Goal: Navigation & Orientation: Locate item on page

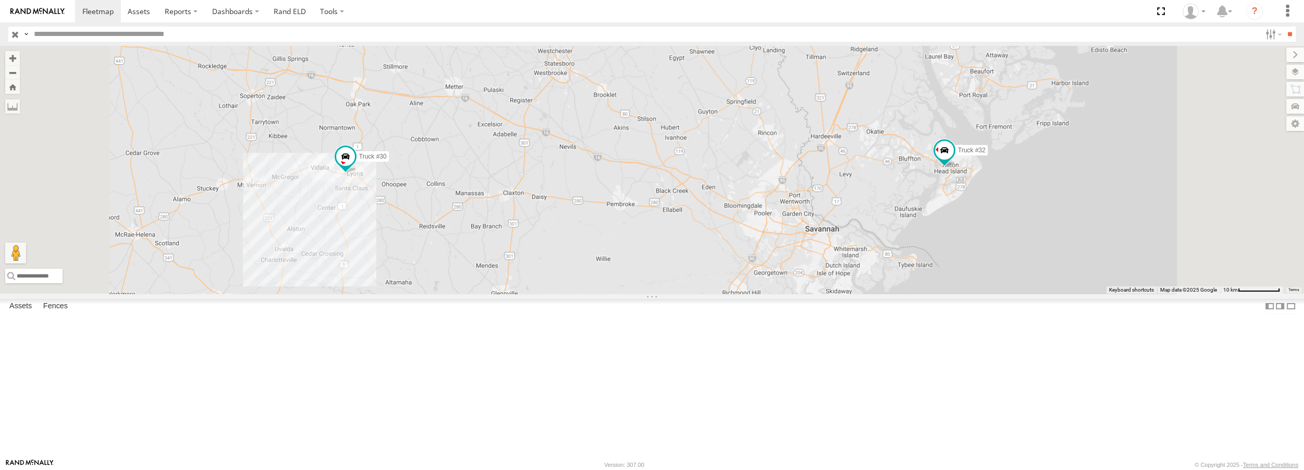
click at [897, 280] on div "Truck #30 Truck #32" at bounding box center [652, 169] width 1304 height 247
click at [355, 166] on span at bounding box center [345, 156] width 19 height 19
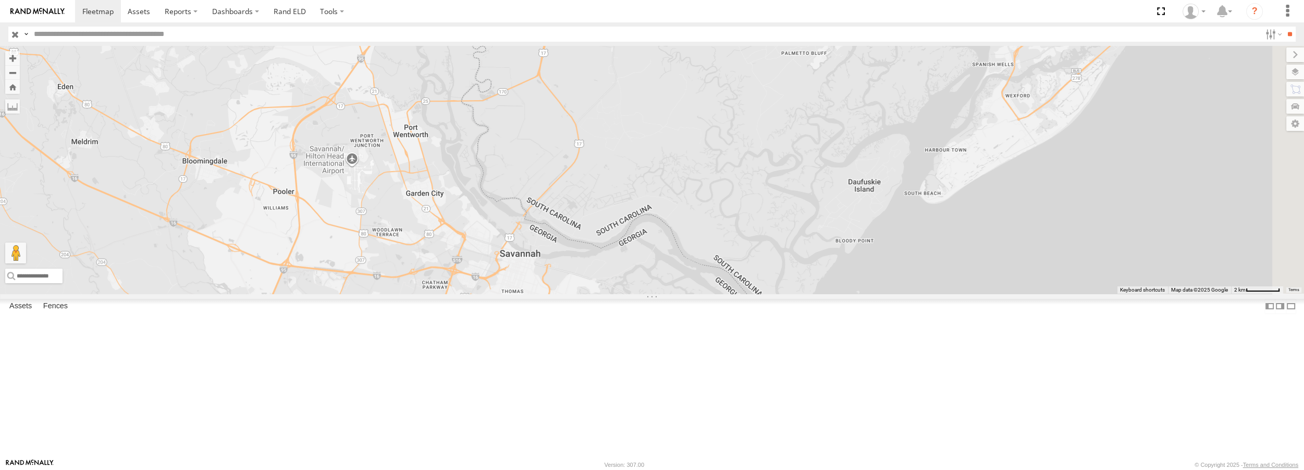
drag, startPoint x: 1089, startPoint y: 300, endPoint x: 996, endPoint y: 289, distance: 92.9
click at [996, 289] on div "Truck #30 Truck #32 Truck #30 All Assets HD Wright Rd Lyons 32.20472 , -82.3470…" at bounding box center [652, 169] width 1304 height 247
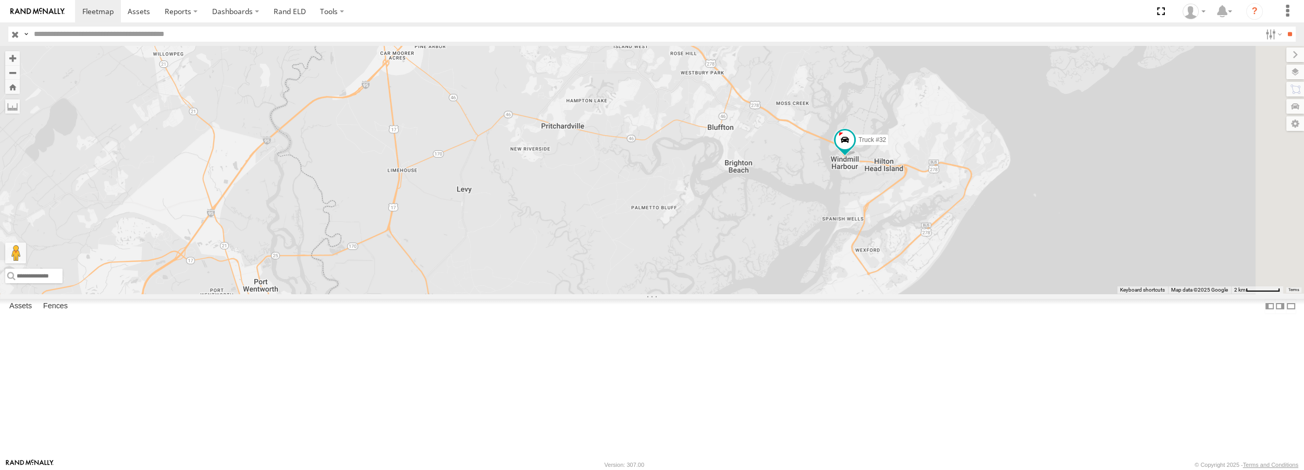
drag, startPoint x: 1076, startPoint y: 111, endPoint x: 928, endPoint y: 262, distance: 211.2
click at [928, 262] on div "Truck #30 Truck #32 Truck #30 All Assets HD Wright Rd Lyons 32.20472 , -82.3470…" at bounding box center [652, 169] width 1304 height 247
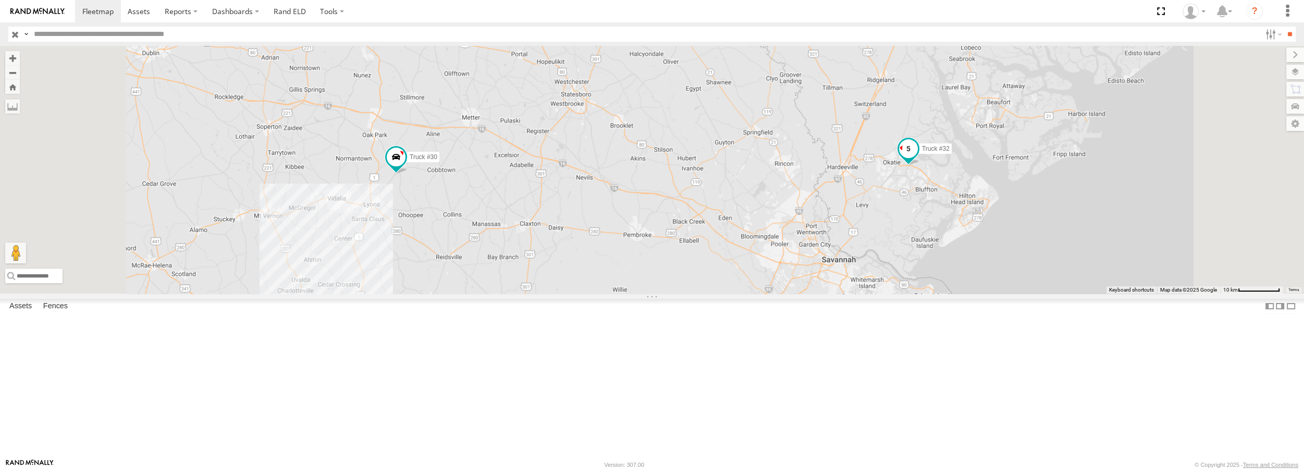
click at [918, 158] on span at bounding box center [908, 148] width 19 height 19
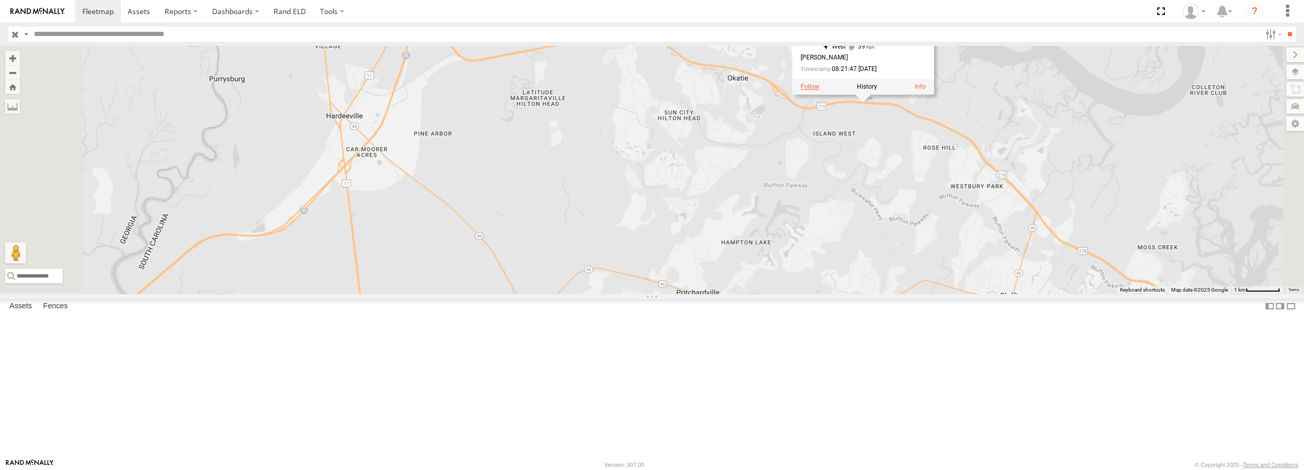
click at [819, 91] on label at bounding box center [810, 86] width 19 height 7
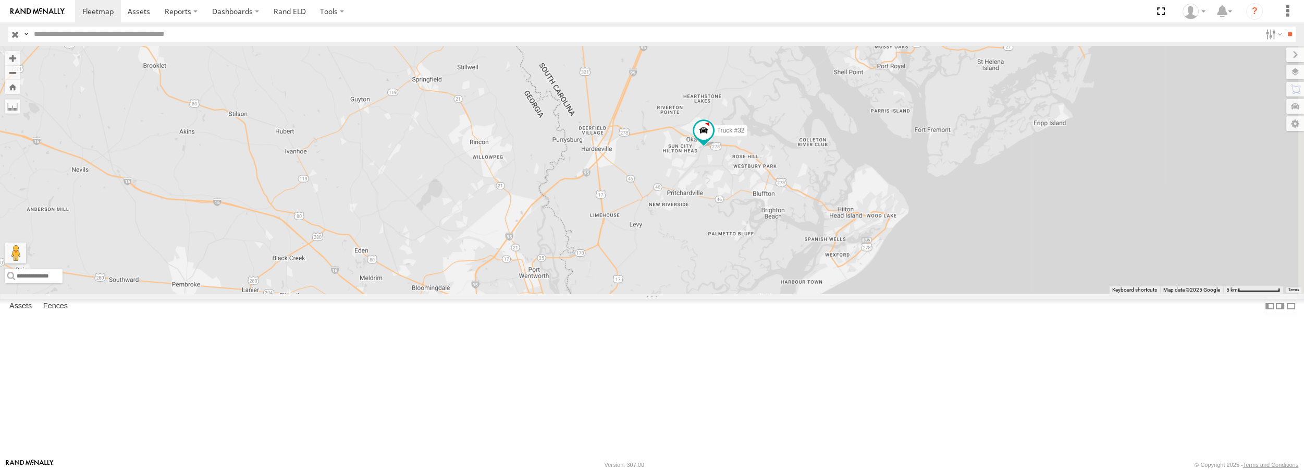
drag, startPoint x: 1113, startPoint y: 352, endPoint x: 733, endPoint y: 292, distance: 384.6
click at [733, 292] on div "Truck #30 Truck #32" at bounding box center [652, 169] width 1304 height 247
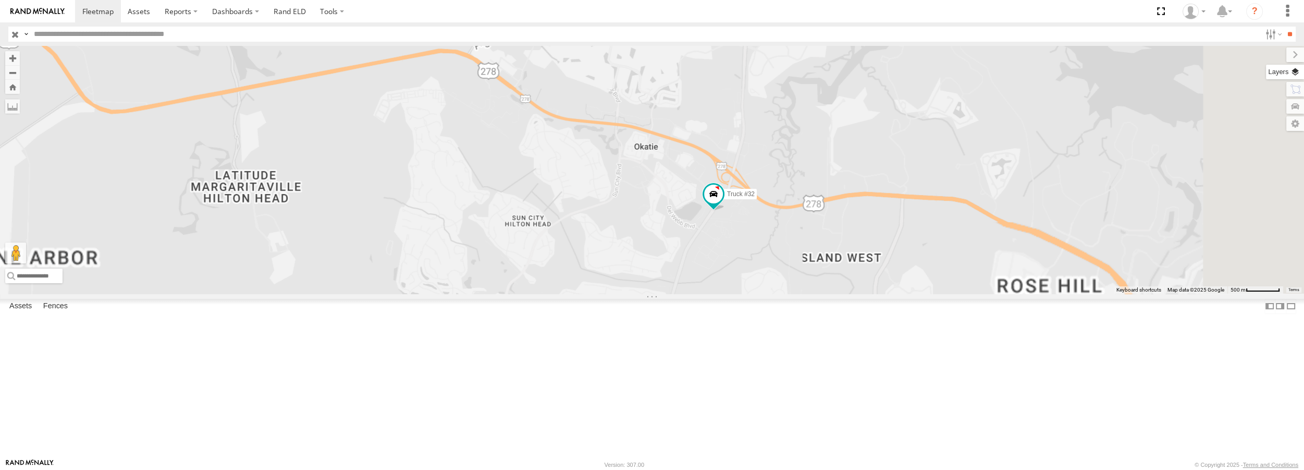
click at [1296, 68] on label at bounding box center [1285, 72] width 38 height 15
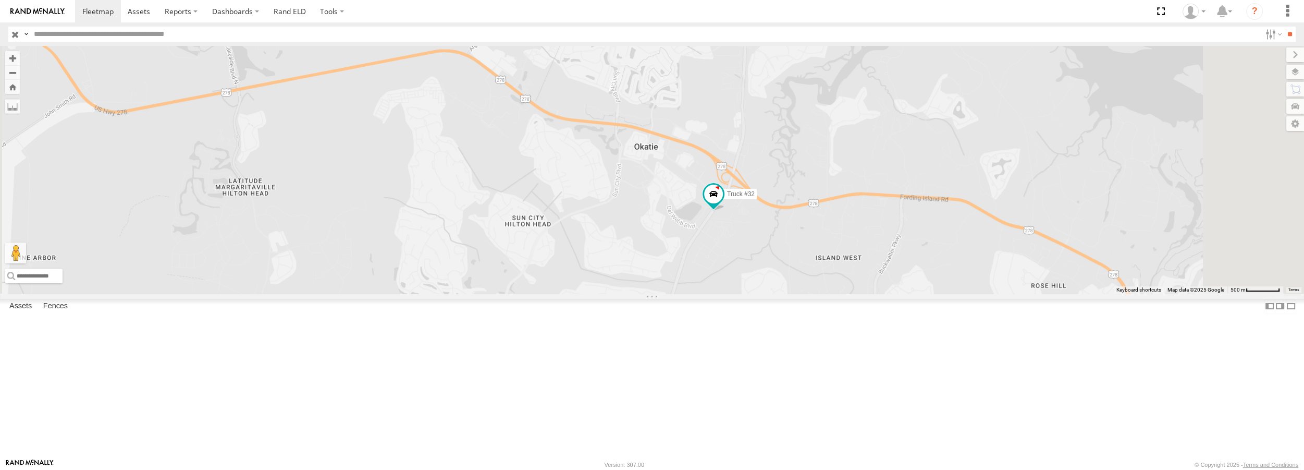
click at [0, 0] on span "Satellite + Roadmap" at bounding box center [0, 0] width 0 height 0
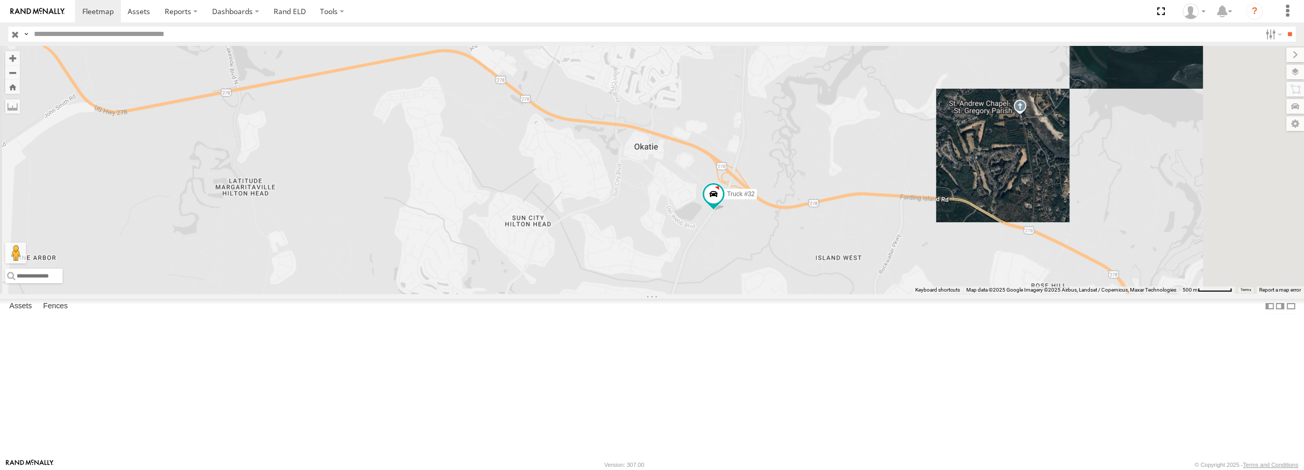
click at [1091, 205] on div "Truck #30 Truck #32" at bounding box center [652, 169] width 1304 height 247
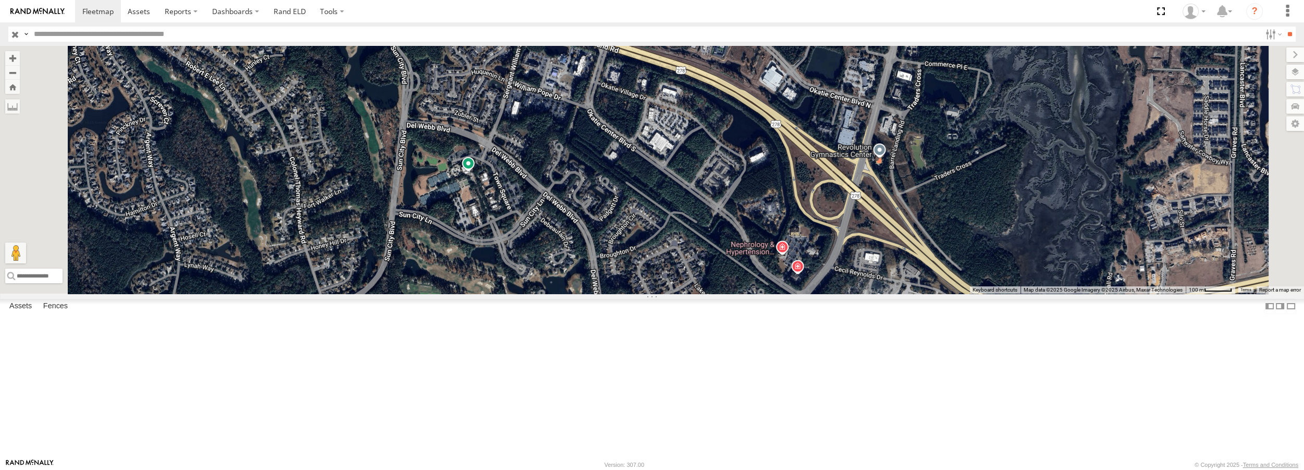
drag, startPoint x: 868, startPoint y: 159, endPoint x: 898, endPoint y: 260, distance: 104.5
click at [898, 260] on div "Truck #30 Truck #32" at bounding box center [652, 169] width 1304 height 247
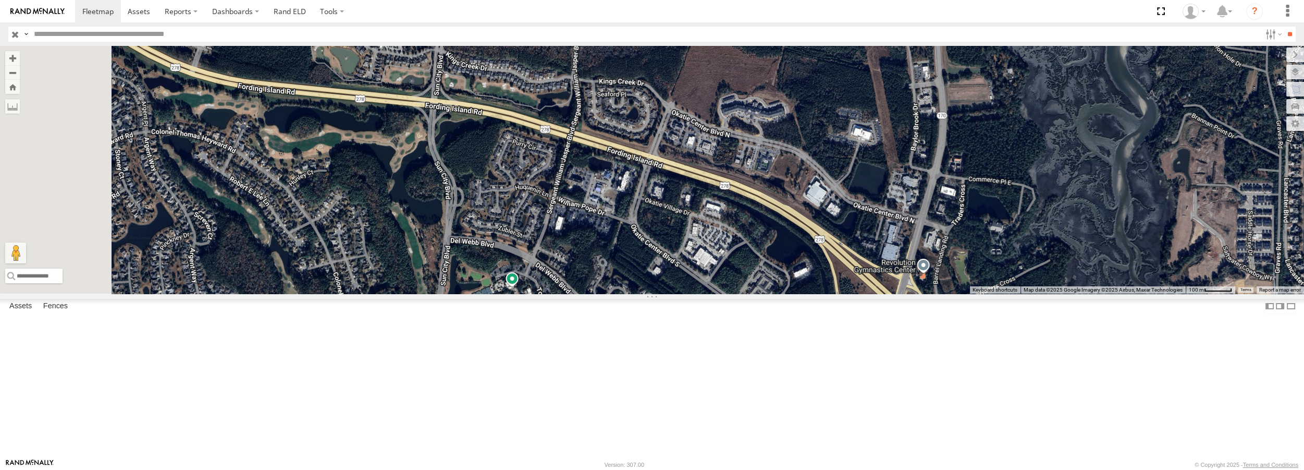
drag, startPoint x: 519, startPoint y: 90, endPoint x: 564, endPoint y: 206, distance: 124.8
click at [564, 206] on div "Truck #30 Truck #32" at bounding box center [652, 169] width 1304 height 247
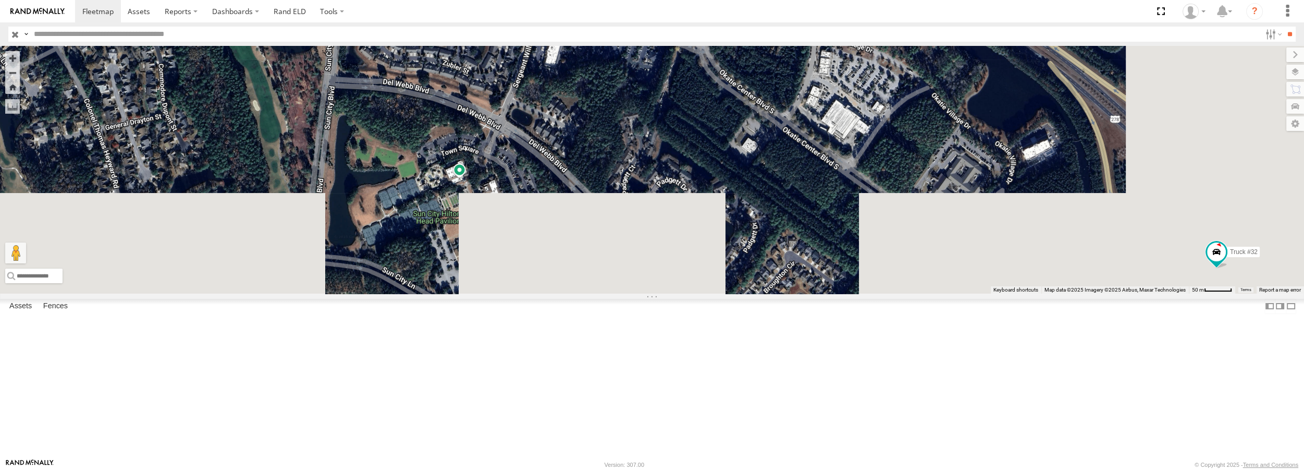
drag, startPoint x: 654, startPoint y: 348, endPoint x: 493, endPoint y: 5, distance: 379.1
click at [493, 5] on body at bounding box center [652, 235] width 1304 height 470
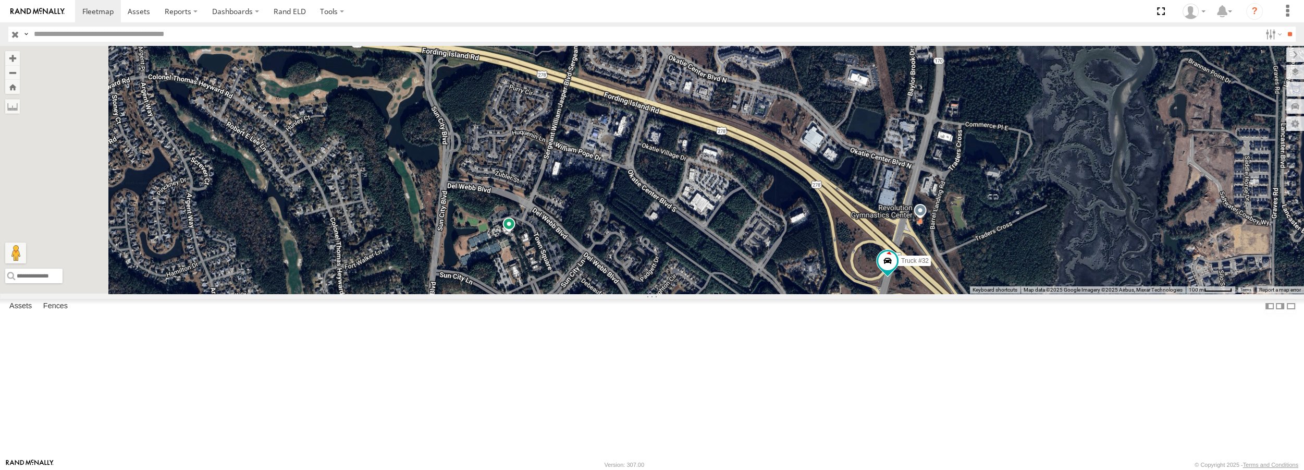
drag, startPoint x: 485, startPoint y: 97, endPoint x: 576, endPoint y: 270, distance: 195.8
click at [576, 270] on div "Truck #30 Truck #32" at bounding box center [652, 169] width 1304 height 247
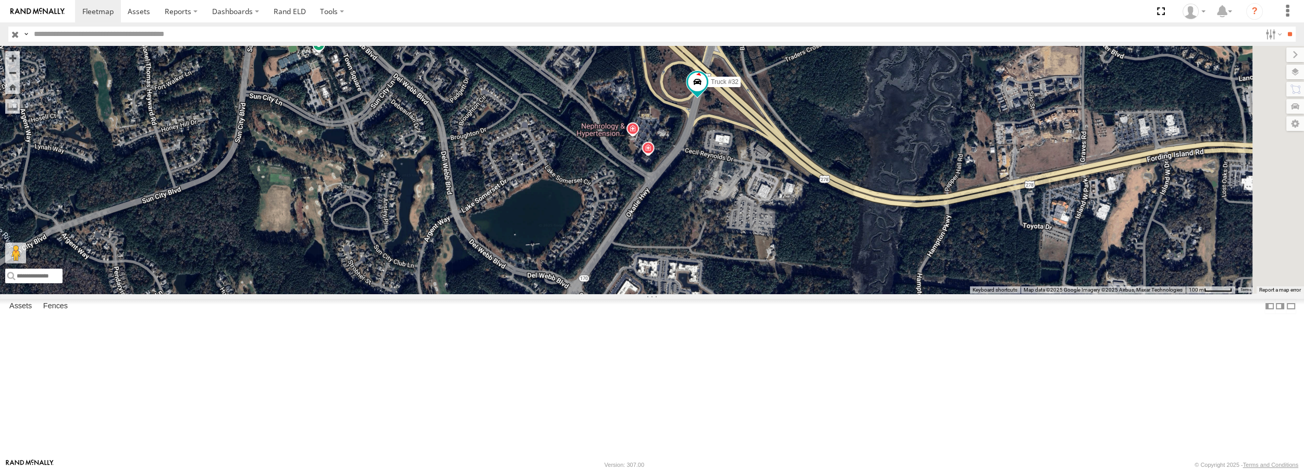
drag, startPoint x: 815, startPoint y: 327, endPoint x: 624, endPoint y: 146, distance: 262.5
click at [624, 146] on div "Truck #30 Truck #32" at bounding box center [652, 169] width 1304 height 247
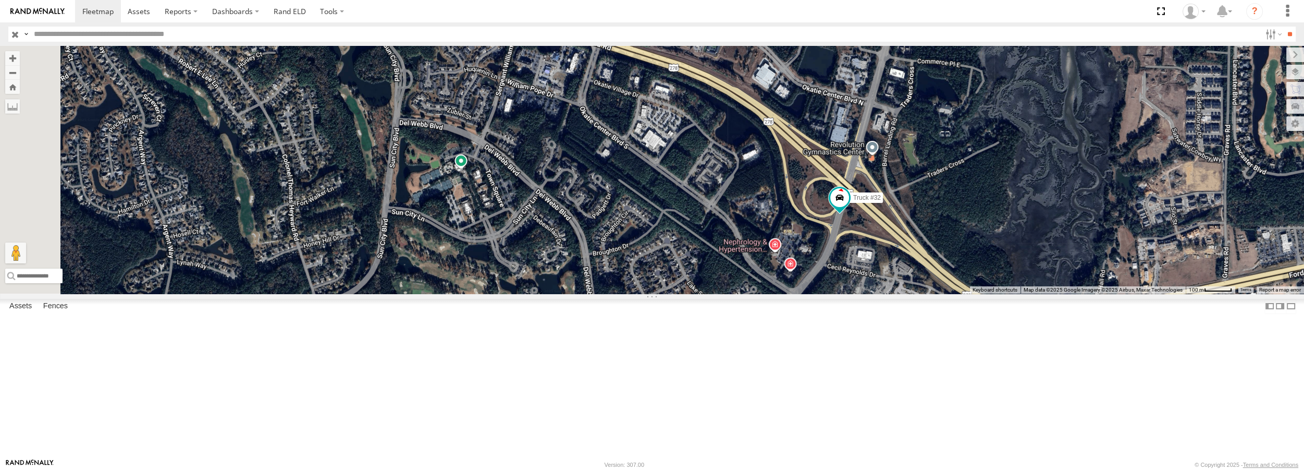
drag, startPoint x: 476, startPoint y: 147, endPoint x: 613, endPoint y: 241, distance: 165.8
click at [621, 265] on div "Truck #30 Truck #32" at bounding box center [652, 169] width 1304 height 247
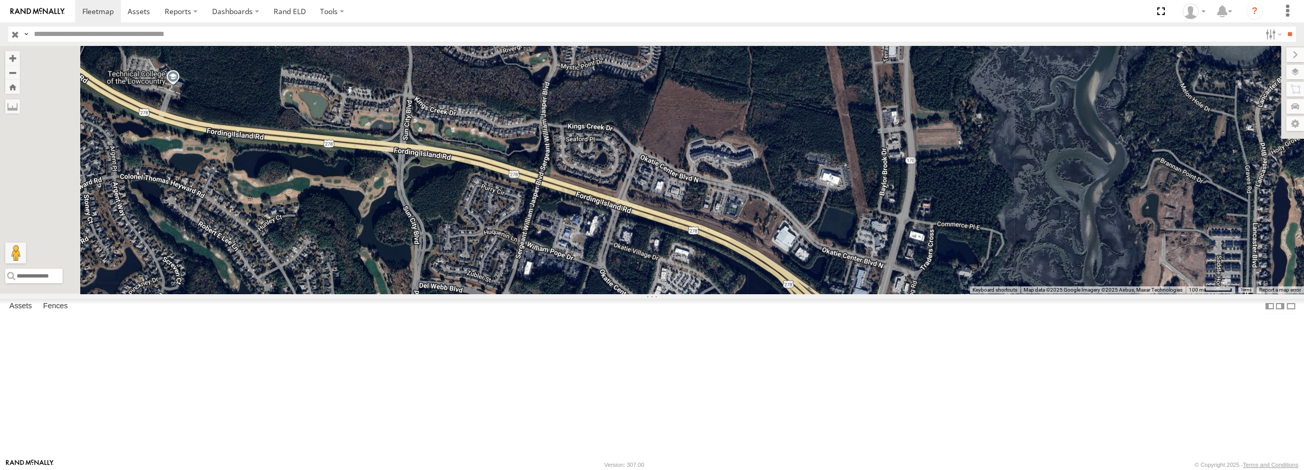
drag, startPoint x: 513, startPoint y: 79, endPoint x: 528, endPoint y: 240, distance: 161.7
click at [528, 240] on div "Truck #30 Truck #32" at bounding box center [652, 169] width 1304 height 247
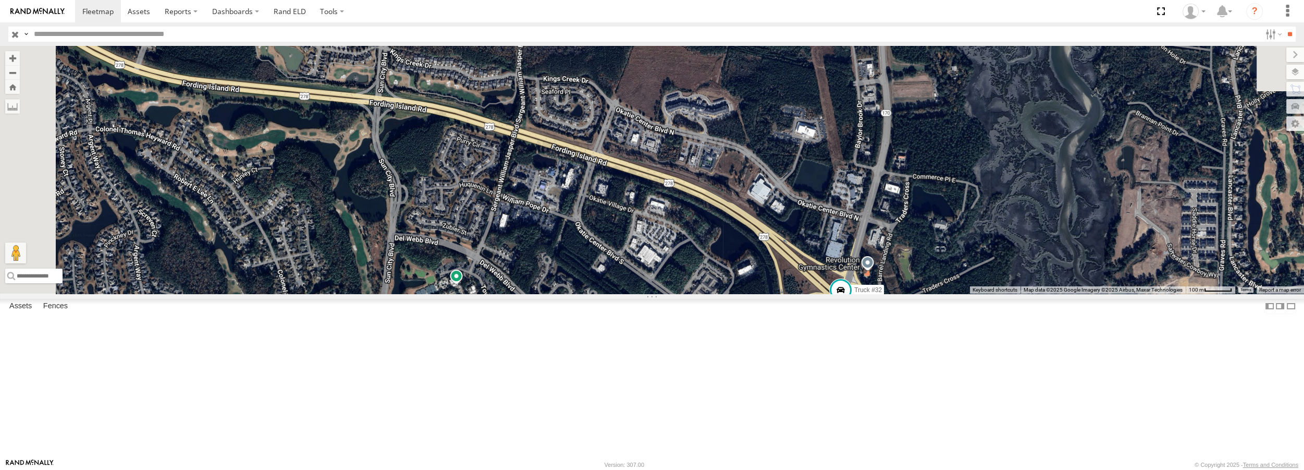
drag, startPoint x: 571, startPoint y: 365, endPoint x: 546, endPoint y: 316, distance: 54.3
click at [546, 293] on div "Truck #30 Truck #32" at bounding box center [652, 169] width 1304 height 247
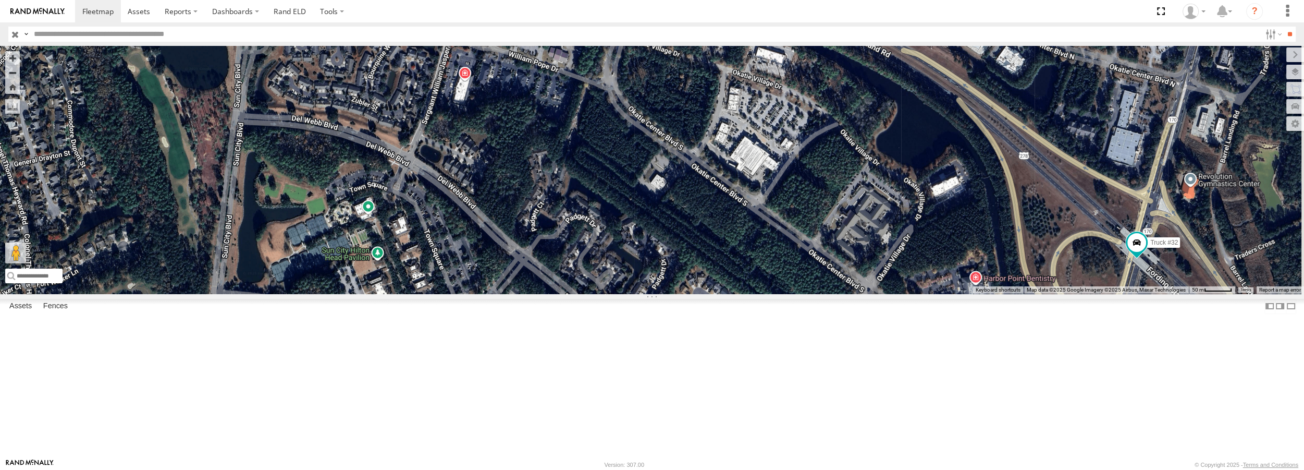
drag, startPoint x: 520, startPoint y: 387, endPoint x: 383, endPoint y: 219, distance: 216.7
click at [383, 219] on div "Truck #30 Truck #32" at bounding box center [652, 169] width 1304 height 247
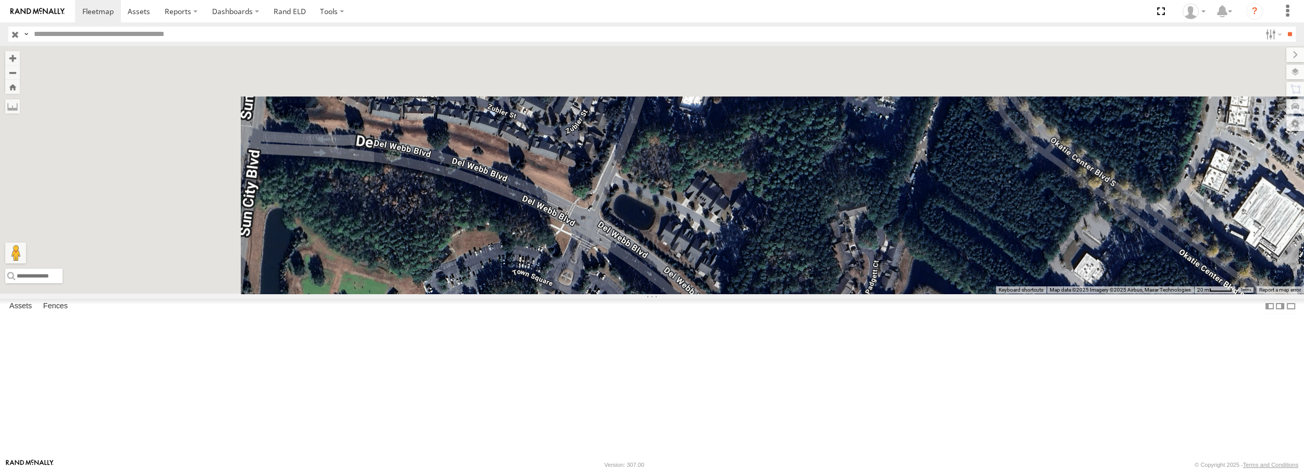
drag, startPoint x: 486, startPoint y: 164, endPoint x: 792, endPoint y: 389, distance: 379.1
click at [792, 293] on div "Truck #30 Truck #32" at bounding box center [652, 169] width 1304 height 247
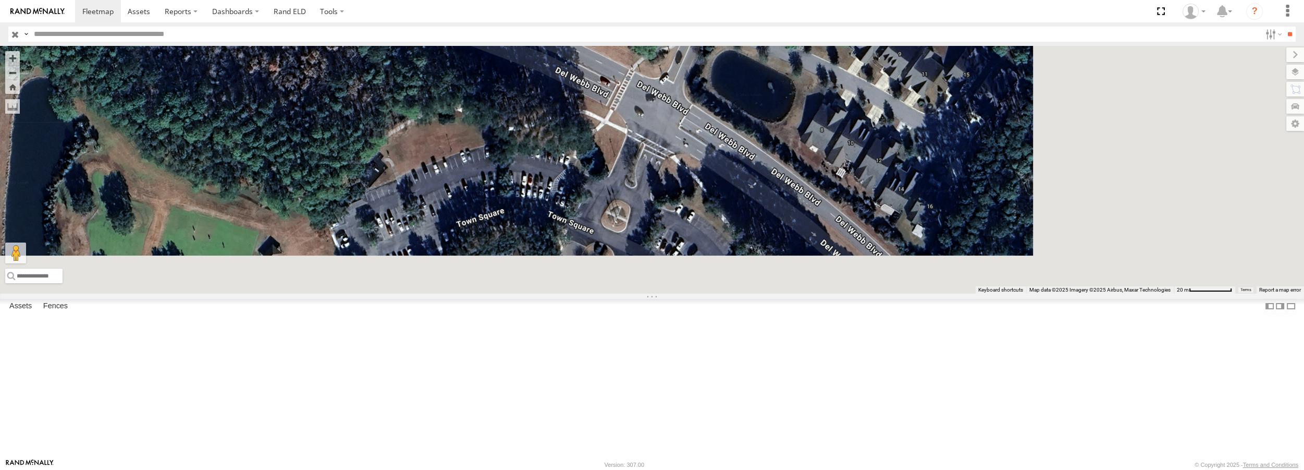
drag, startPoint x: 735, startPoint y: 337, endPoint x: 281, endPoint y: 40, distance: 542.9
click at [282, 41] on body at bounding box center [652, 235] width 1304 height 470
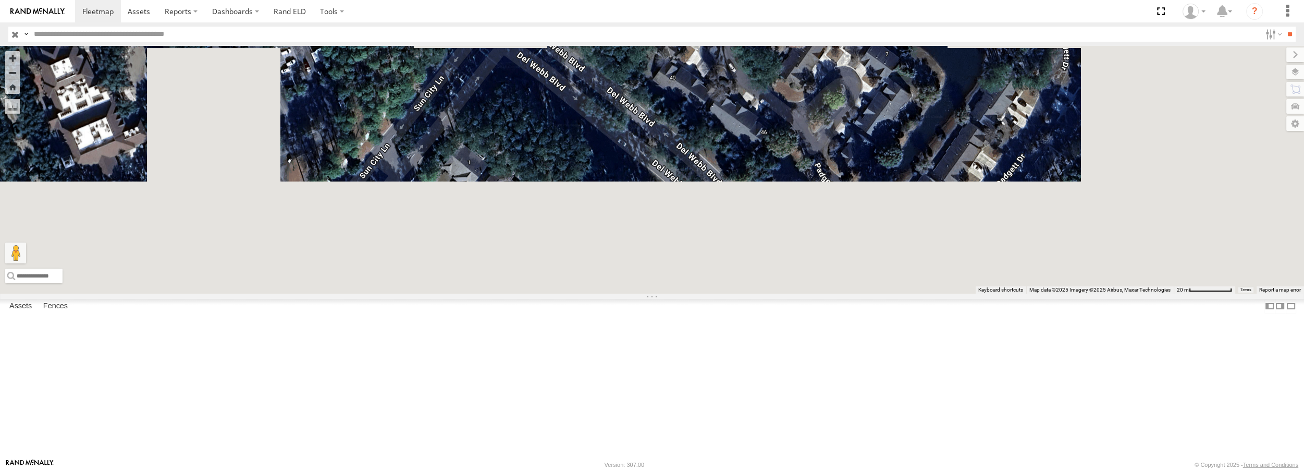
drag, startPoint x: 712, startPoint y: 287, endPoint x: 576, endPoint y: 58, distance: 266.4
click at [576, 58] on div "Truck #30 Truck #32" at bounding box center [652, 169] width 1304 height 247
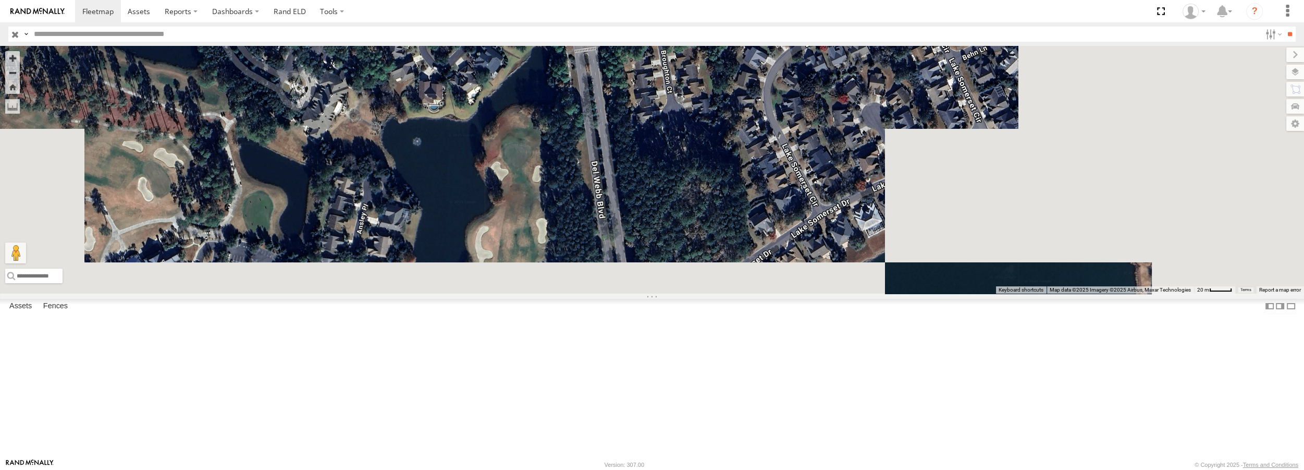
drag, startPoint x: 818, startPoint y: 305, endPoint x: 652, endPoint y: 1, distance: 347.3
click at [652, 1] on body at bounding box center [652, 235] width 1304 height 470
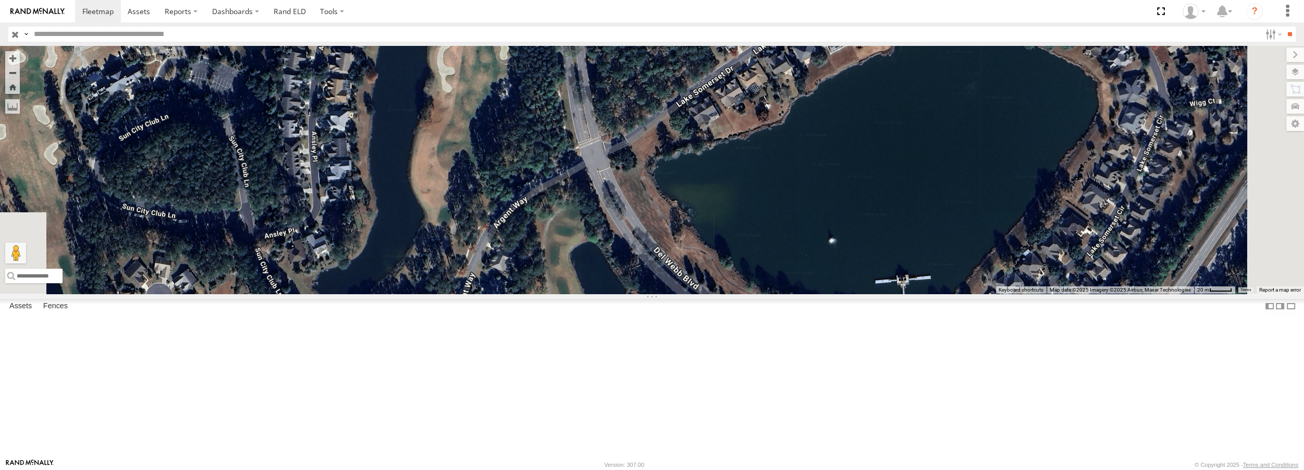
drag, startPoint x: 721, startPoint y: 165, endPoint x: 703, endPoint y: 73, distance: 93.5
click at [703, 73] on div "Truck #30 Truck #32" at bounding box center [652, 169] width 1304 height 247
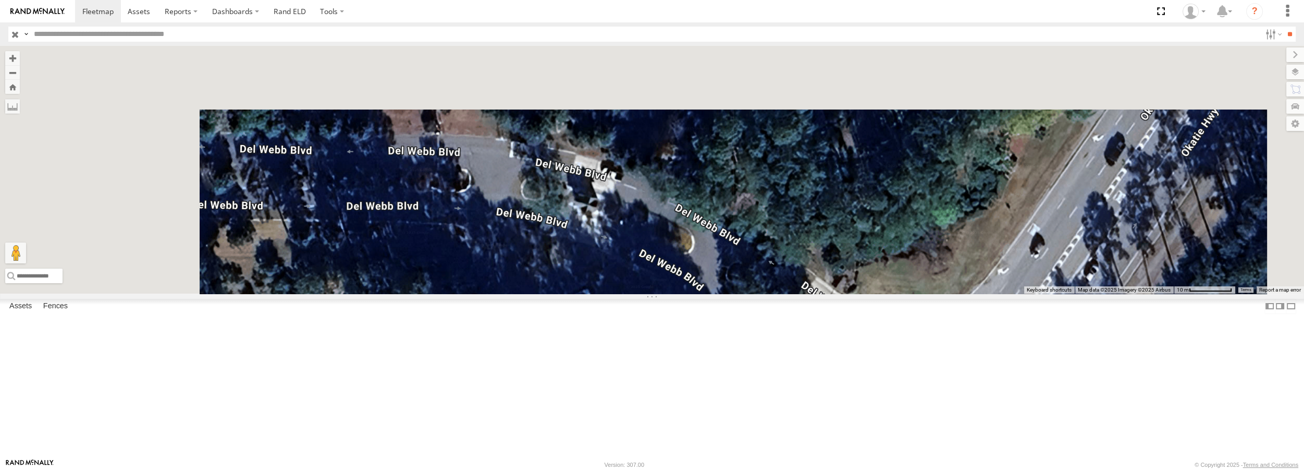
drag, startPoint x: 798, startPoint y: 312, endPoint x: 813, endPoint y: 366, distance: 56.3
click at [815, 293] on div "Truck #30 Truck #32" at bounding box center [652, 169] width 1304 height 247
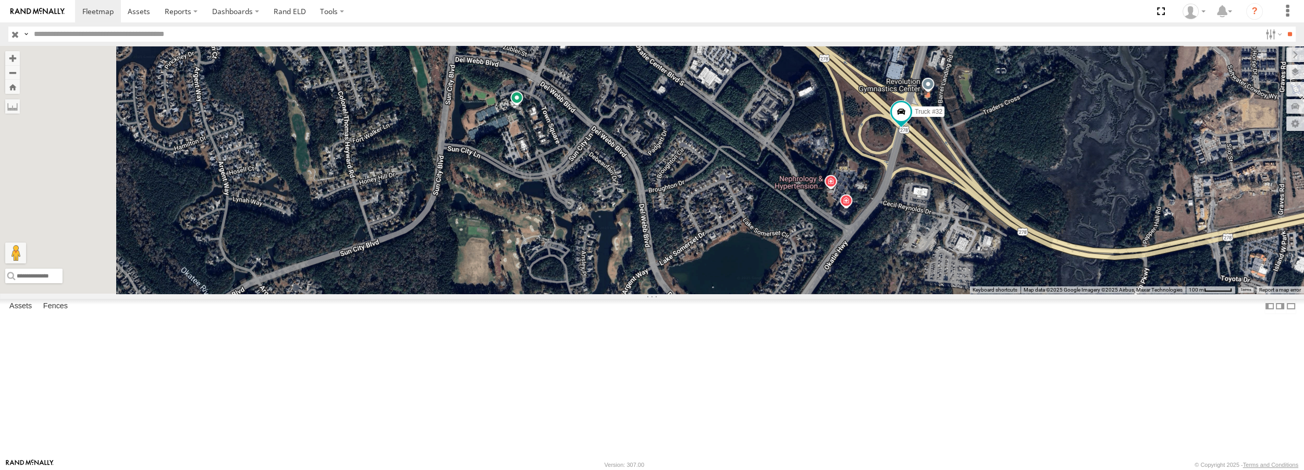
drag, startPoint x: 715, startPoint y: 280, endPoint x: 817, endPoint y: 377, distance: 140.8
click at [817, 293] on div "Truck #30 Truck #32" at bounding box center [652, 169] width 1304 height 247
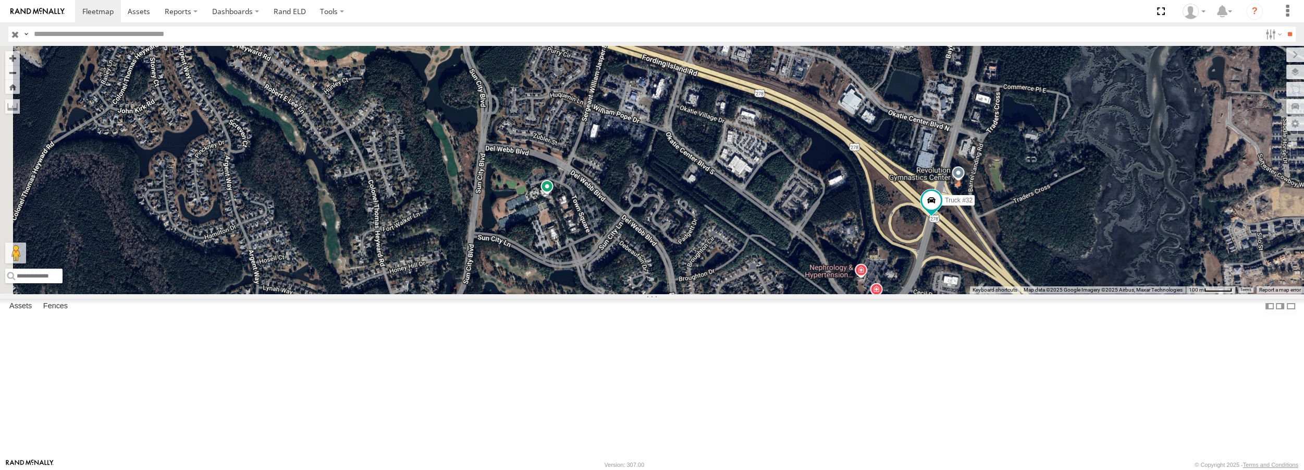
drag, startPoint x: 672, startPoint y: 130, endPoint x: 681, endPoint y: 231, distance: 101.4
click at [681, 231] on div "Truck #30 Truck #32" at bounding box center [652, 169] width 1304 height 247
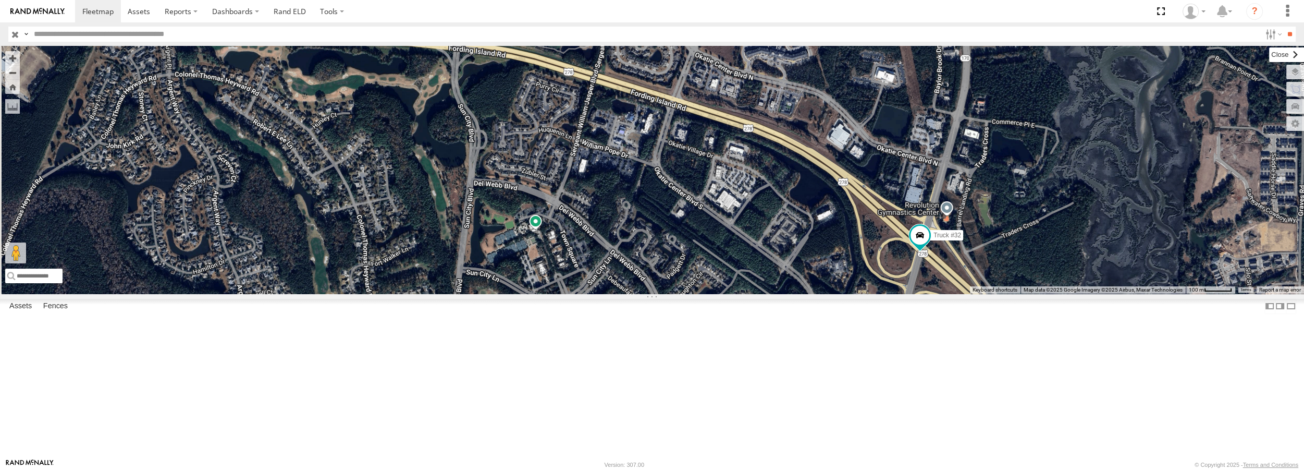
click at [1269, 56] on label at bounding box center [1286, 54] width 35 height 15
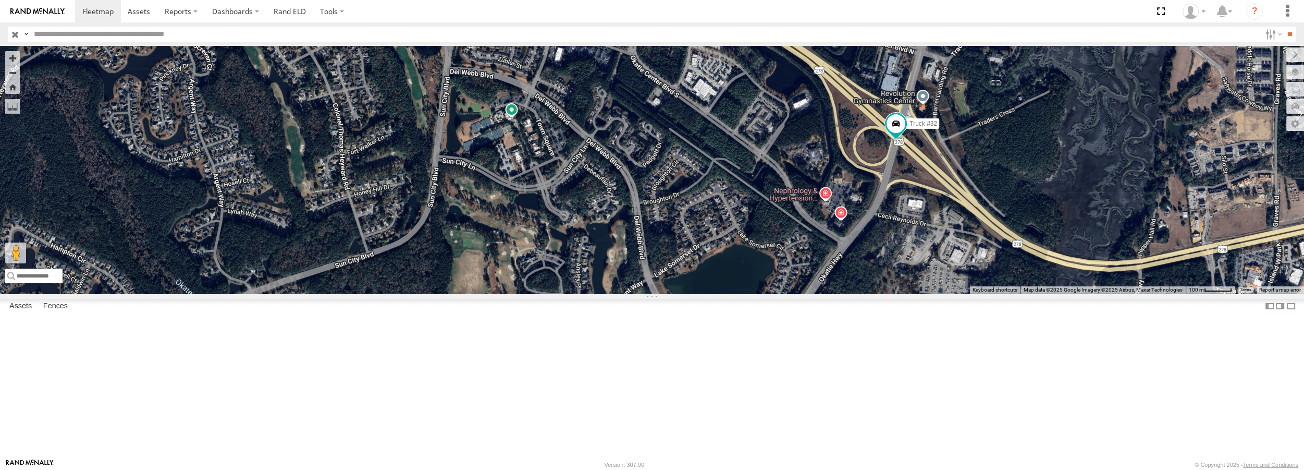
drag, startPoint x: 694, startPoint y: 299, endPoint x: 679, endPoint y: 256, distance: 46.0
click at [679, 256] on div "Truck #30 Truck #32" at bounding box center [652, 169] width 1304 height 247
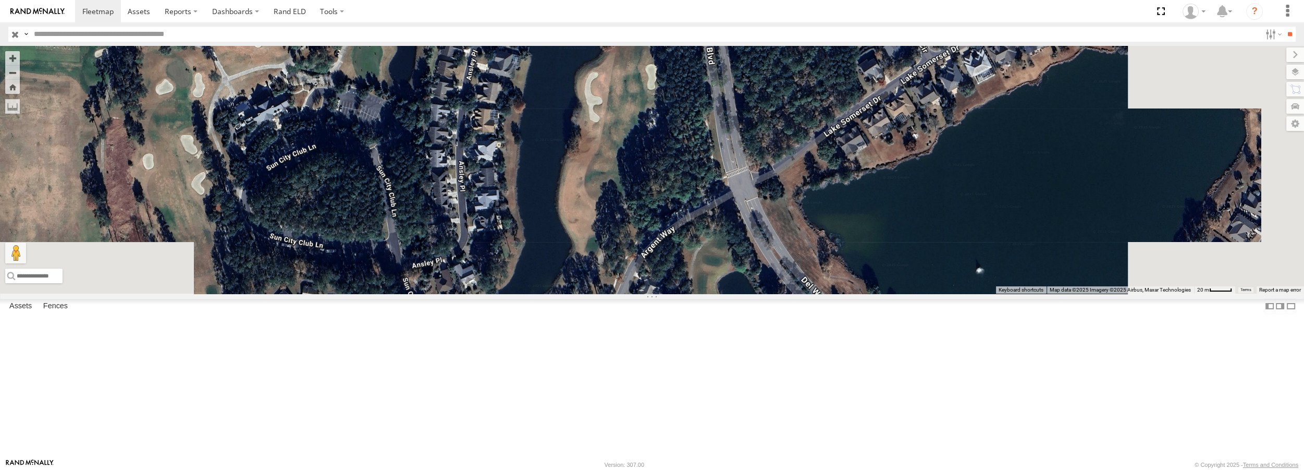
drag, startPoint x: 750, startPoint y: 343, endPoint x: 589, endPoint y: 82, distance: 306.5
click at [589, 82] on div "Truck #30 Truck #32" at bounding box center [652, 169] width 1304 height 247
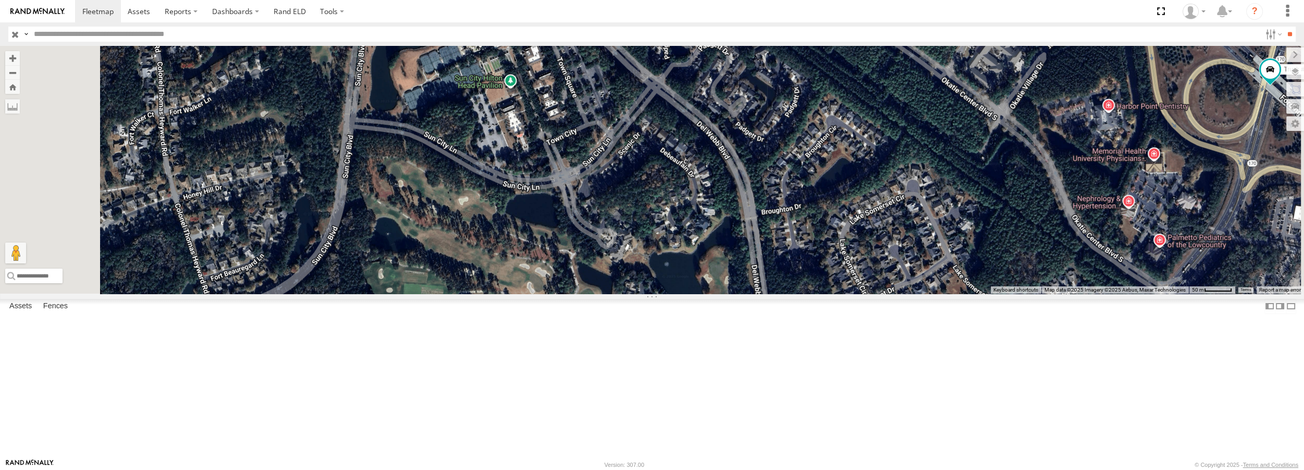
drag, startPoint x: 589, startPoint y: 183, endPoint x: 709, endPoint y: 373, distance: 224.6
click at [709, 293] on div "Truck #30 Truck #32" at bounding box center [652, 169] width 1304 height 247
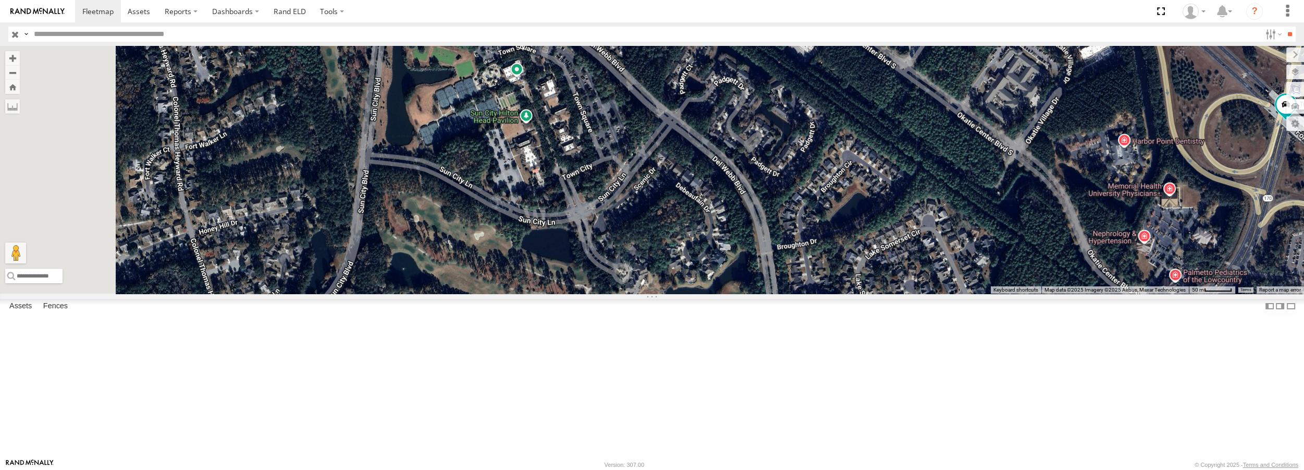
drag, startPoint x: 651, startPoint y: 168, endPoint x: 657, endPoint y: 203, distance: 35.4
click at [656, 201] on div "Truck #30 Truck #32" at bounding box center [652, 169] width 1304 height 247
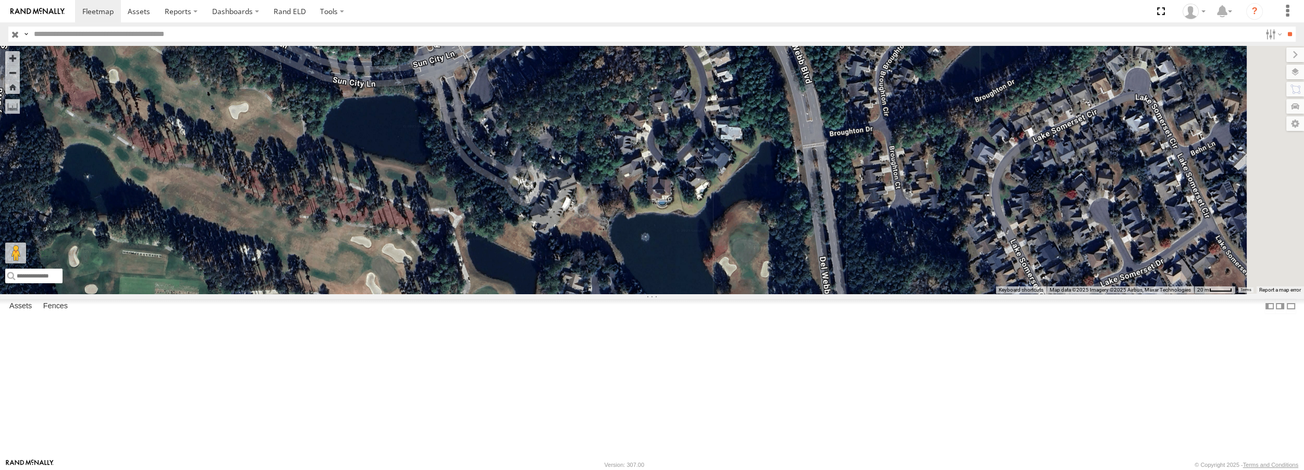
drag, startPoint x: 843, startPoint y: 338, endPoint x: 636, endPoint y: 156, distance: 275.1
click at [636, 156] on div "Truck #30 Truck #32" at bounding box center [652, 169] width 1304 height 247
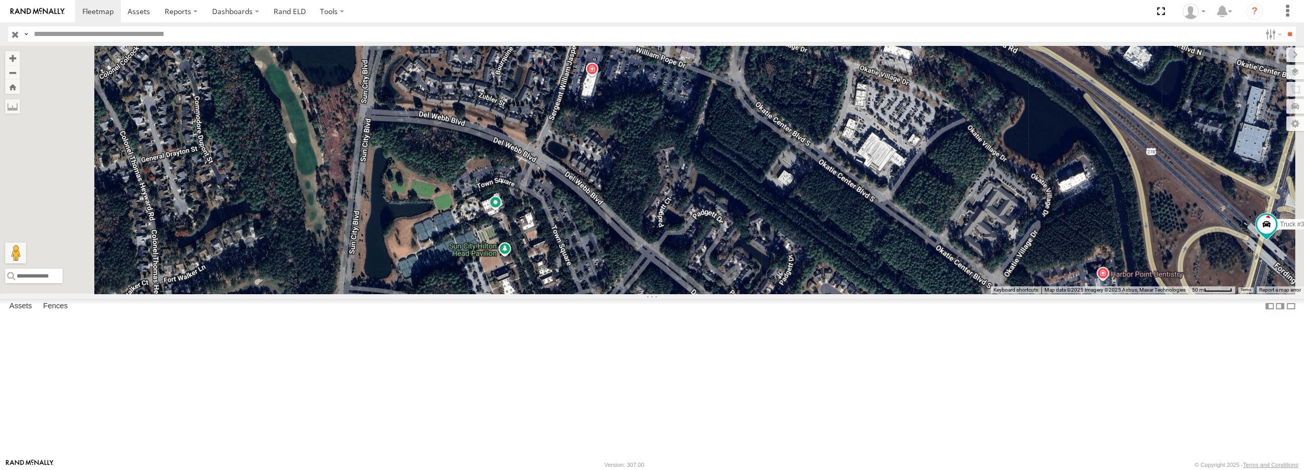
drag, startPoint x: 481, startPoint y: 184, endPoint x: 584, endPoint y: 396, distance: 235.7
click at [584, 293] on div "Truck #30 Truck #32" at bounding box center [652, 169] width 1304 height 247
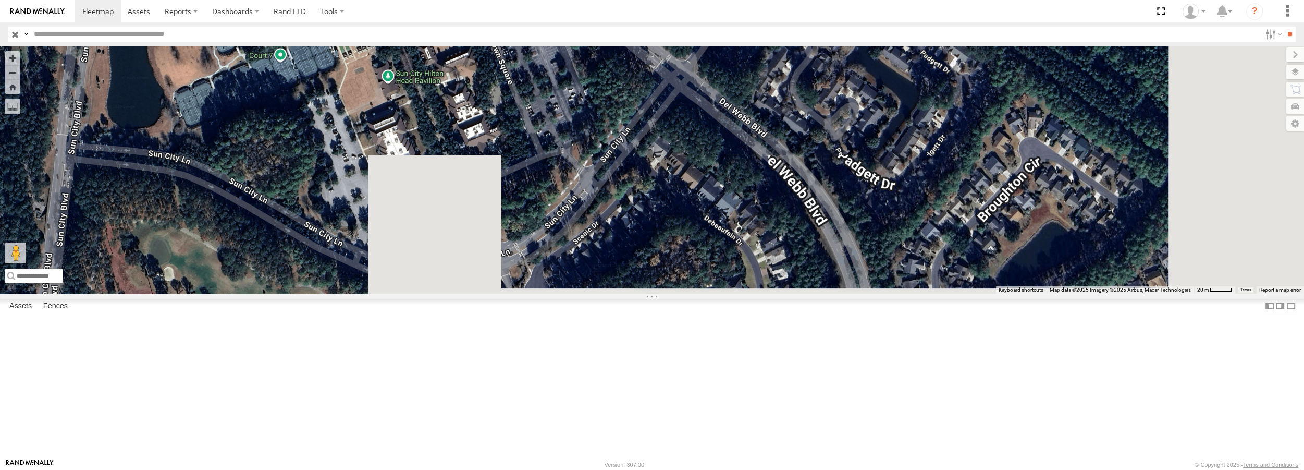
drag, startPoint x: 735, startPoint y: 362, endPoint x: 599, endPoint y: 109, distance: 287.0
click at [599, 109] on div "Truck #30 Truck #32" at bounding box center [652, 169] width 1304 height 247
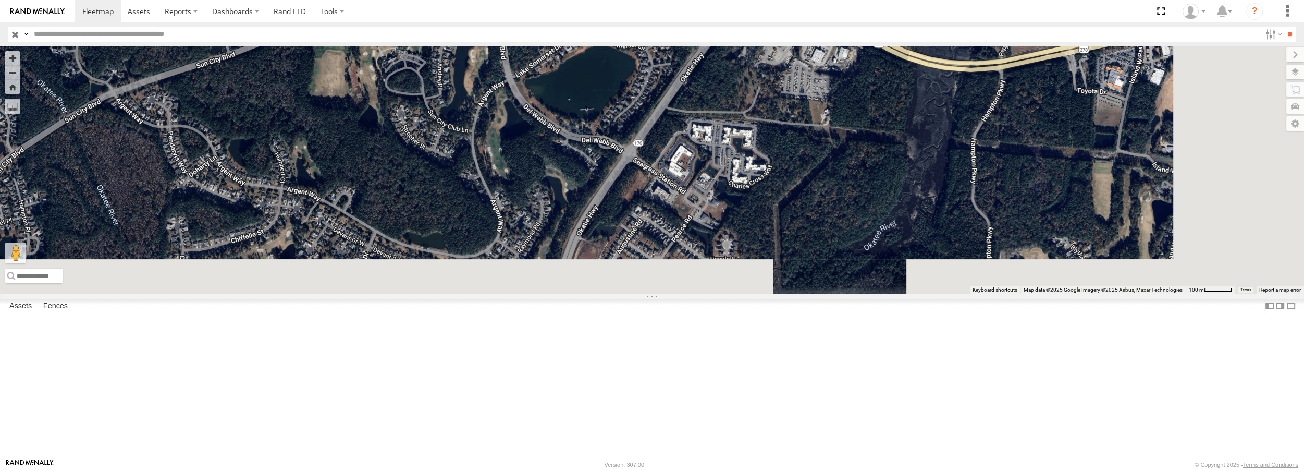
drag, startPoint x: 647, startPoint y: 257, endPoint x: 591, endPoint y: 102, distance: 165.0
click at [591, 102] on div "Truck #30 Truck #32" at bounding box center [652, 169] width 1304 height 247
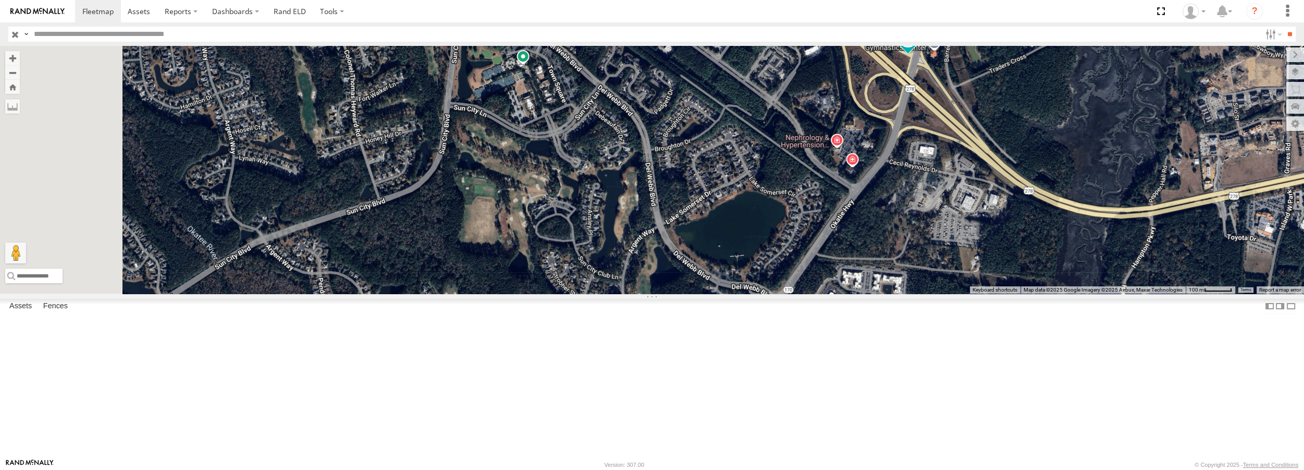
drag, startPoint x: 474, startPoint y: 205, endPoint x: 624, endPoint y: 352, distance: 209.7
click at [624, 293] on div "Truck #30 Truck #32" at bounding box center [652, 169] width 1304 height 247
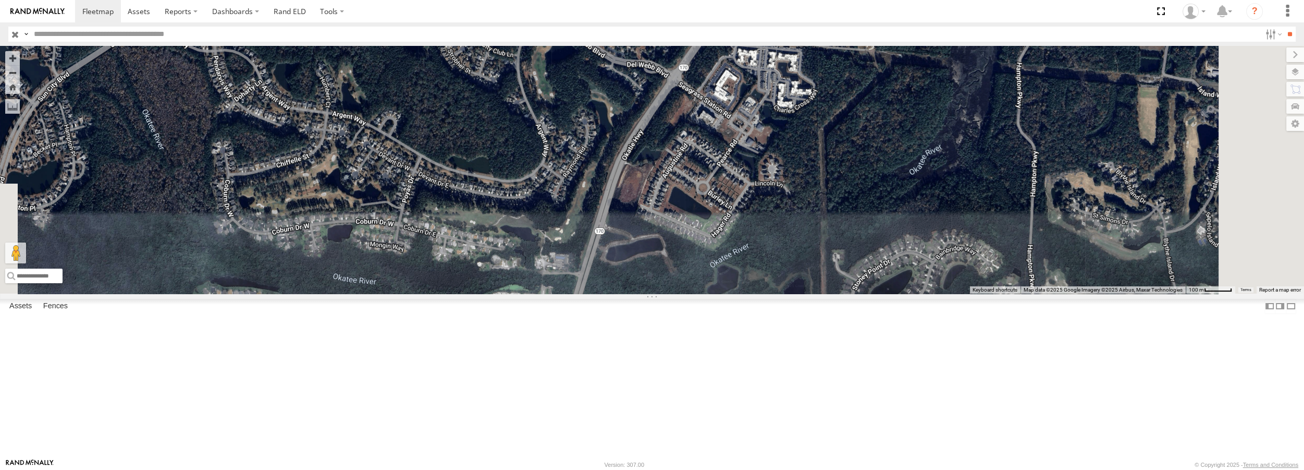
drag, startPoint x: 842, startPoint y: 326, endPoint x: 729, endPoint y: 87, distance: 264.8
click at [729, 87] on div "Truck #30 Truck #32" at bounding box center [652, 169] width 1304 height 247
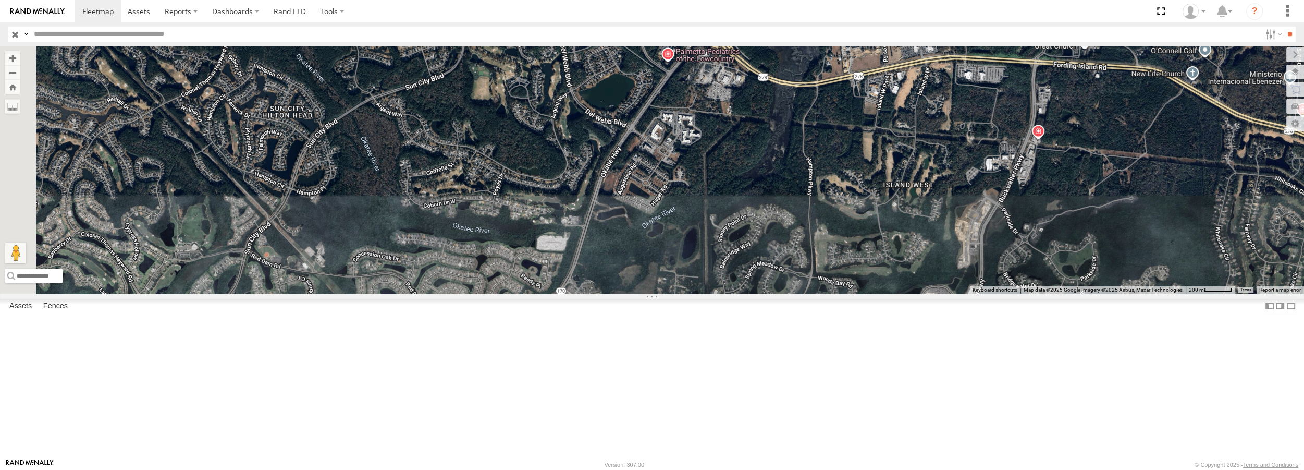
drag, startPoint x: 476, startPoint y: 288, endPoint x: 560, endPoint y: 269, distance: 86.1
click at [560, 269] on div "Truck #30 Truck #32" at bounding box center [652, 169] width 1304 height 247
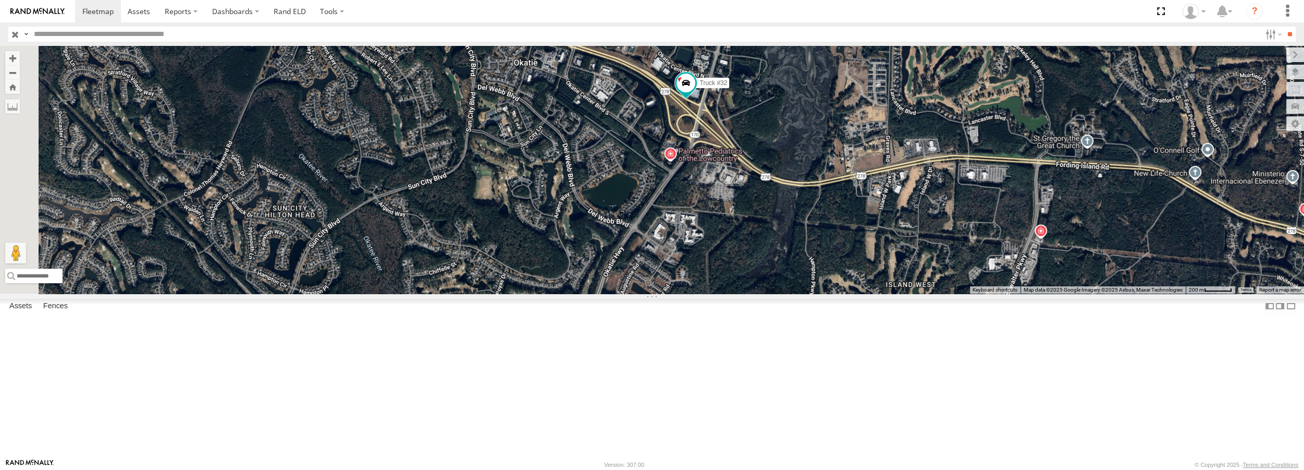
drag, startPoint x: 642, startPoint y: 144, endPoint x: 643, endPoint y: 220, distance: 76.6
click at [643, 220] on div "Truck #30 Truck #32" at bounding box center [652, 169] width 1304 height 247
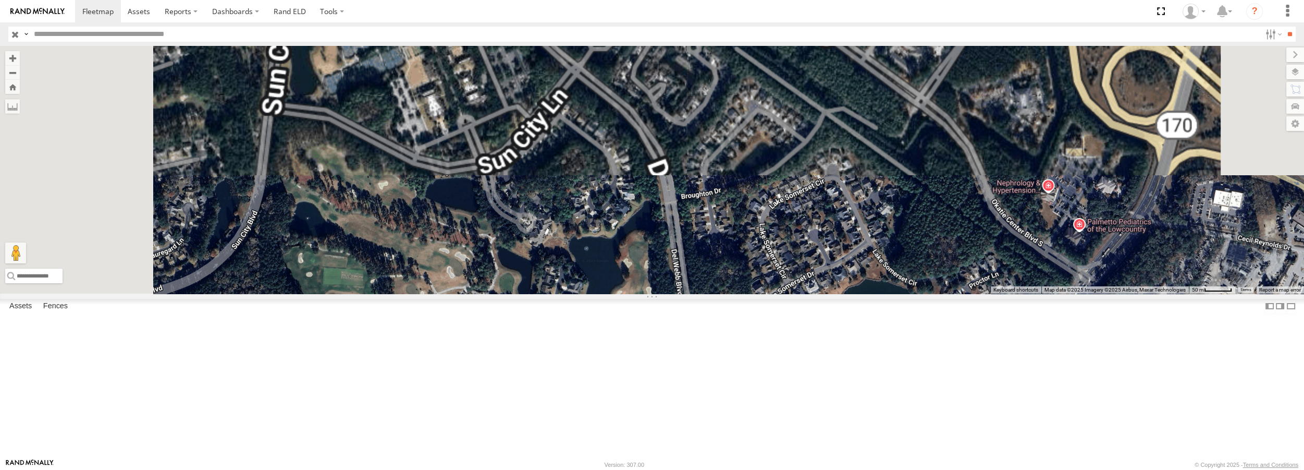
drag, startPoint x: 605, startPoint y: 137, endPoint x: 678, endPoint y: 377, distance: 251.2
click at [678, 293] on div "Truck #30 Truck #32" at bounding box center [652, 169] width 1304 height 247
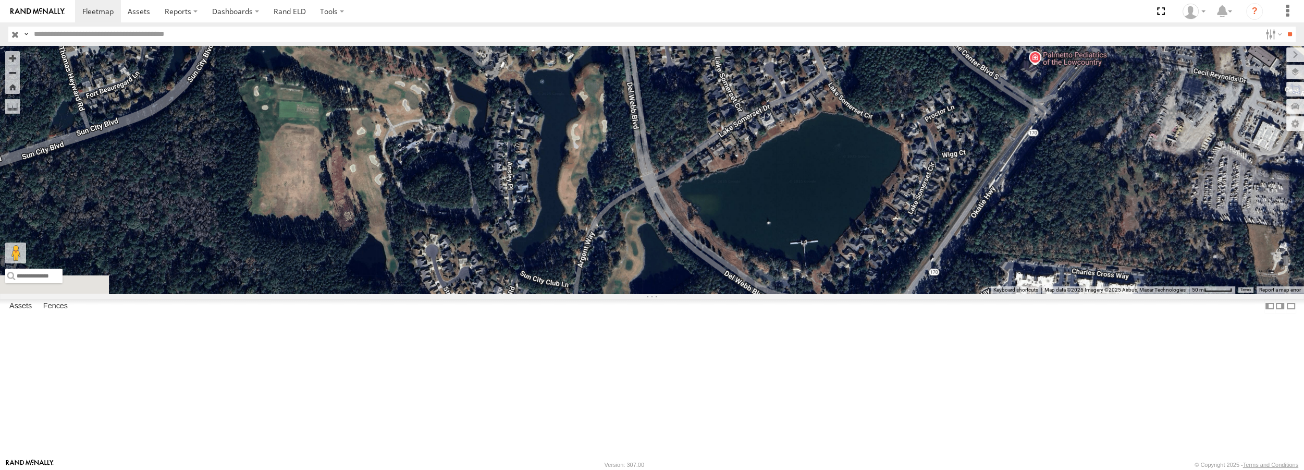
drag, startPoint x: 630, startPoint y: 359, endPoint x: 585, endPoint y: 187, distance: 177.7
click at [585, 187] on div "Truck #30 Truck #32" at bounding box center [652, 169] width 1304 height 247
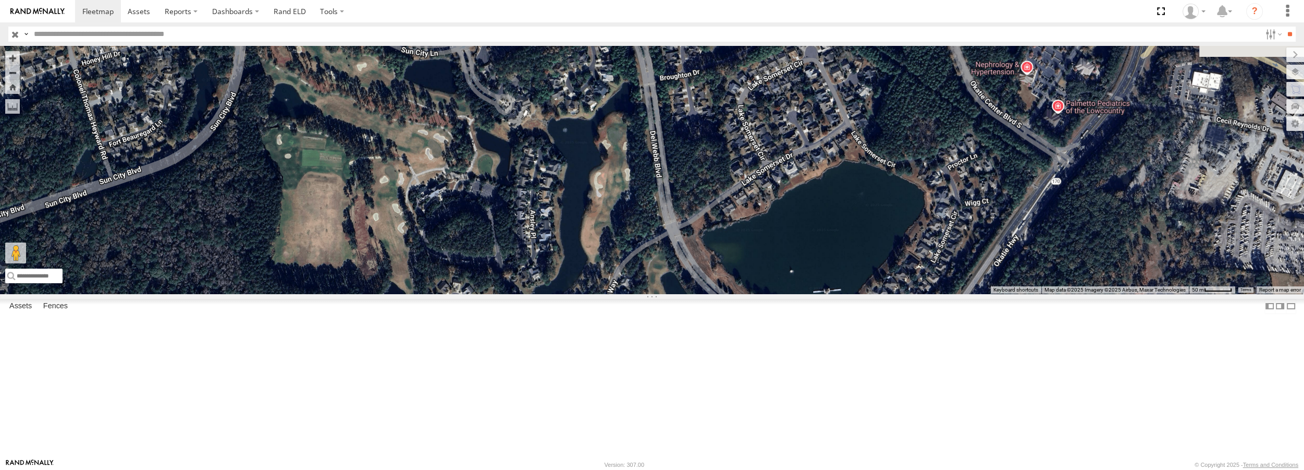
drag, startPoint x: 673, startPoint y: 147, endPoint x: 697, endPoint y: 199, distance: 57.4
click at [697, 199] on div "Truck #30 Truck #32" at bounding box center [652, 169] width 1304 height 247
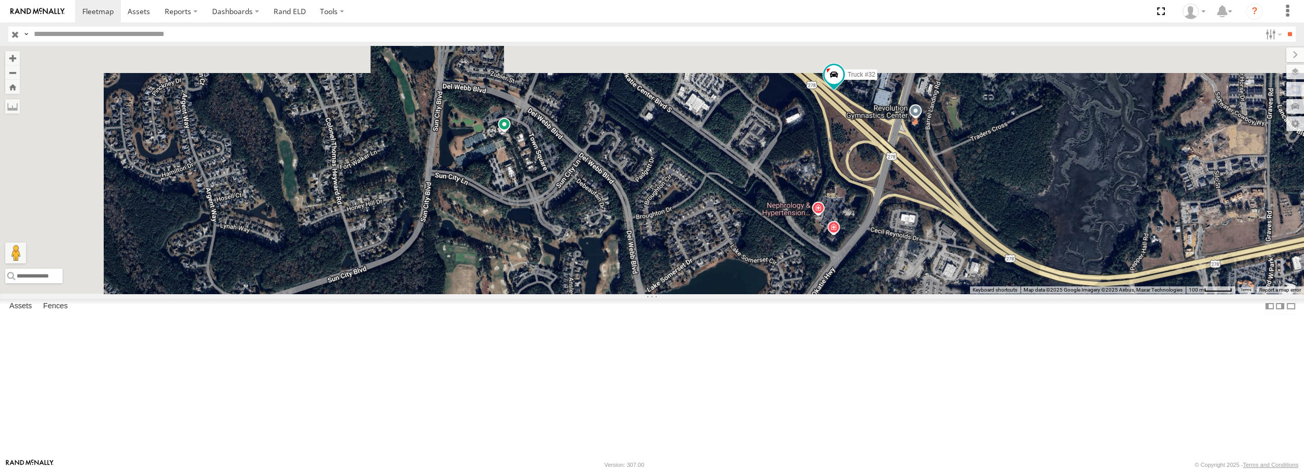
drag, startPoint x: 643, startPoint y: 134, endPoint x: 667, endPoint y: 270, distance: 138.7
click at [667, 270] on div "Truck #30 Truck #32" at bounding box center [652, 169] width 1304 height 247
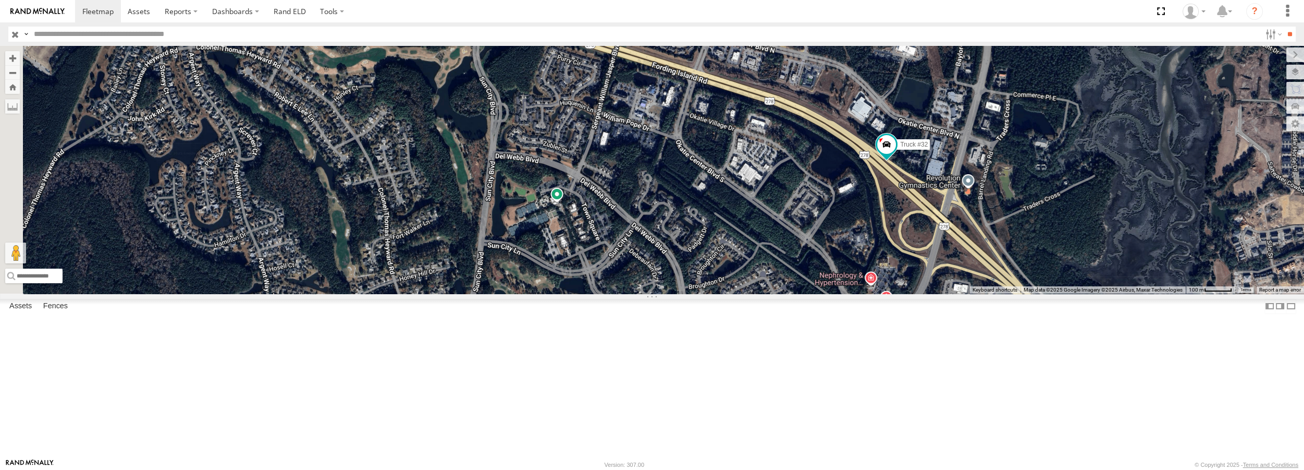
drag, startPoint x: 713, startPoint y: 110, endPoint x: 772, endPoint y: 187, distance: 96.9
click at [772, 187] on div "Truck #30 Truck #32" at bounding box center [652, 169] width 1304 height 247
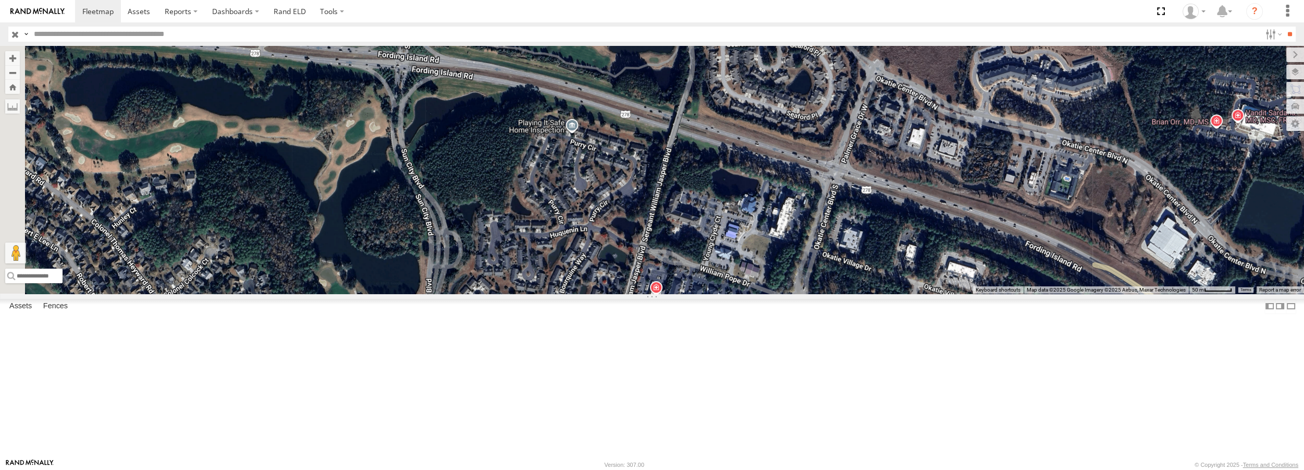
drag, startPoint x: 783, startPoint y: 110, endPoint x: 876, endPoint y: 216, distance: 140.4
click at [876, 216] on div "Truck #30 Truck #32" at bounding box center [652, 169] width 1304 height 247
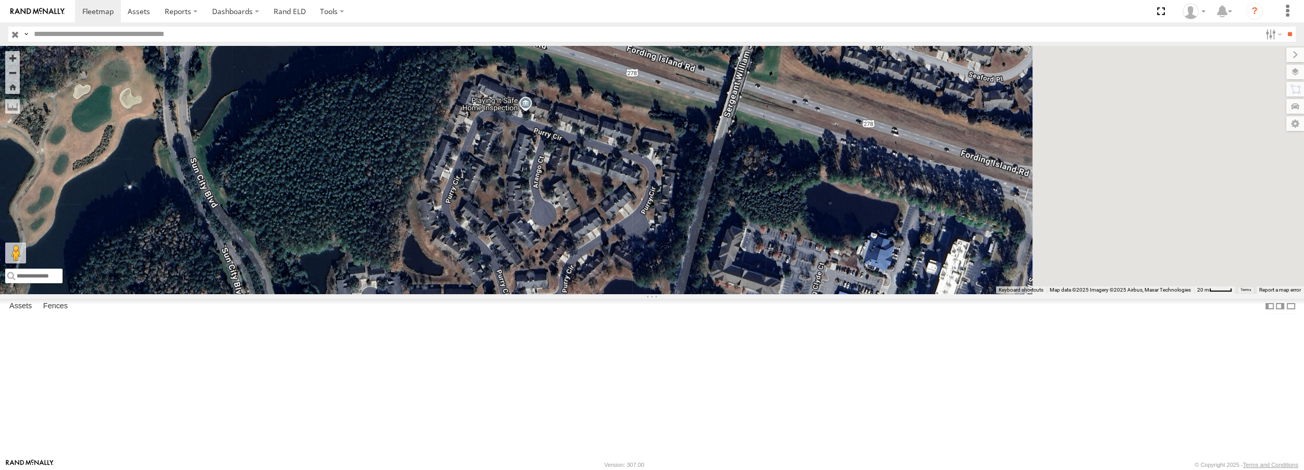
drag, startPoint x: 745, startPoint y: 175, endPoint x: 604, endPoint y: 119, distance: 151.7
click at [604, 119] on div "Truck #30 Truck #32" at bounding box center [652, 169] width 1304 height 247
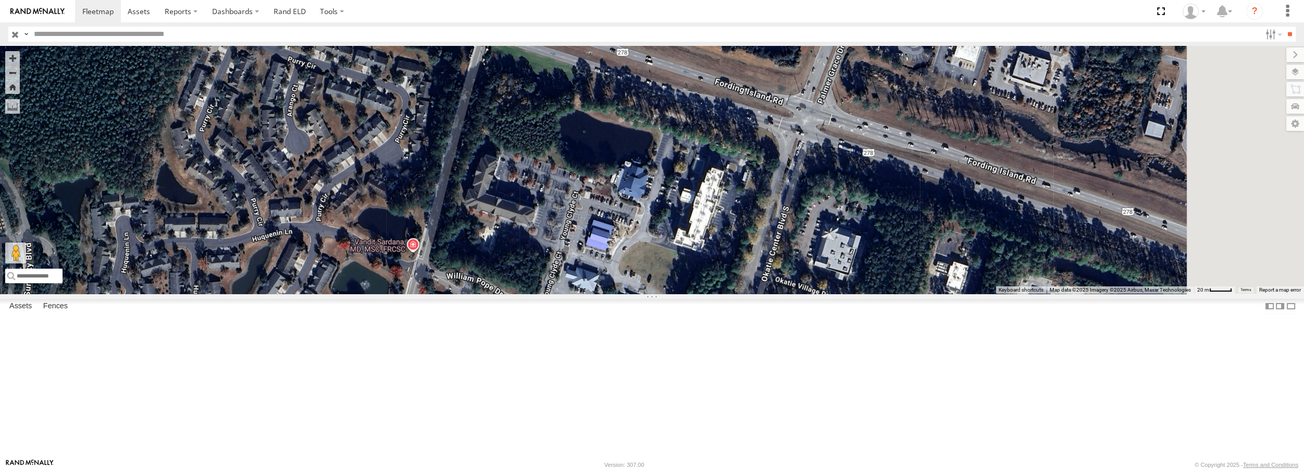
drag, startPoint x: 1101, startPoint y: 223, endPoint x: 918, endPoint y: 184, distance: 186.5
click at [918, 184] on div "Truck #30 Truck #32" at bounding box center [652, 169] width 1304 height 247
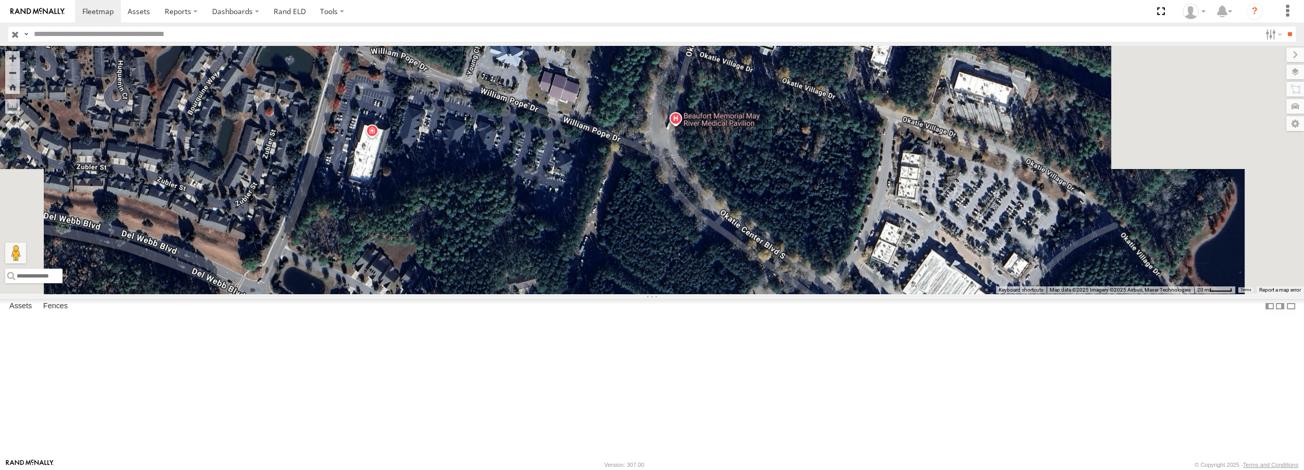
drag, startPoint x: 942, startPoint y: 343, endPoint x: 859, endPoint y: 100, distance: 257.1
click at [859, 100] on div "Truck #30 Truck #32" at bounding box center [652, 169] width 1304 height 247
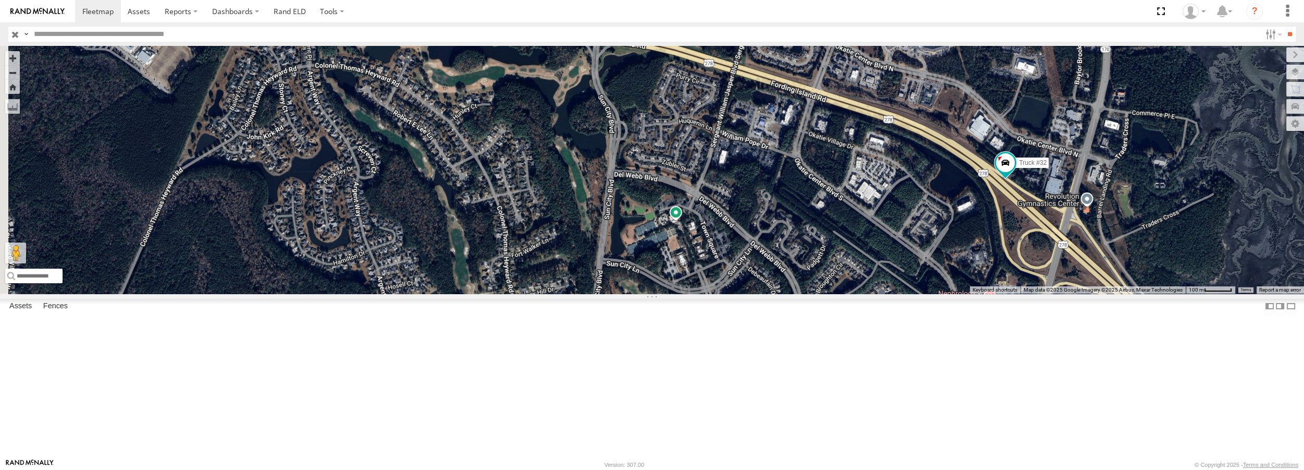
drag, startPoint x: 854, startPoint y: 103, endPoint x: 931, endPoint y: 162, distance: 97.0
click at [931, 162] on div "Truck #30 Truck #32" at bounding box center [652, 169] width 1304 height 247
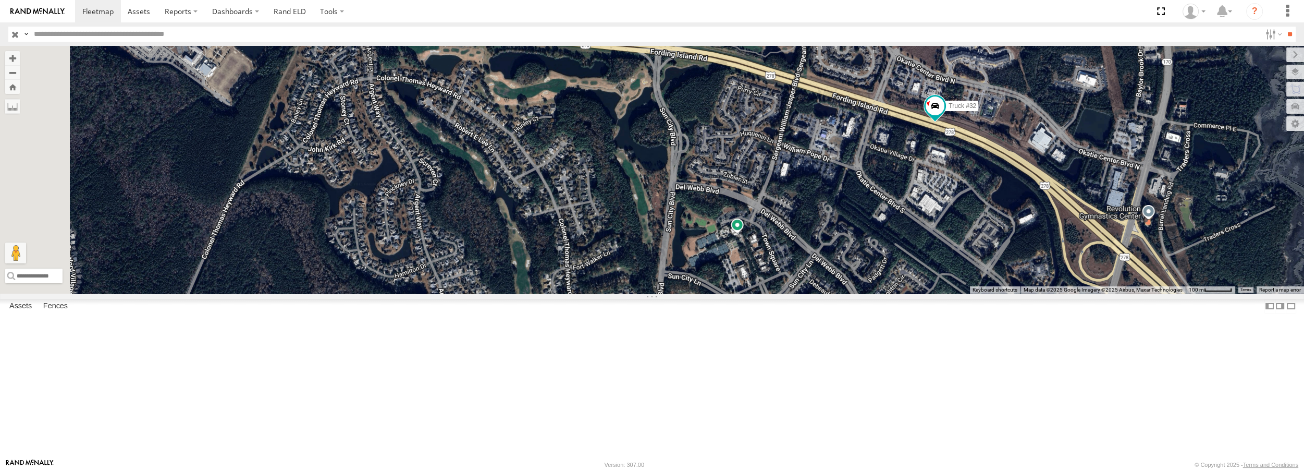
drag, startPoint x: 707, startPoint y: 134, endPoint x: 771, endPoint y: 147, distance: 65.8
click at [771, 147] on div "Truck #30 Truck #32" at bounding box center [652, 169] width 1304 height 247
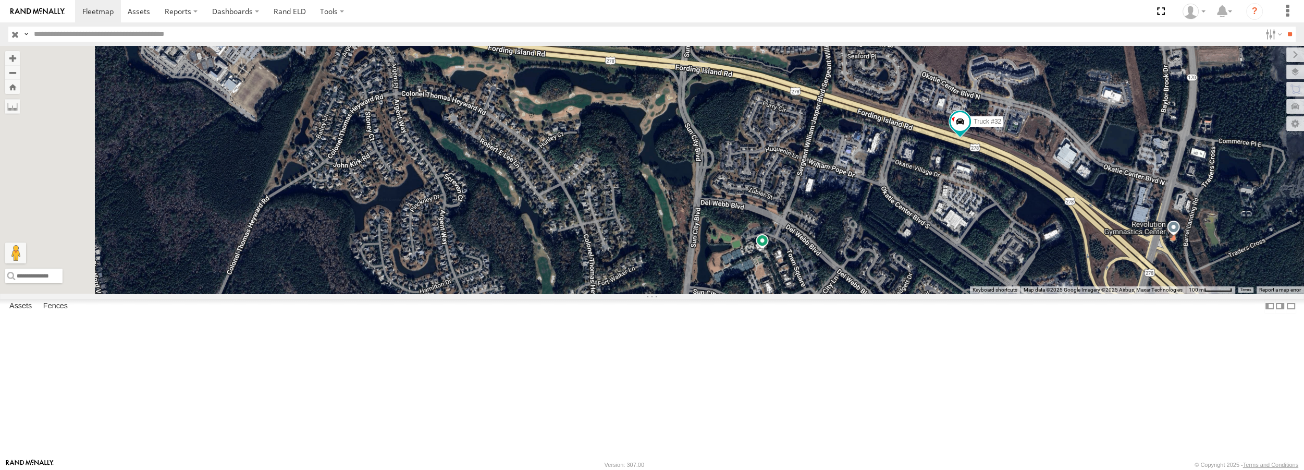
drag, startPoint x: 981, startPoint y: 191, endPoint x: 1009, endPoint y: 209, distance: 33.3
click at [1009, 209] on div "Truck #30 Truck #32" at bounding box center [652, 169] width 1304 height 247
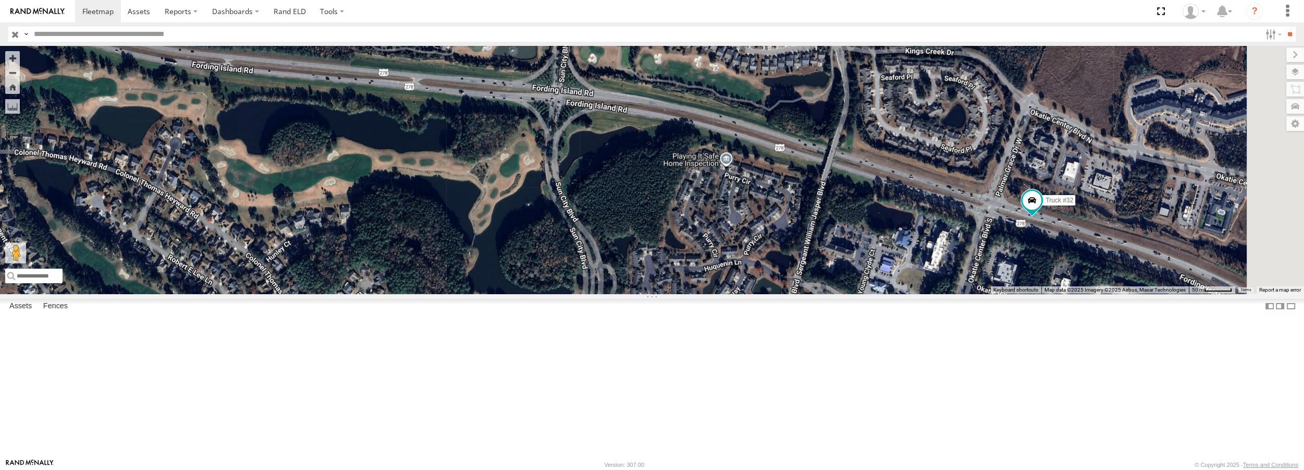
drag, startPoint x: 945, startPoint y: 173, endPoint x: 732, endPoint y: 179, distance: 212.7
click at [731, 179] on div "Truck #30 Truck #32" at bounding box center [652, 169] width 1304 height 247
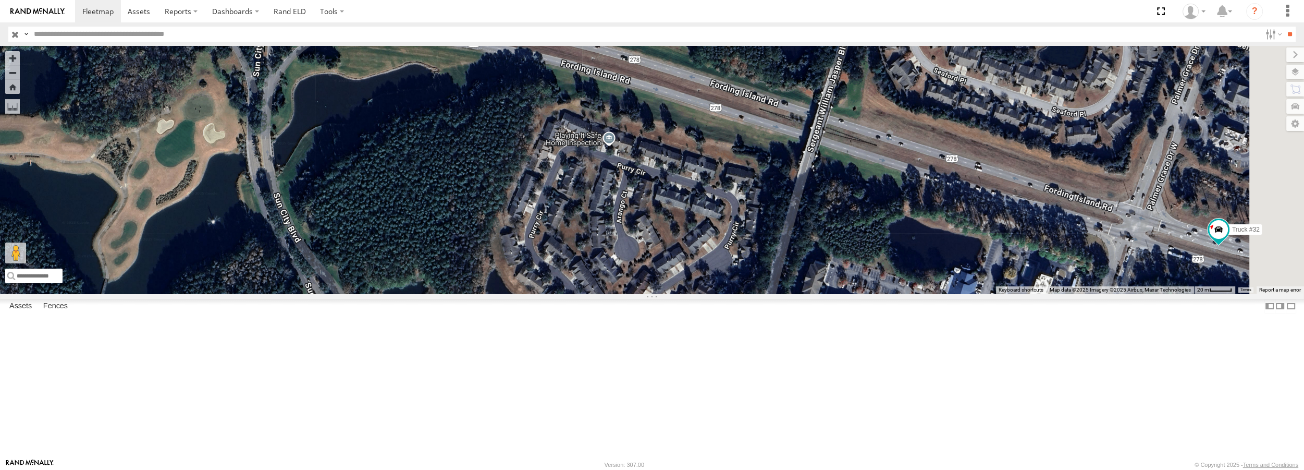
drag, startPoint x: 917, startPoint y: 222, endPoint x: 618, endPoint y: 155, distance: 306.6
click at [618, 155] on div "Truck #30 Truck #32" at bounding box center [652, 169] width 1304 height 247
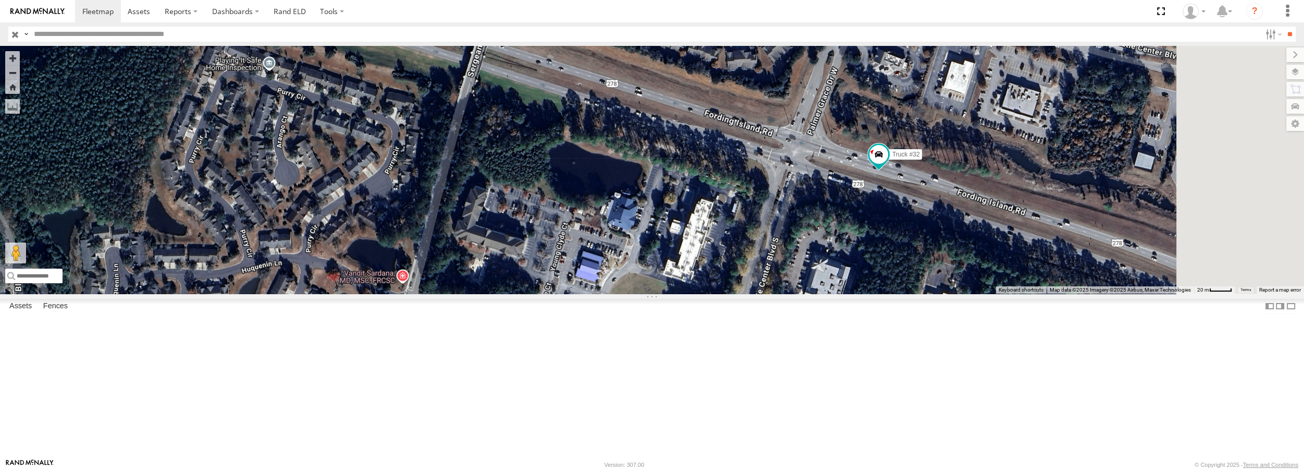
drag, startPoint x: 1000, startPoint y: 235, endPoint x: 705, endPoint y: 173, distance: 301.3
click at [705, 173] on div "Truck #30 Truck #32" at bounding box center [652, 169] width 1304 height 247
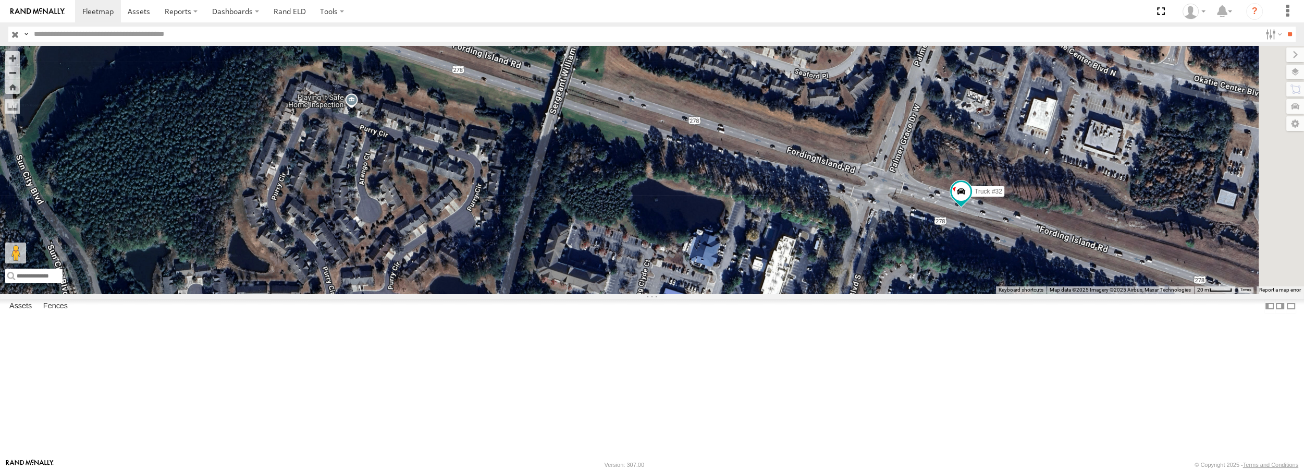
drag, startPoint x: 689, startPoint y: 182, endPoint x: 774, endPoint y: 220, distance: 93.8
click at [774, 220] on div "Truck #30 Truck #32" at bounding box center [652, 169] width 1304 height 247
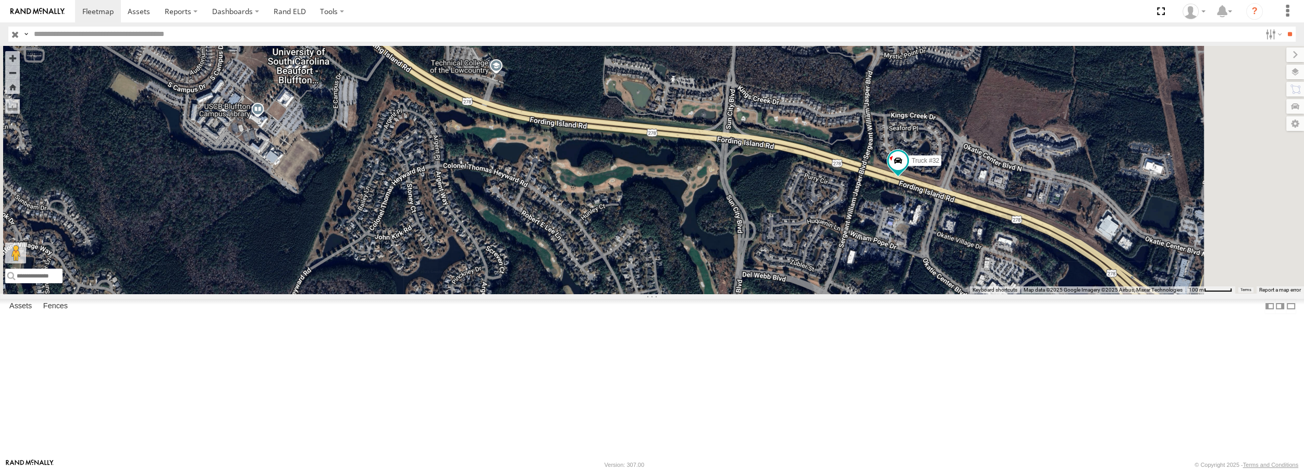
click at [0, 0] on span at bounding box center [0, 0] width 0 height 0
click at [907, 170] on span at bounding box center [898, 160] width 19 height 19
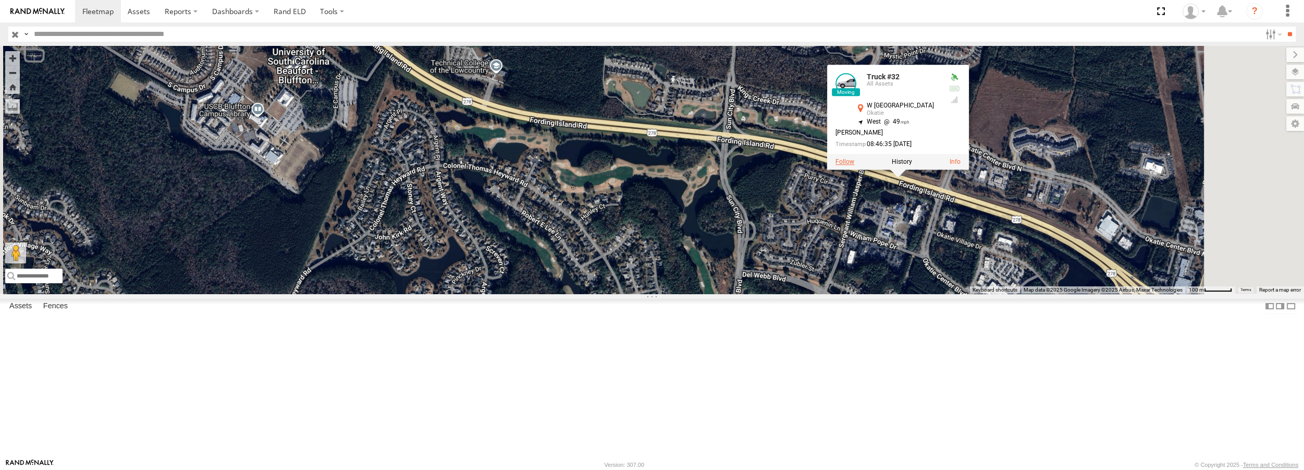
click at [854, 165] on label at bounding box center [844, 161] width 19 height 7
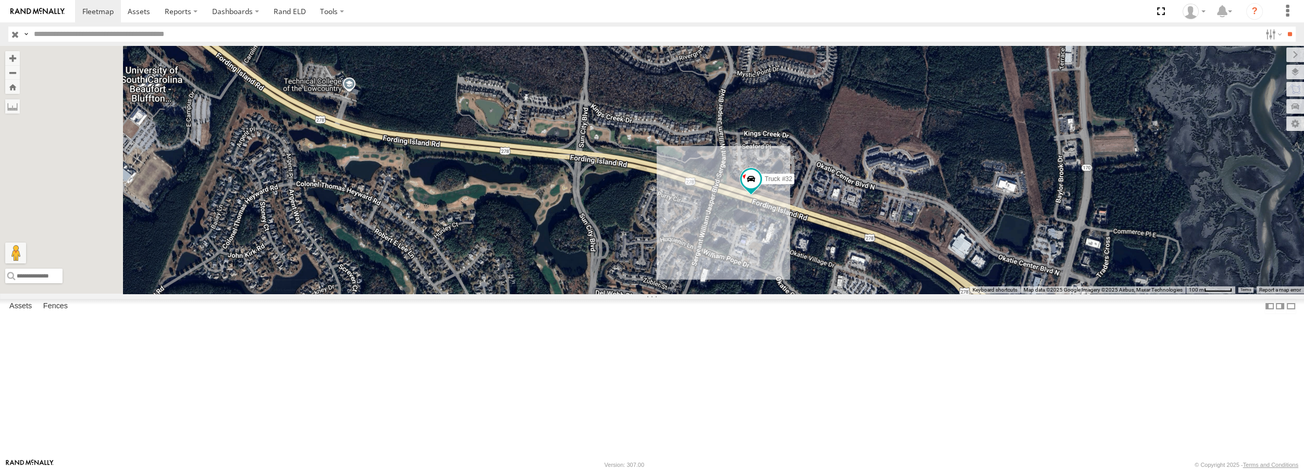
drag, startPoint x: 488, startPoint y: 226, endPoint x: 810, endPoint y: 284, distance: 327.2
click at [810, 284] on div "Truck #32" at bounding box center [652, 169] width 1304 height 247
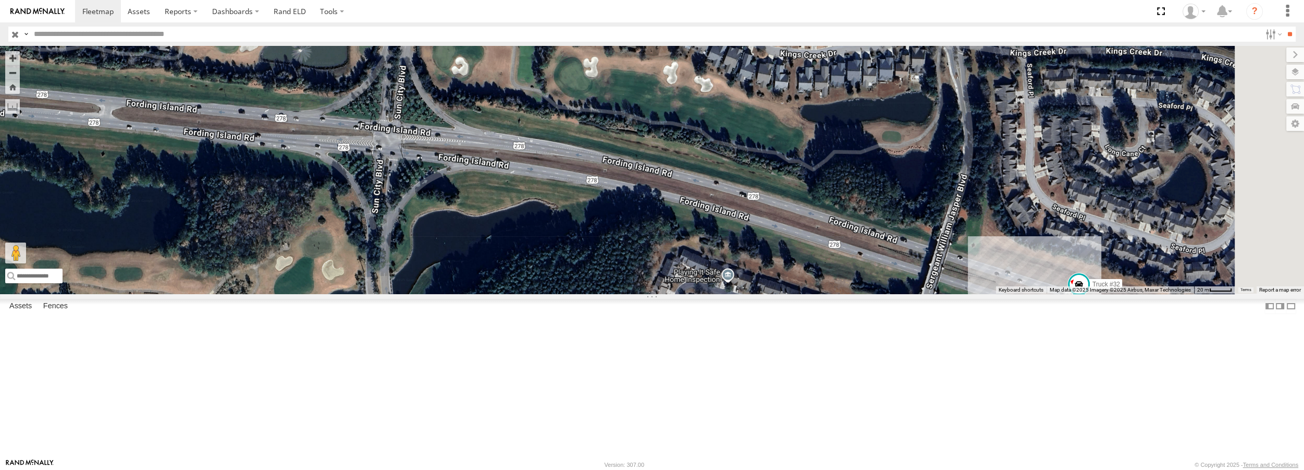
drag, startPoint x: 1188, startPoint y: 304, endPoint x: 912, endPoint y: 297, distance: 276.8
click at [911, 293] on div "Truck #32" at bounding box center [652, 169] width 1304 height 247
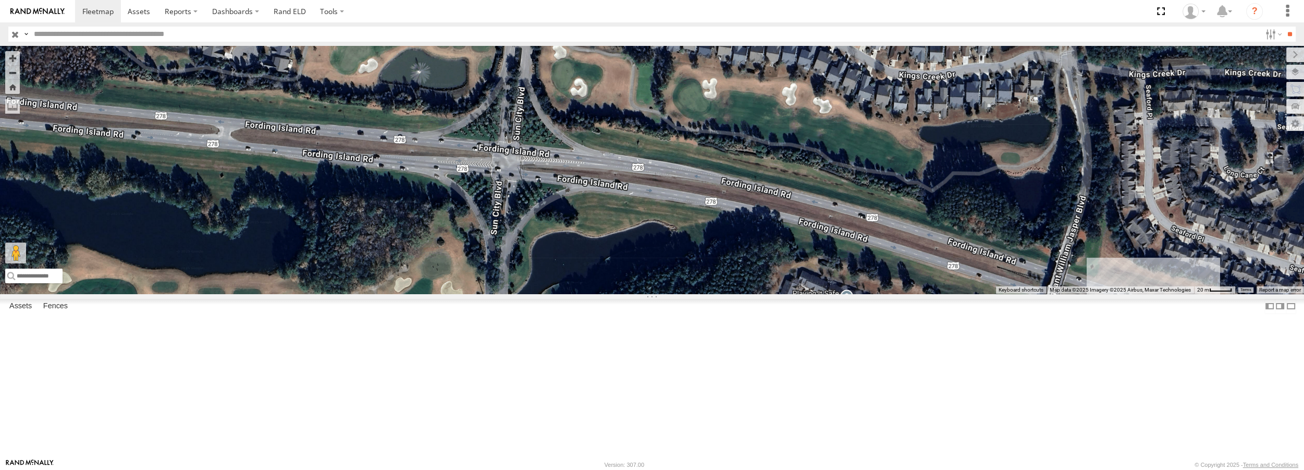
drag, startPoint x: 658, startPoint y: 267, endPoint x: 814, endPoint y: 300, distance: 159.4
click at [814, 293] on div "Truck #32" at bounding box center [652, 169] width 1304 height 247
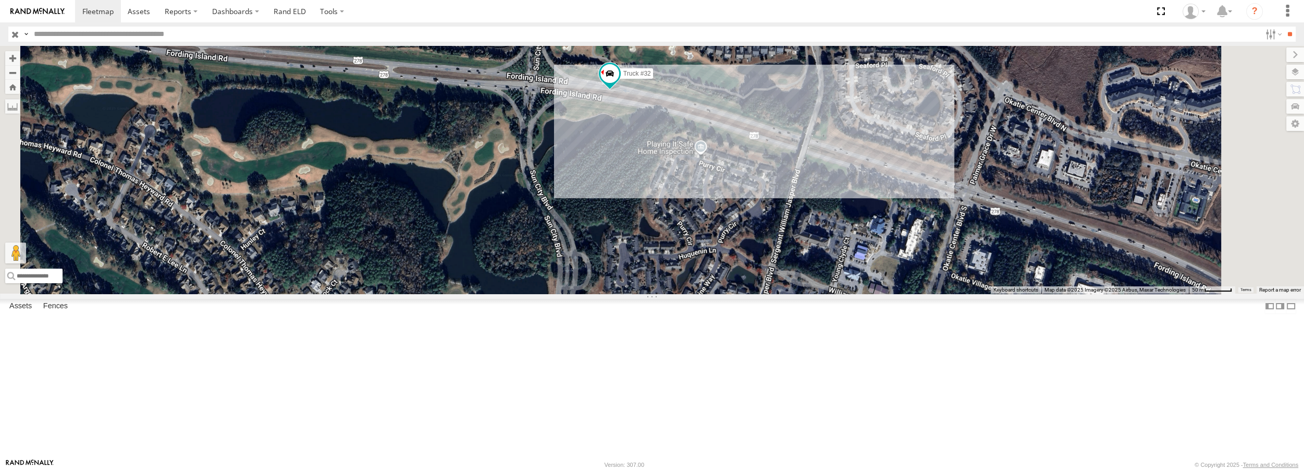
drag, startPoint x: 686, startPoint y: 340, endPoint x: 678, endPoint y: 239, distance: 101.5
click at [678, 239] on div "Truck #32" at bounding box center [652, 169] width 1304 height 247
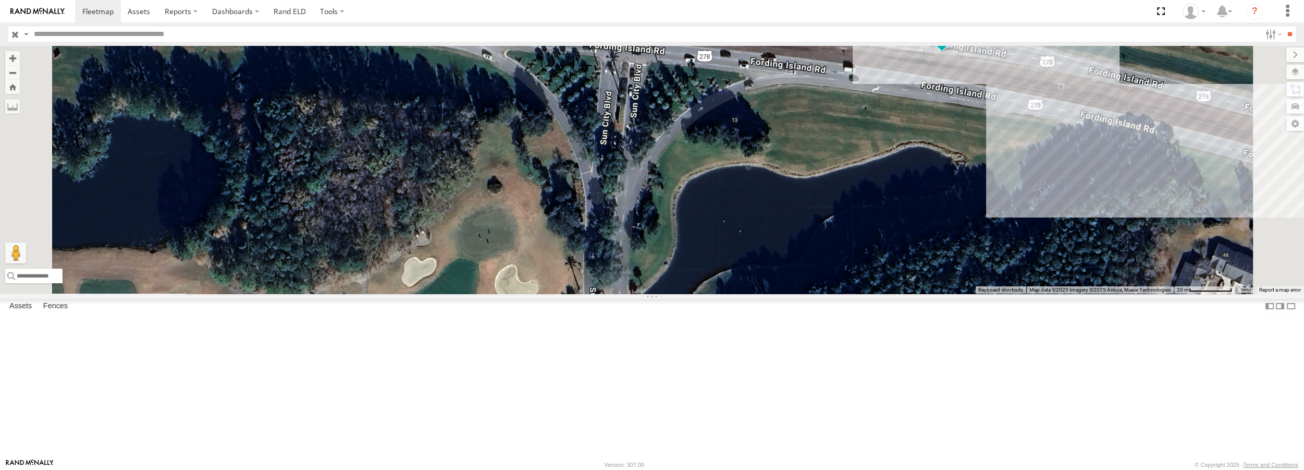
drag, startPoint x: 656, startPoint y: 125, endPoint x: 718, endPoint y: 170, distance: 77.1
click at [718, 170] on div "Truck #32" at bounding box center [652, 169] width 1304 height 247
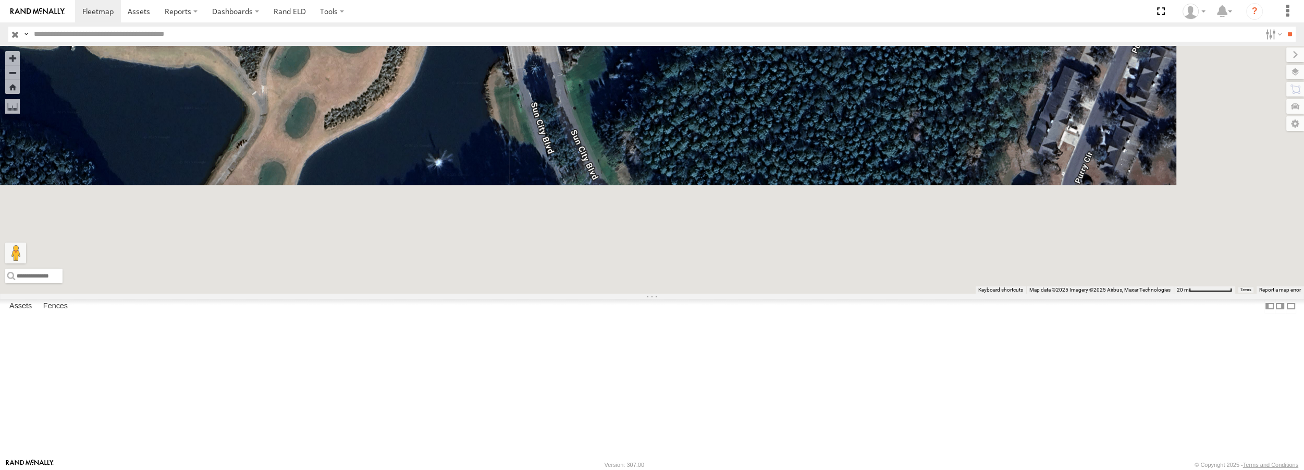
drag, startPoint x: 739, startPoint y: 305, endPoint x: 654, endPoint y: -21, distance: 337.6
click at [654, 0] on html at bounding box center [652, 235] width 1304 height 470
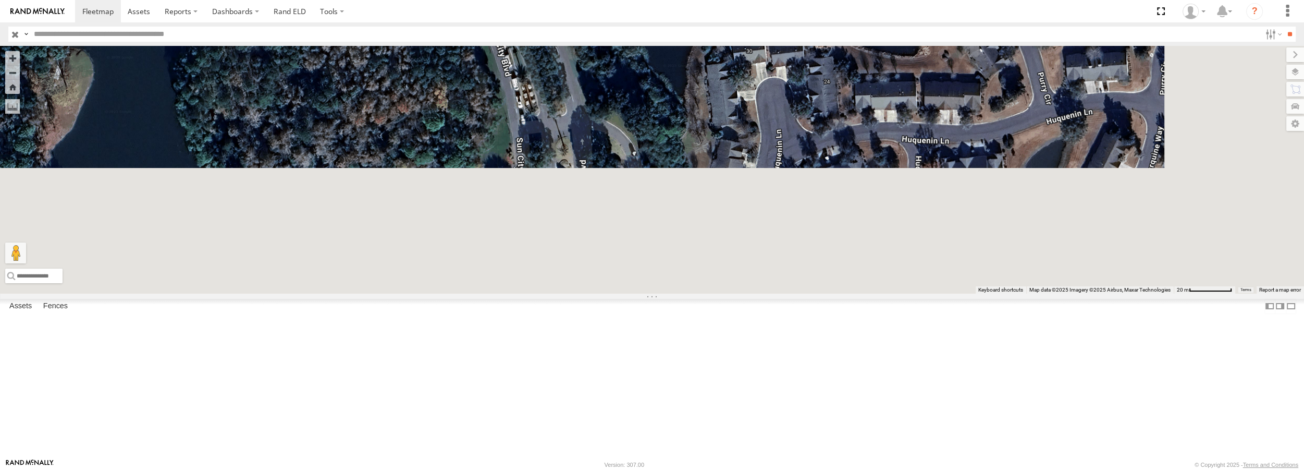
drag, startPoint x: 765, startPoint y: 269, endPoint x: 621, endPoint y: 7, distance: 299.0
click at [621, 7] on body at bounding box center [652, 235] width 1304 height 470
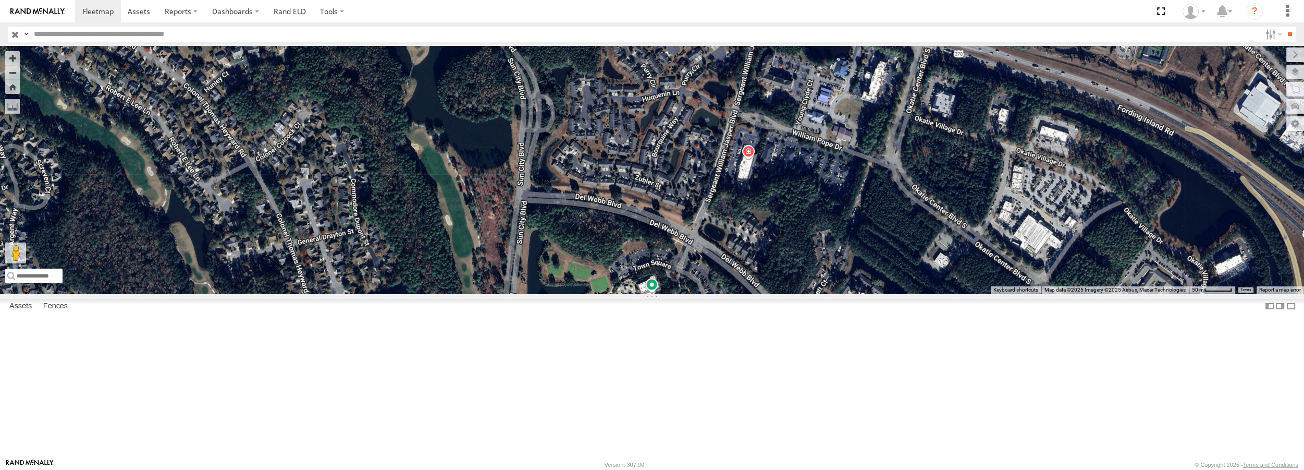
drag, startPoint x: 796, startPoint y: 390, endPoint x: 667, endPoint y: 158, distance: 265.2
click at [667, 158] on div "Truck #32" at bounding box center [652, 169] width 1304 height 247
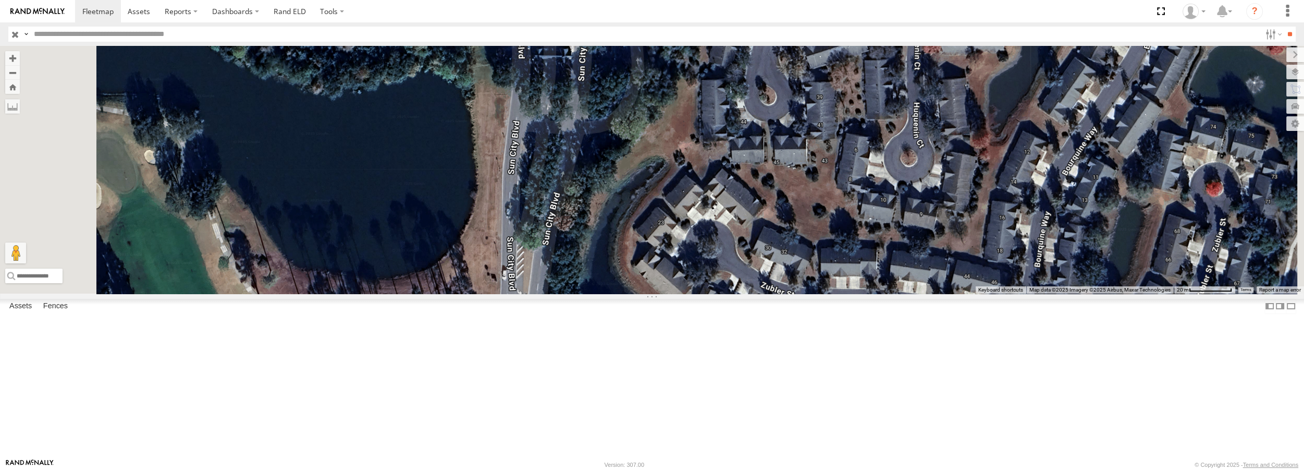
drag, startPoint x: 621, startPoint y: 118, endPoint x: 623, endPoint y: 330, distance: 212.1
click at [623, 293] on div "Truck #32" at bounding box center [652, 169] width 1304 height 247
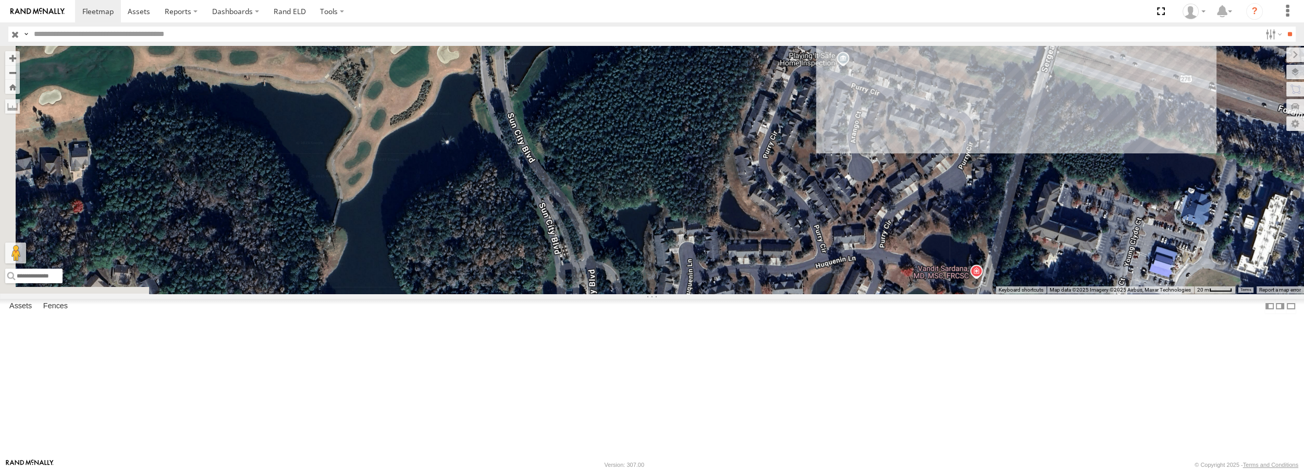
drag, startPoint x: 675, startPoint y: 251, endPoint x: 685, endPoint y: 319, distance: 68.4
click at [685, 293] on div "Truck #32" at bounding box center [652, 169] width 1304 height 247
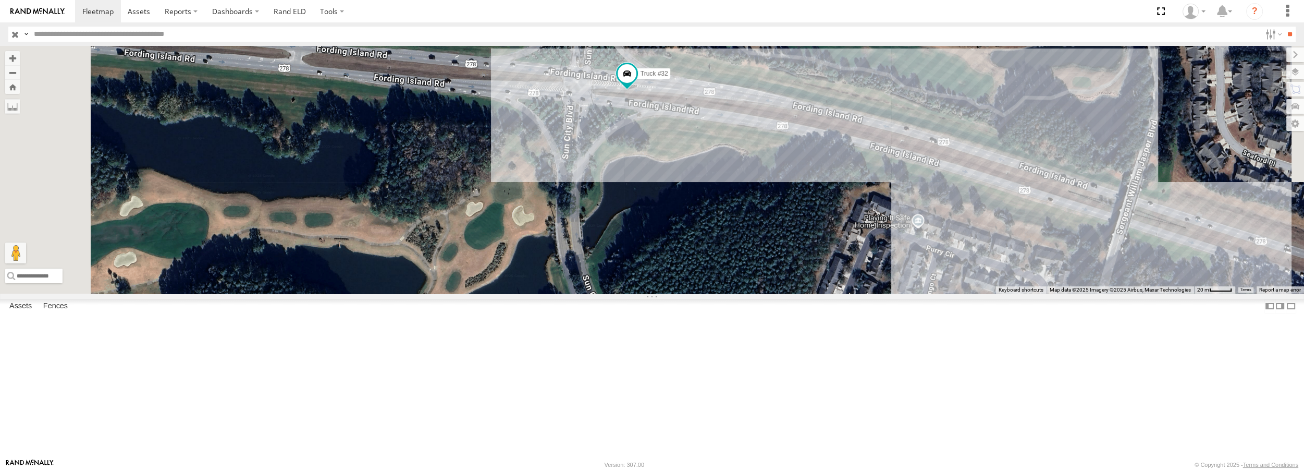
drag, startPoint x: 633, startPoint y: 137, endPoint x: 710, endPoint y: 305, distance: 185.2
click at [710, 293] on div "Truck #32" at bounding box center [652, 169] width 1304 height 247
click at [636, 83] on span at bounding box center [627, 74] width 19 height 19
click at [577, 79] on label at bounding box center [570, 74] width 13 height 7
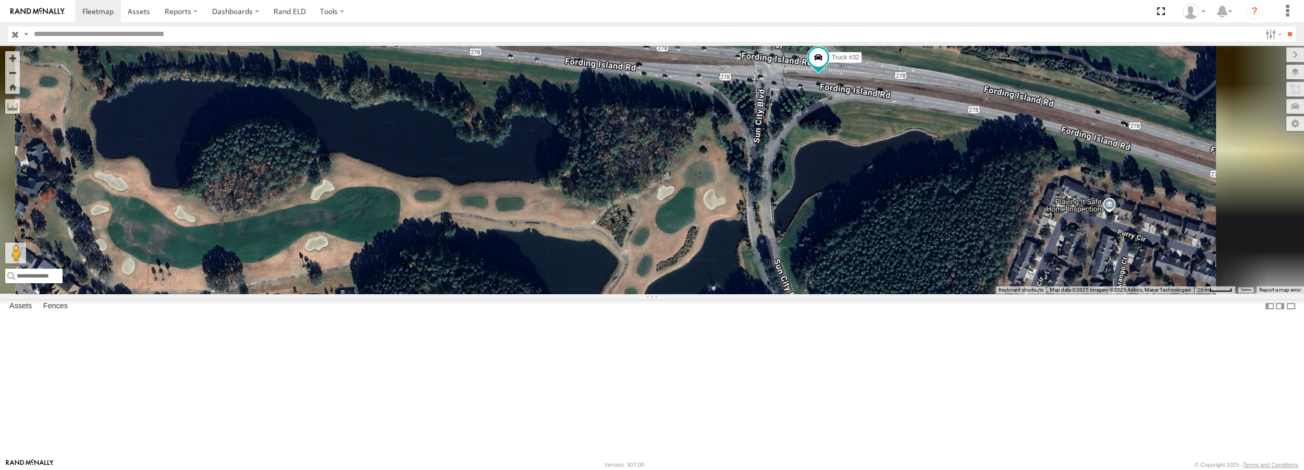
drag, startPoint x: 917, startPoint y: 107, endPoint x: 901, endPoint y: 238, distance: 132.4
click at [901, 238] on div "Truck #32 Truck #30" at bounding box center [652, 169] width 1304 height 247
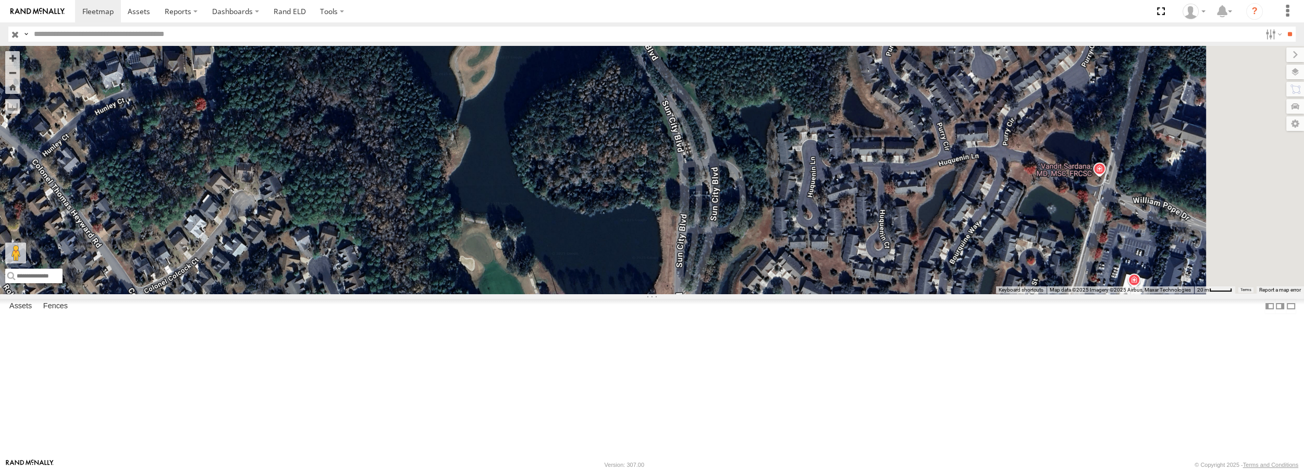
drag, startPoint x: 917, startPoint y: 390, endPoint x: 773, endPoint y: 128, distance: 298.3
click at [773, 128] on div "Truck #32 Truck #30" at bounding box center [652, 169] width 1304 height 247
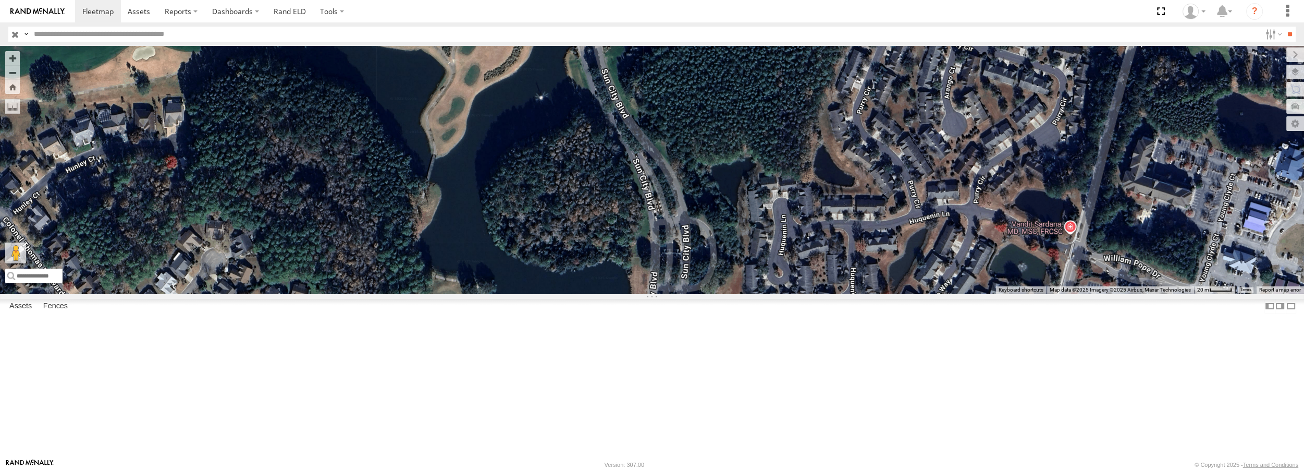
drag, startPoint x: 840, startPoint y: 358, endPoint x: 810, endPoint y: 414, distance: 63.6
click at [810, 293] on div "Truck #32 Truck #30" at bounding box center [652, 169] width 1304 height 247
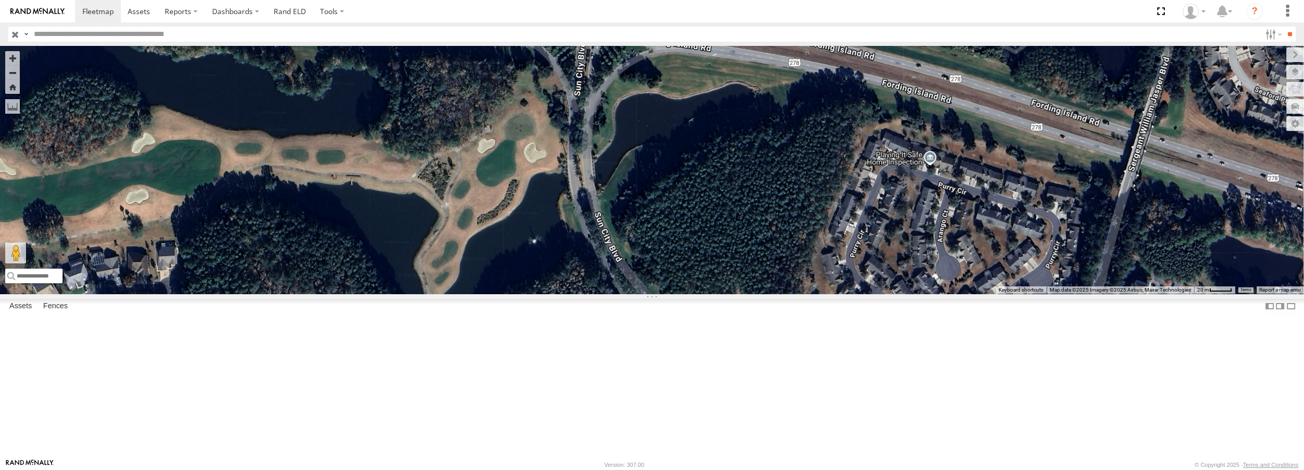
drag, startPoint x: 706, startPoint y: 98, endPoint x: 697, endPoint y: 247, distance: 149.3
click at [697, 247] on div "Truck #32 Truck #30" at bounding box center [652, 169] width 1304 height 247
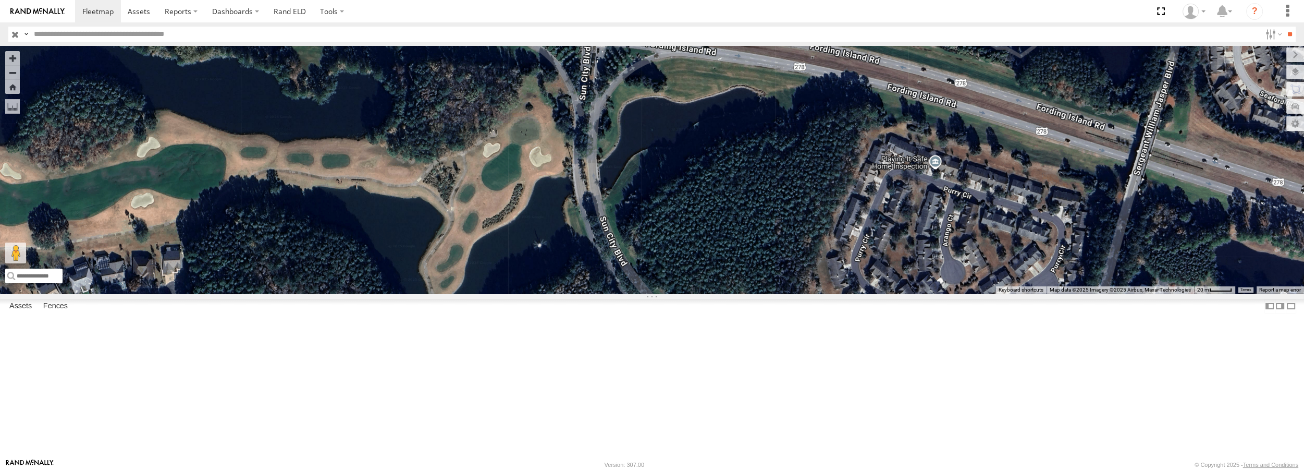
drag, startPoint x: 711, startPoint y: 322, endPoint x: 718, endPoint y: 323, distance: 6.4
click at [718, 293] on div "Truck #32 Truck #30" at bounding box center [652, 169] width 1304 height 247
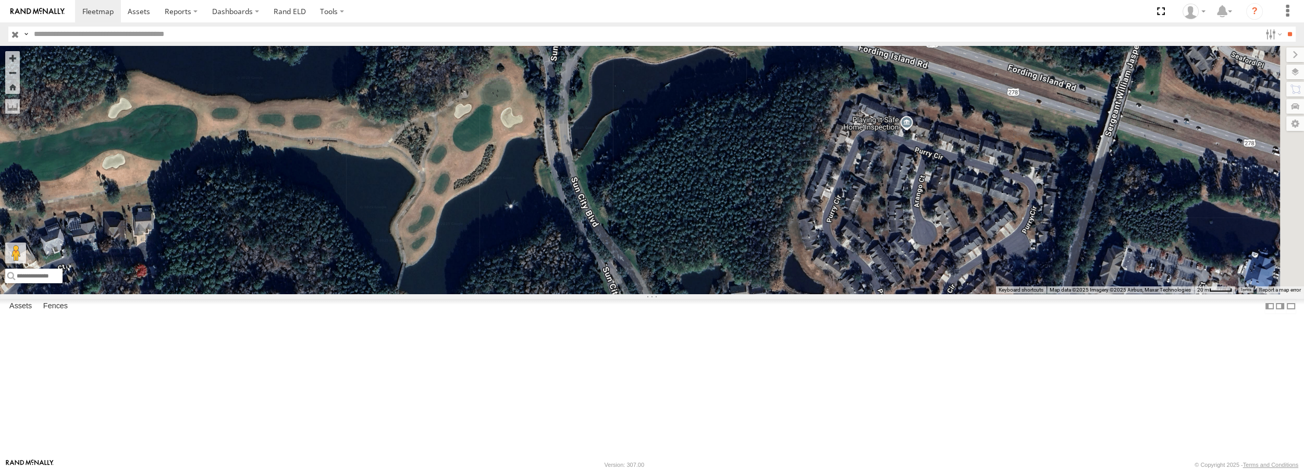
drag, startPoint x: 749, startPoint y: 345, endPoint x: 731, endPoint y: 320, distance: 30.7
click at [731, 293] on div "Truck #32 Truck #30" at bounding box center [652, 169] width 1304 height 247
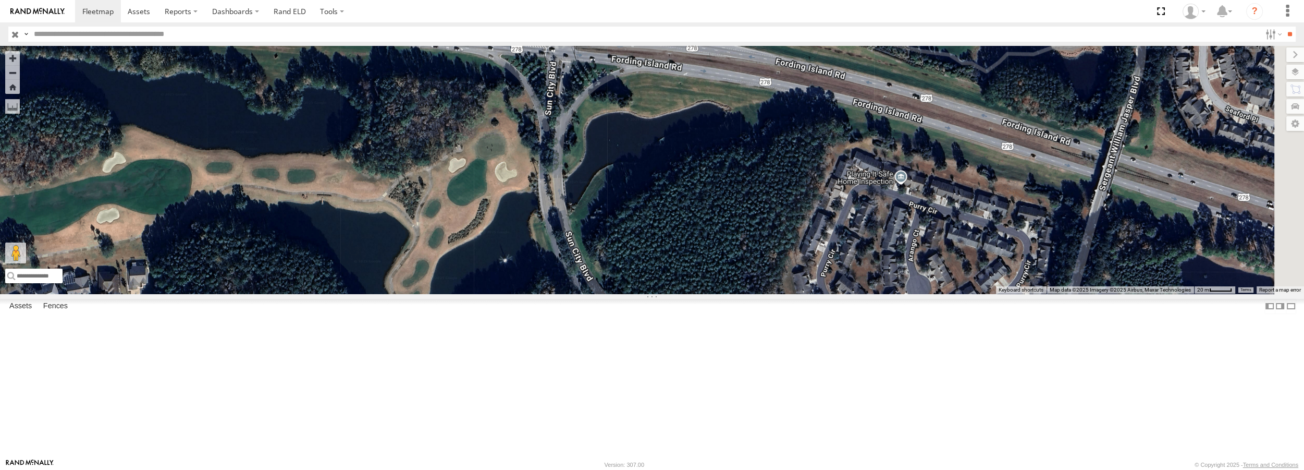
drag, startPoint x: 685, startPoint y: 100, endPoint x: 680, endPoint y: 154, distance: 54.5
click at [680, 154] on div "Truck #32 Truck #30" at bounding box center [652, 169] width 1304 height 247
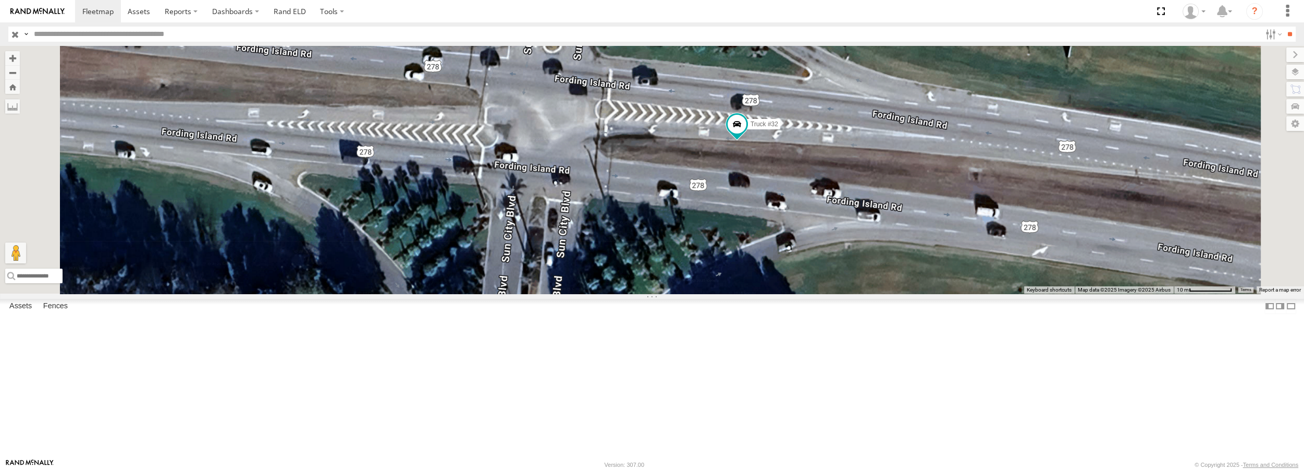
drag, startPoint x: 680, startPoint y: 95, endPoint x: 654, endPoint y: 290, distance: 196.2
click at [654, 290] on div "Truck #32 Truck #30" at bounding box center [652, 169] width 1304 height 247
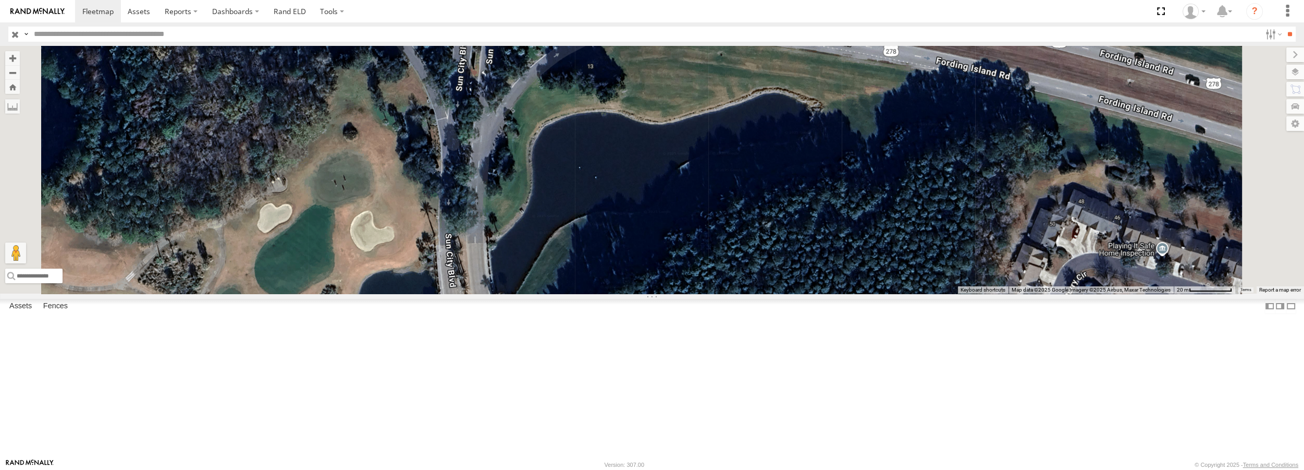
drag, startPoint x: 663, startPoint y: 417, endPoint x: 622, endPoint y: 168, distance: 252.4
click at [622, 168] on div "Truck #32 Truck #30" at bounding box center [652, 169] width 1304 height 247
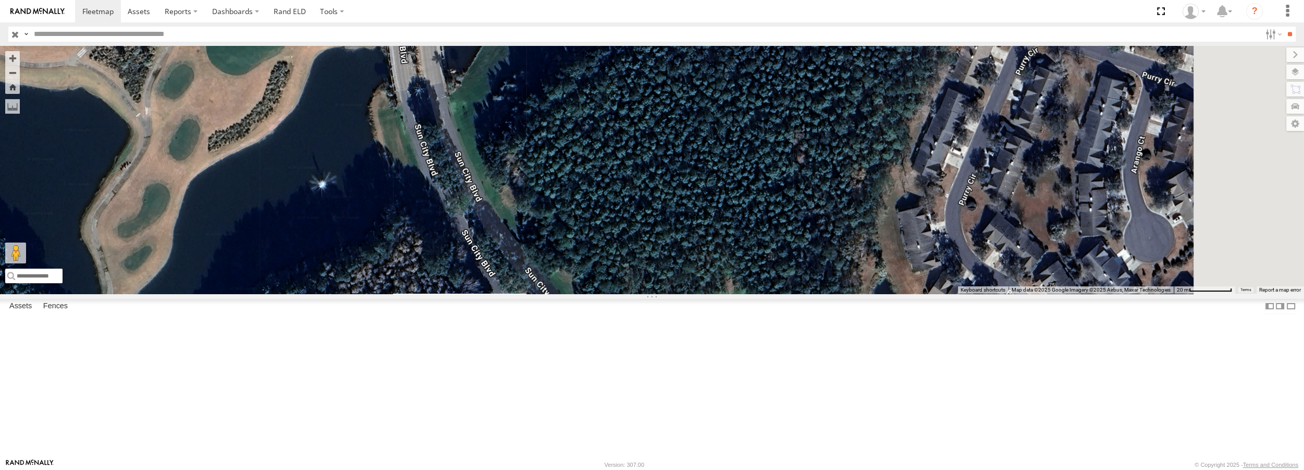
drag, startPoint x: 673, startPoint y: 359, endPoint x: 624, endPoint y: 131, distance: 233.1
click at [624, 131] on div "Truck #32 Truck #30" at bounding box center [652, 169] width 1304 height 247
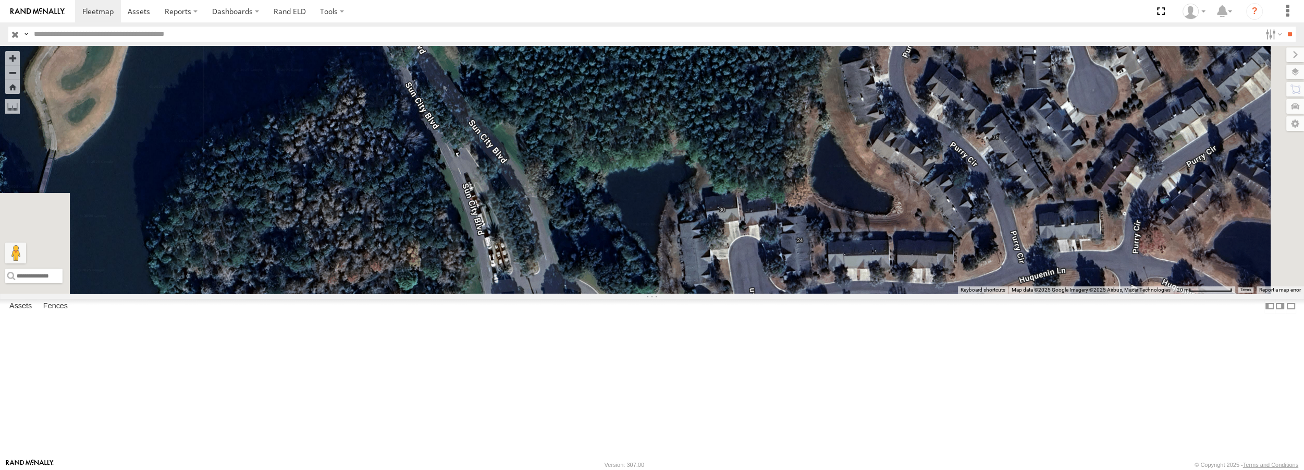
drag, startPoint x: 669, startPoint y: 305, endPoint x: 615, endPoint y: 172, distance: 143.8
click at [615, 172] on div "Truck #32 Truck #30" at bounding box center [652, 169] width 1304 height 247
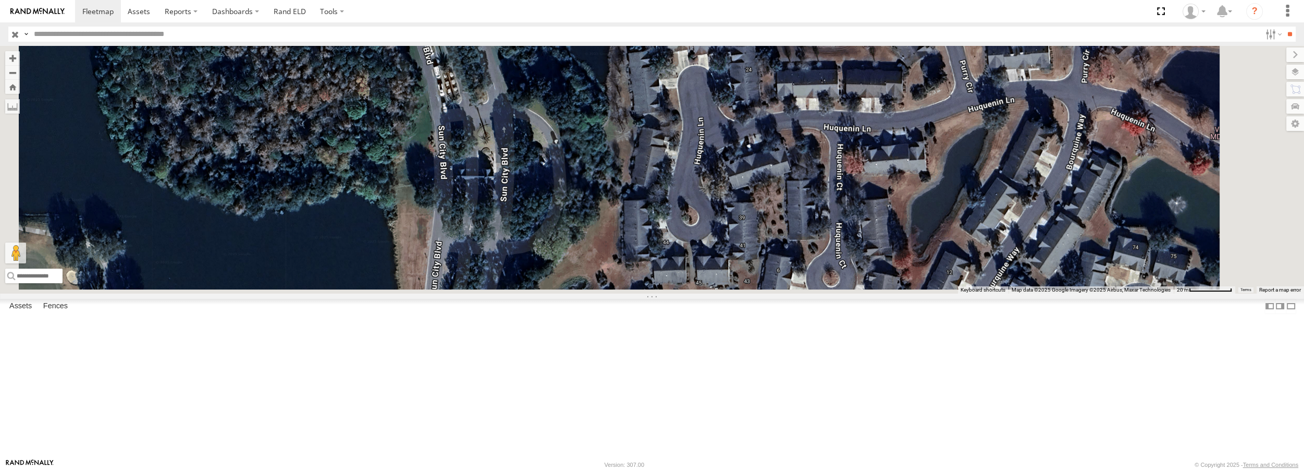
drag, startPoint x: 697, startPoint y: 390, endPoint x: 635, endPoint y: 191, distance: 208.7
click at [635, 191] on div "Truck #32 Truck #30" at bounding box center [652, 169] width 1304 height 247
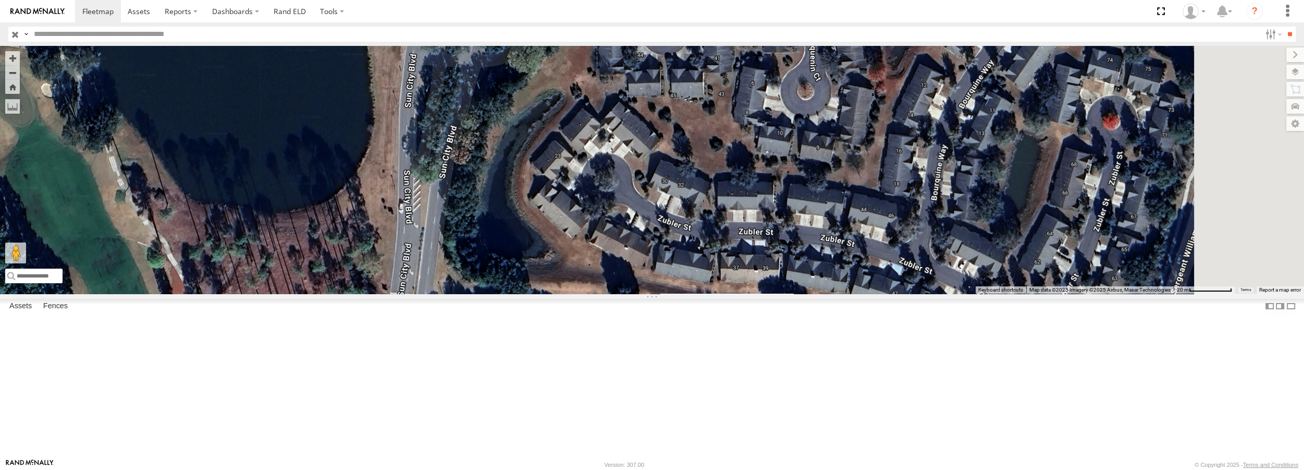
drag, startPoint x: 642, startPoint y: 330, endPoint x: 628, endPoint y: 170, distance: 160.1
click at [628, 170] on div "Truck #32 Truck #30" at bounding box center [652, 169] width 1304 height 247
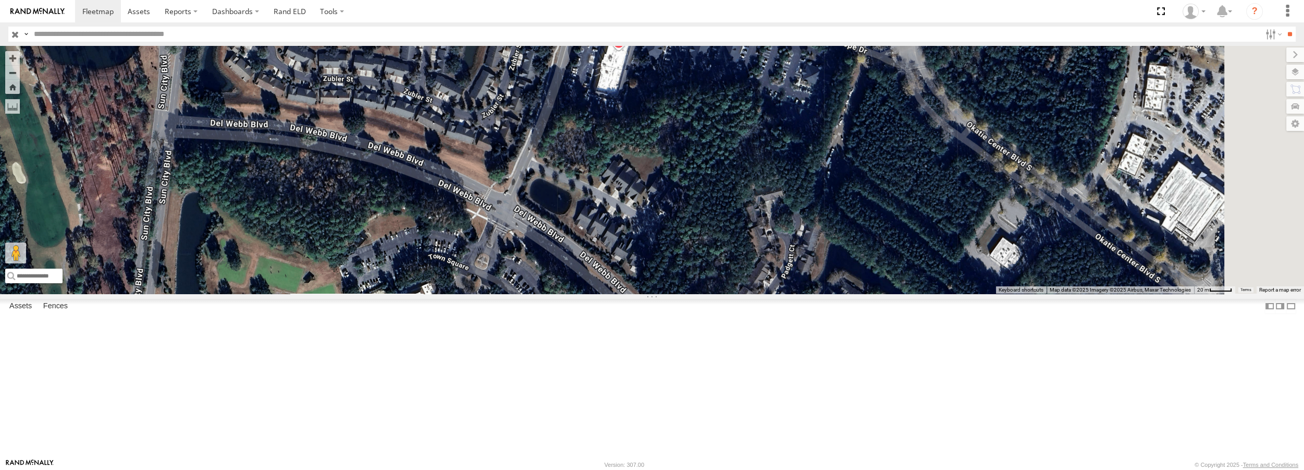
drag, startPoint x: 773, startPoint y: 422, endPoint x: 511, endPoint y: 242, distance: 317.5
click at [511, 242] on div "Truck #32 Truck #30" at bounding box center [652, 169] width 1304 height 247
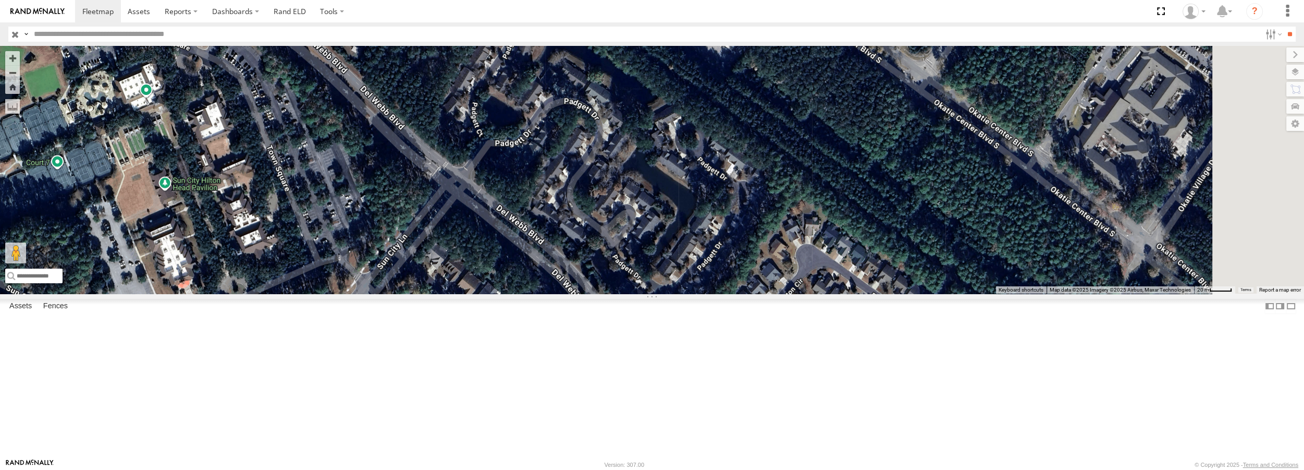
drag, startPoint x: 750, startPoint y: 405, endPoint x: 495, endPoint y: 209, distance: 322.6
click at [495, 209] on div "Truck #32 Truck #30" at bounding box center [652, 169] width 1304 height 247
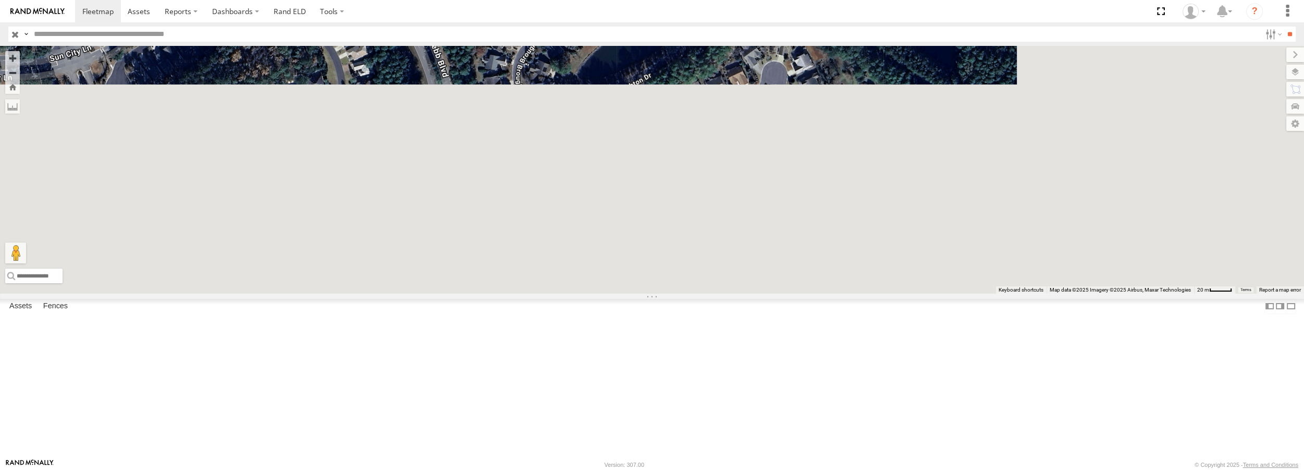
drag, startPoint x: 709, startPoint y: 398, endPoint x: 513, endPoint y: 87, distance: 367.0
click at [513, 87] on div at bounding box center [652, 169] width 1304 height 247
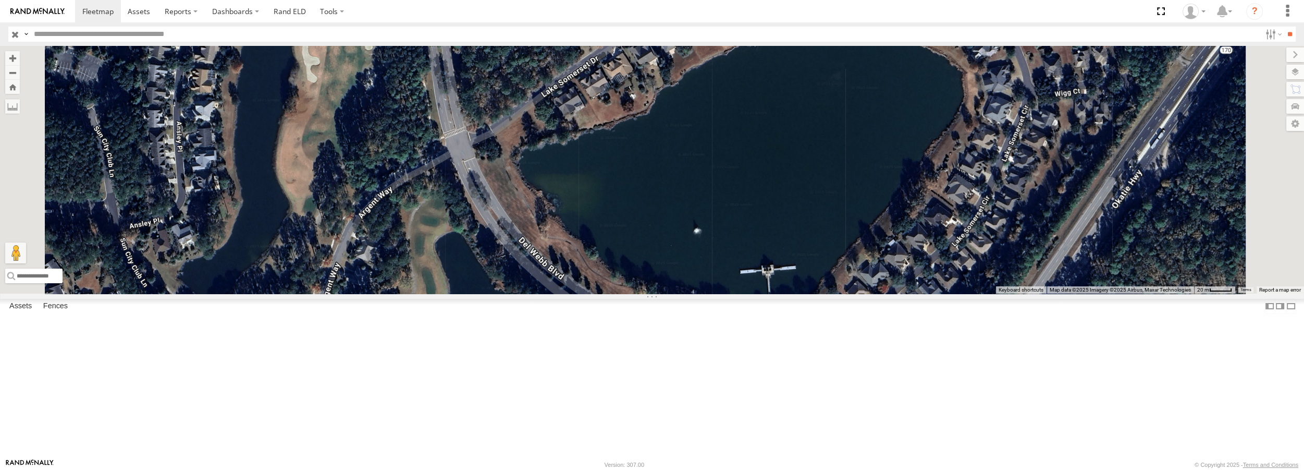
drag, startPoint x: 607, startPoint y: 348, endPoint x: 568, endPoint y: 60, distance: 290.3
click at [568, 60] on div at bounding box center [652, 169] width 1304 height 247
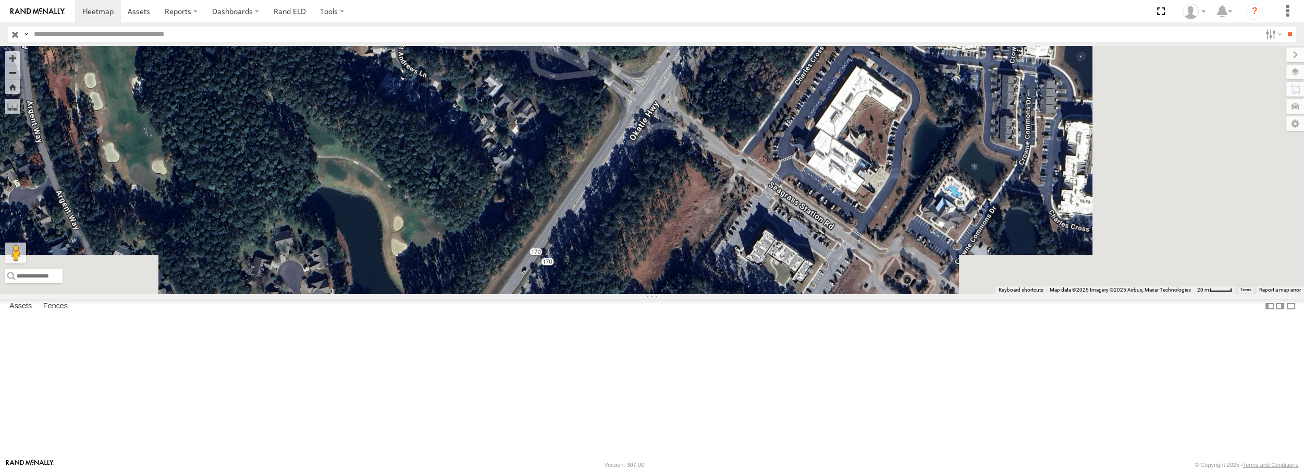
drag, startPoint x: 721, startPoint y: 361, endPoint x: 435, endPoint y: 10, distance: 452.6
click at [435, 10] on body at bounding box center [652, 235] width 1304 height 470
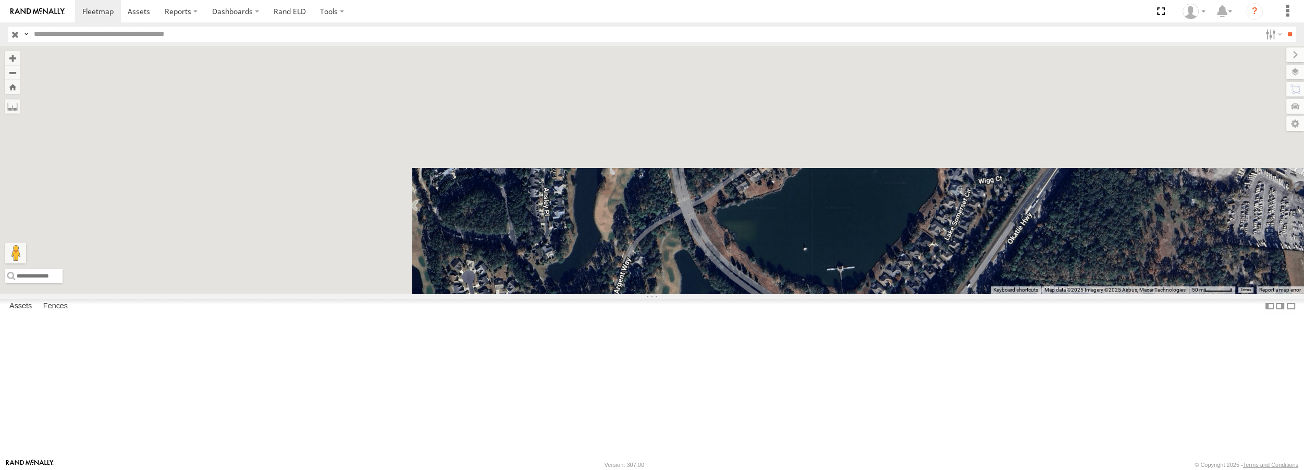
drag, startPoint x: 622, startPoint y: 224, endPoint x: 883, endPoint y: 437, distance: 336.7
click at [883, 293] on div at bounding box center [652, 169] width 1304 height 247
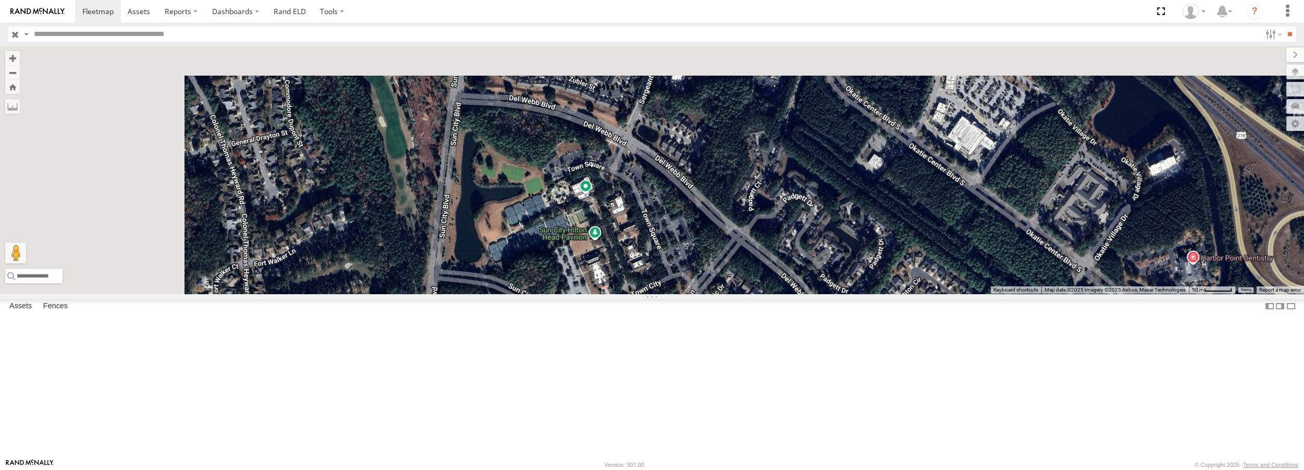
drag, startPoint x: 610, startPoint y: 121, endPoint x: 785, endPoint y: 433, distance: 357.2
click at [785, 293] on div at bounding box center [652, 169] width 1304 height 247
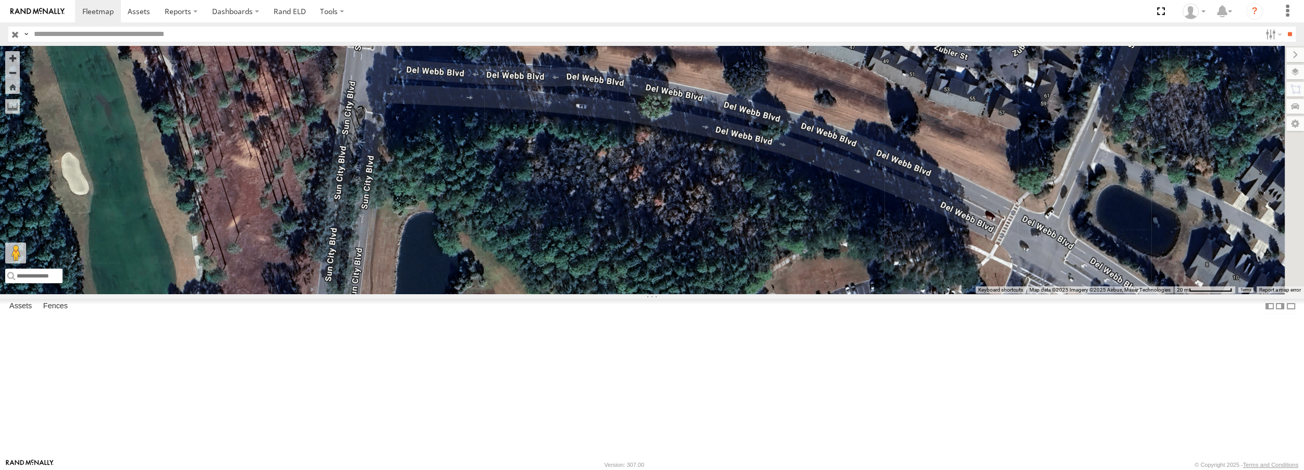
drag, startPoint x: 803, startPoint y: 277, endPoint x: 705, endPoint y: 241, distance: 104.4
click at [705, 241] on div at bounding box center [652, 169] width 1304 height 247
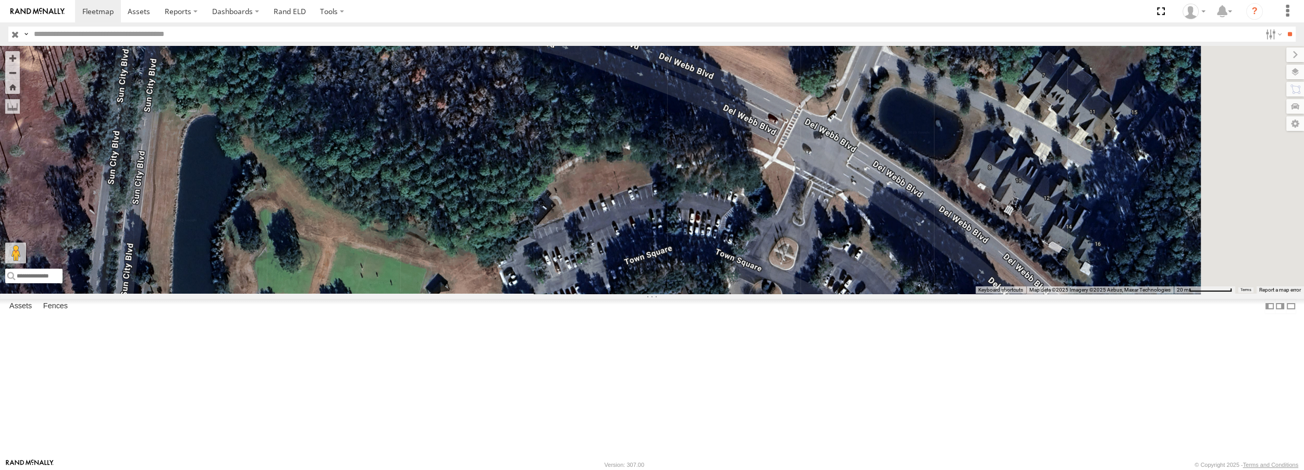
drag, startPoint x: 902, startPoint y: 312, endPoint x: 690, endPoint y: 219, distance: 231.3
click at [690, 219] on div at bounding box center [652, 169] width 1304 height 247
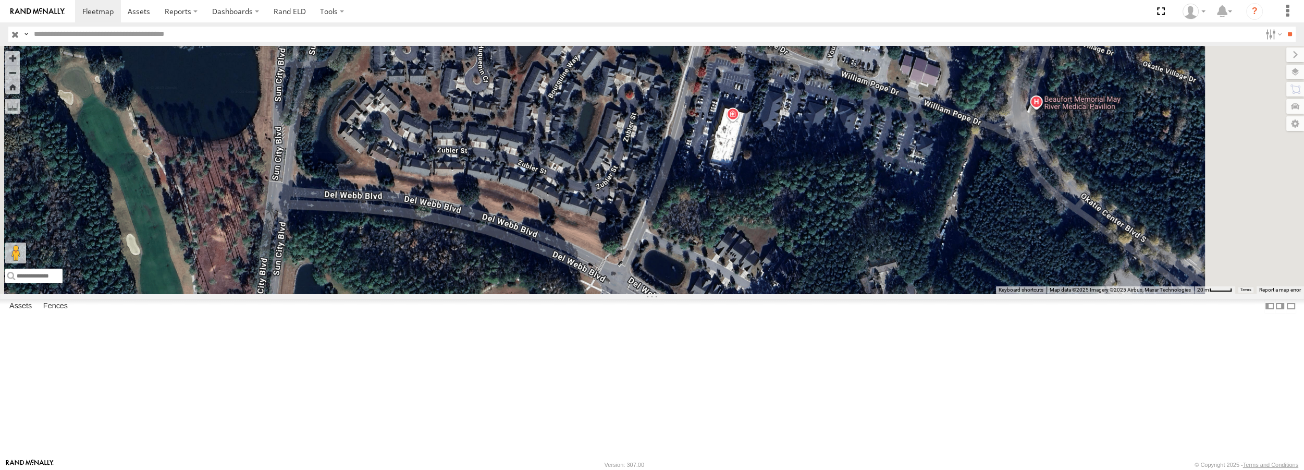
drag, startPoint x: 938, startPoint y: 85, endPoint x: 859, endPoint y: 233, distance: 166.9
click at [859, 233] on div at bounding box center [652, 169] width 1304 height 247
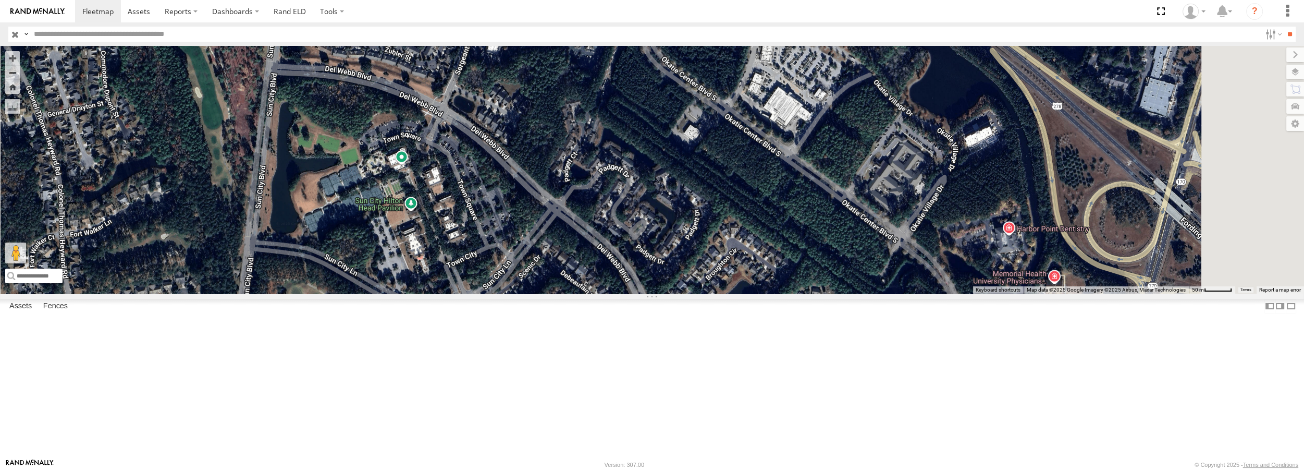
drag, startPoint x: 471, startPoint y: 309, endPoint x: 457, endPoint y: 220, distance: 89.2
click at [457, 220] on div "Truck #32" at bounding box center [652, 169] width 1304 height 247
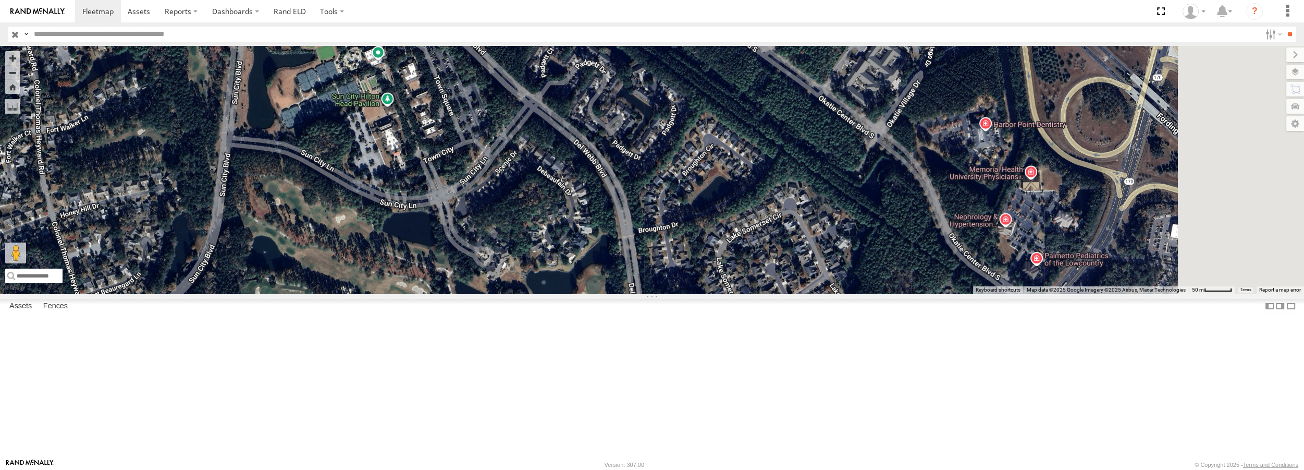
drag, startPoint x: 664, startPoint y: 394, endPoint x: 642, endPoint y: 287, distance: 109.3
click at [642, 287] on div "Truck #32" at bounding box center [652, 169] width 1304 height 247
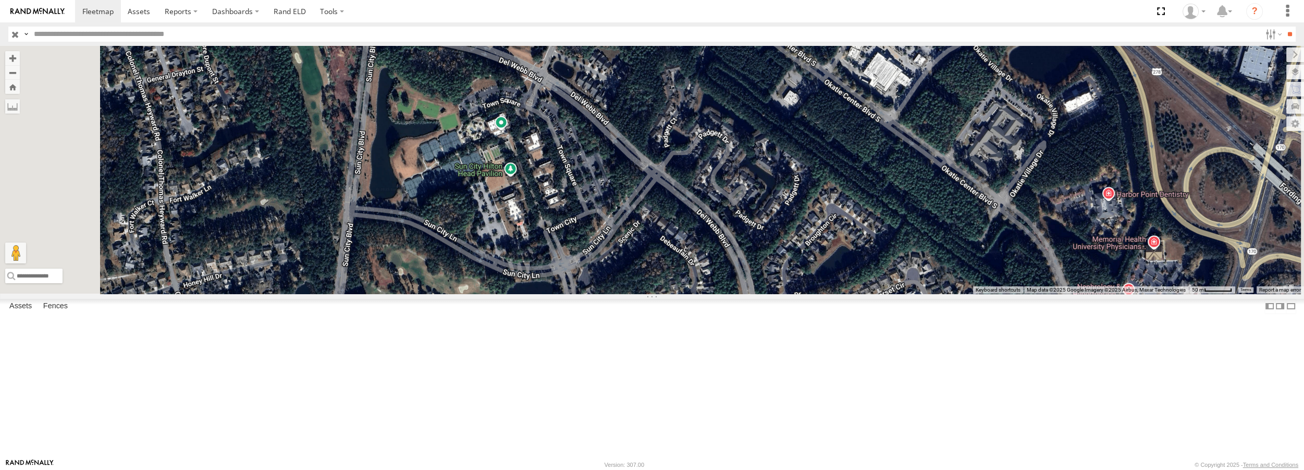
drag, startPoint x: 526, startPoint y: 367, endPoint x: 530, endPoint y: 315, distance: 52.2
click at [530, 293] on div "Truck #32" at bounding box center [652, 169] width 1304 height 247
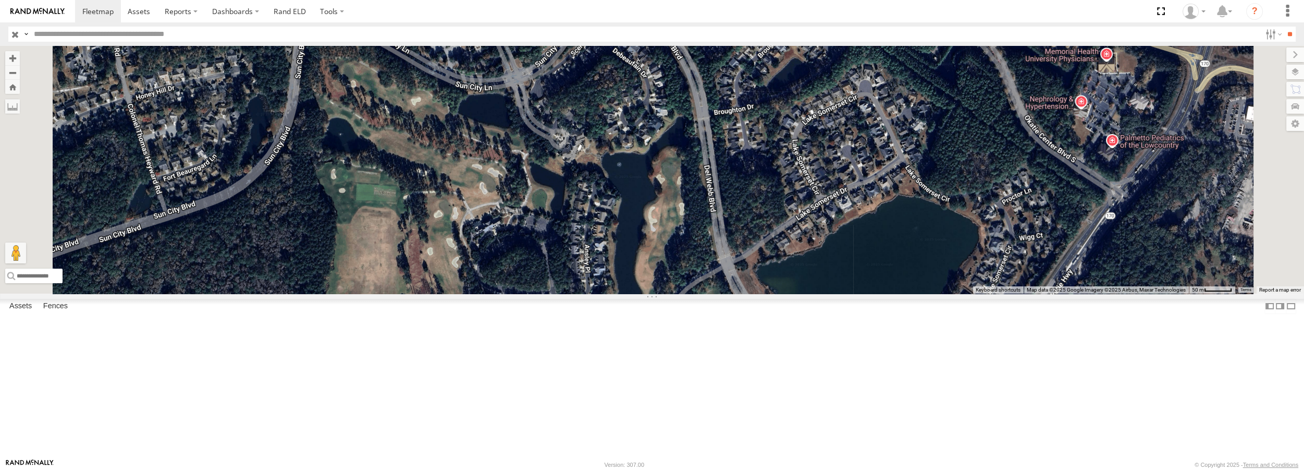
drag, startPoint x: 888, startPoint y: 423, endPoint x: 838, endPoint y: 234, distance: 195.7
click at [841, 226] on div "Truck #32" at bounding box center [652, 169] width 1304 height 247
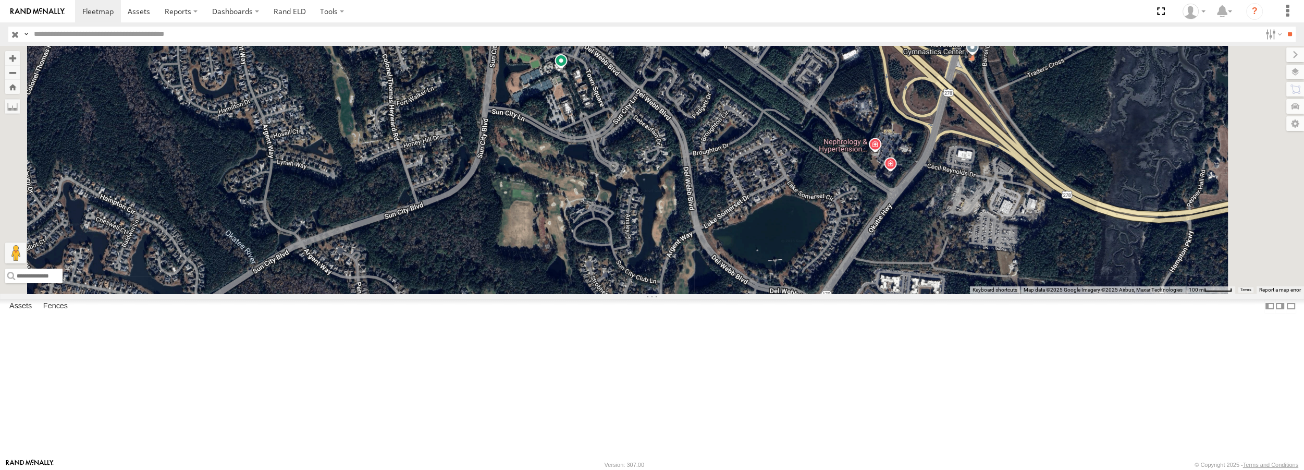
drag, startPoint x: 857, startPoint y: 352, endPoint x: 828, endPoint y: 312, distance: 49.3
click at [828, 293] on div "Truck #32" at bounding box center [652, 169] width 1304 height 247
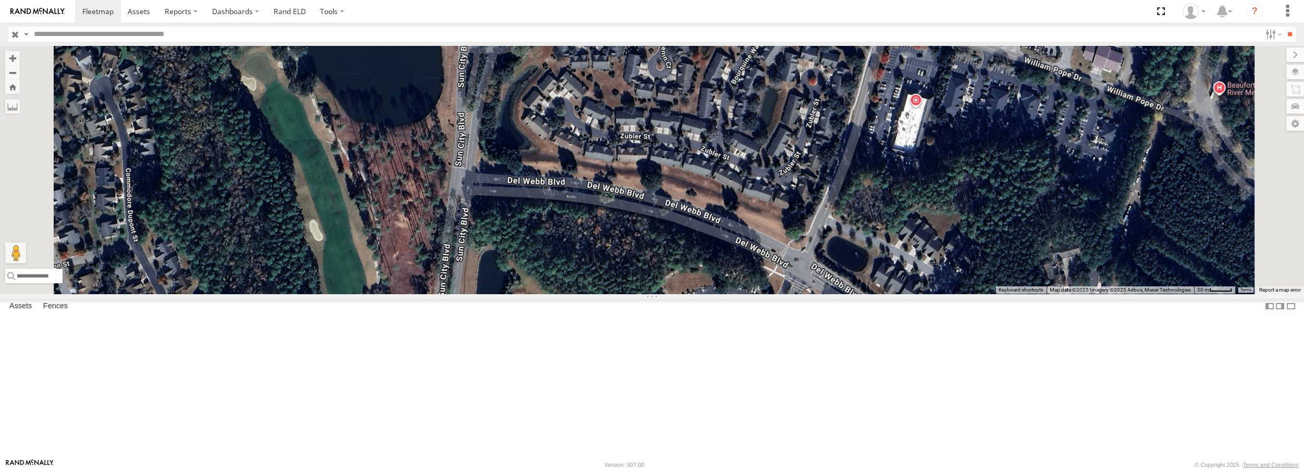
drag, startPoint x: 603, startPoint y: 83, endPoint x: 615, endPoint y: 228, distance: 145.9
click at [615, 228] on div "Truck #32" at bounding box center [652, 169] width 1304 height 247
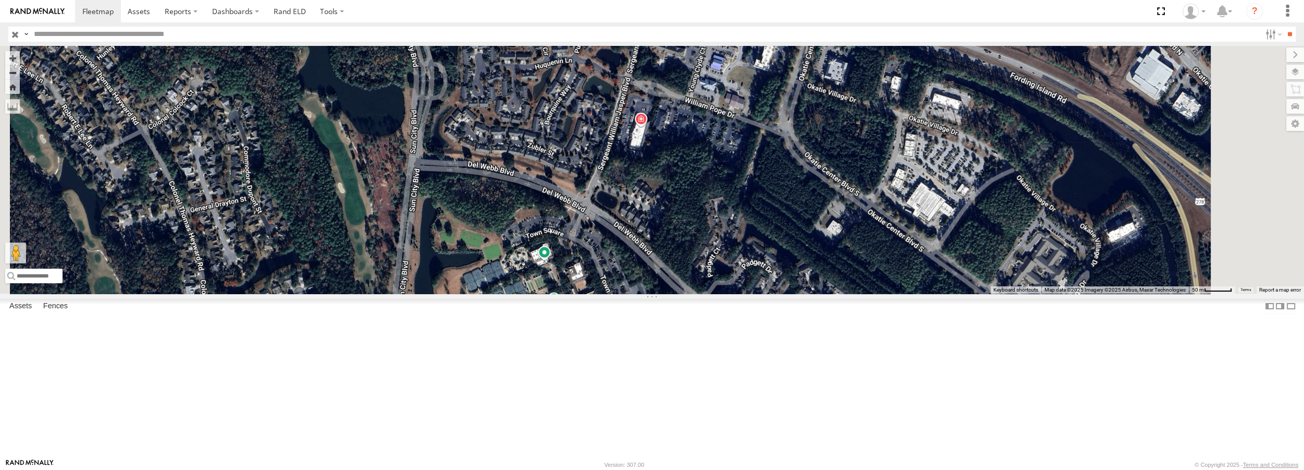
drag, startPoint x: 721, startPoint y: 326, endPoint x: 676, endPoint y: 299, distance: 52.1
click at [676, 293] on div "Truck #32" at bounding box center [652, 169] width 1304 height 247
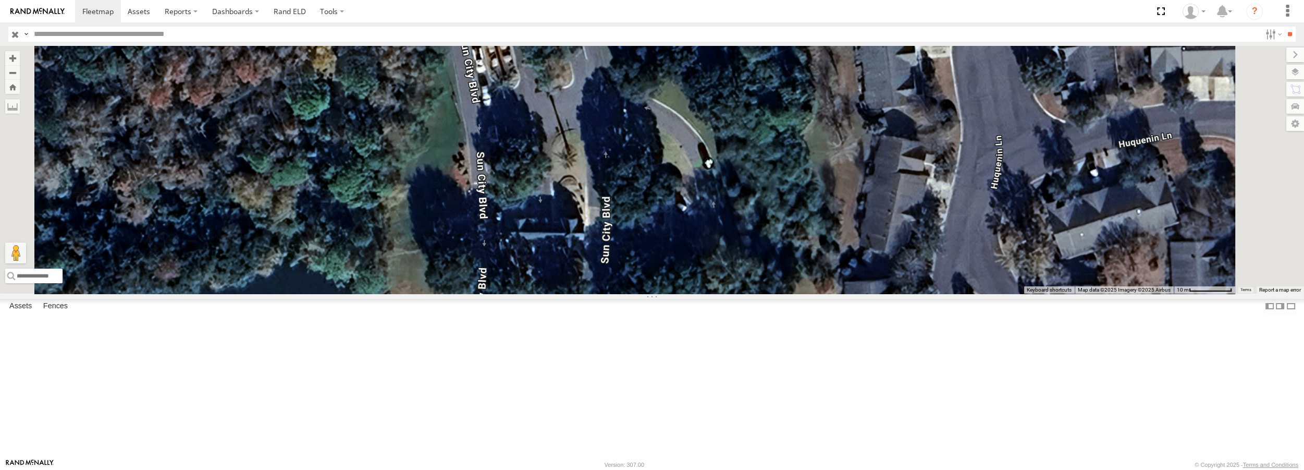
drag, startPoint x: 693, startPoint y: 399, endPoint x: 659, endPoint y: 230, distance: 172.2
click at [659, 230] on div "Truck #32" at bounding box center [652, 169] width 1304 height 247
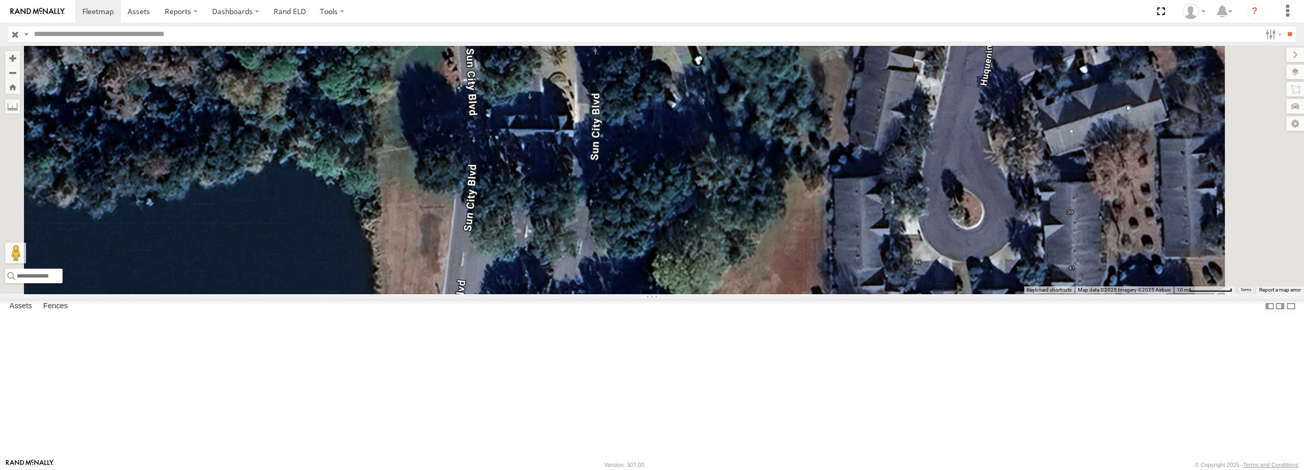
drag, startPoint x: 662, startPoint y: 342, endPoint x: 652, endPoint y: 236, distance: 106.8
click at [652, 236] on div "Truck #32" at bounding box center [652, 169] width 1304 height 247
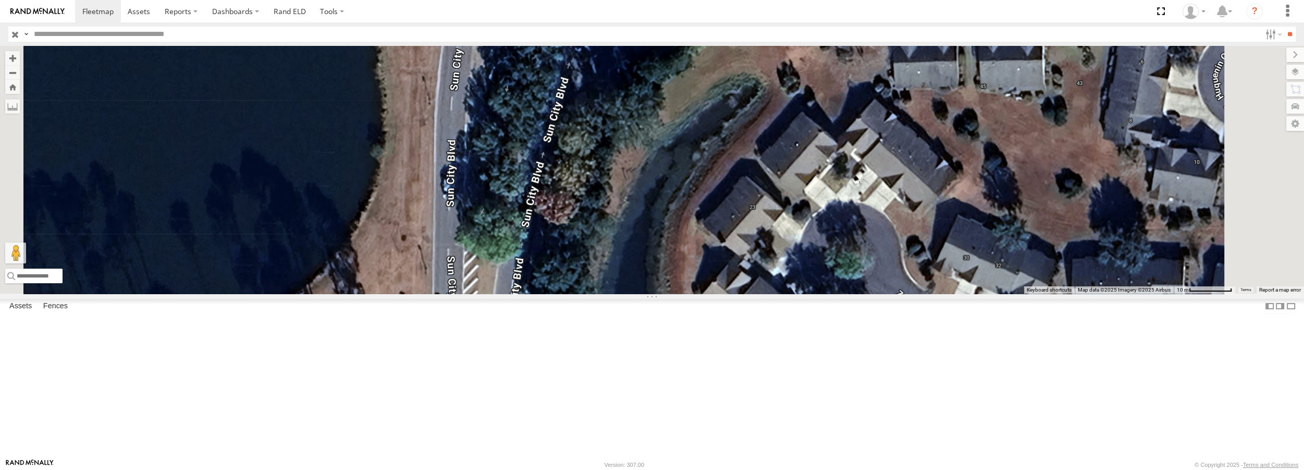
drag, startPoint x: 656, startPoint y: 289, endPoint x: 650, endPoint y: 67, distance: 222.1
click at [650, 67] on div "Truck #32" at bounding box center [652, 169] width 1304 height 247
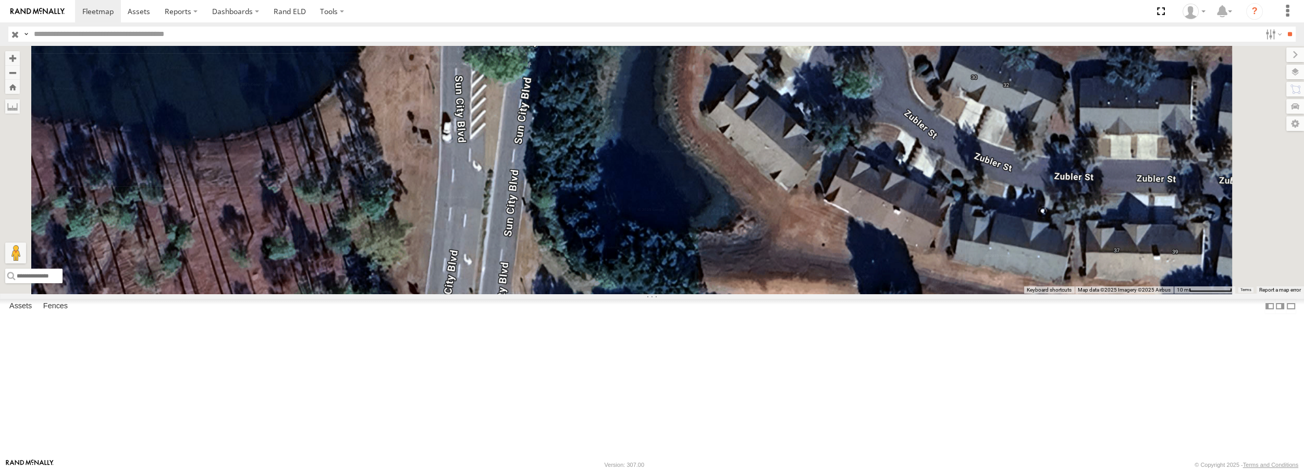
drag, startPoint x: 634, startPoint y: 324, endPoint x: 642, endPoint y: 142, distance: 182.1
click at [642, 142] on div "Truck #32" at bounding box center [652, 169] width 1304 height 247
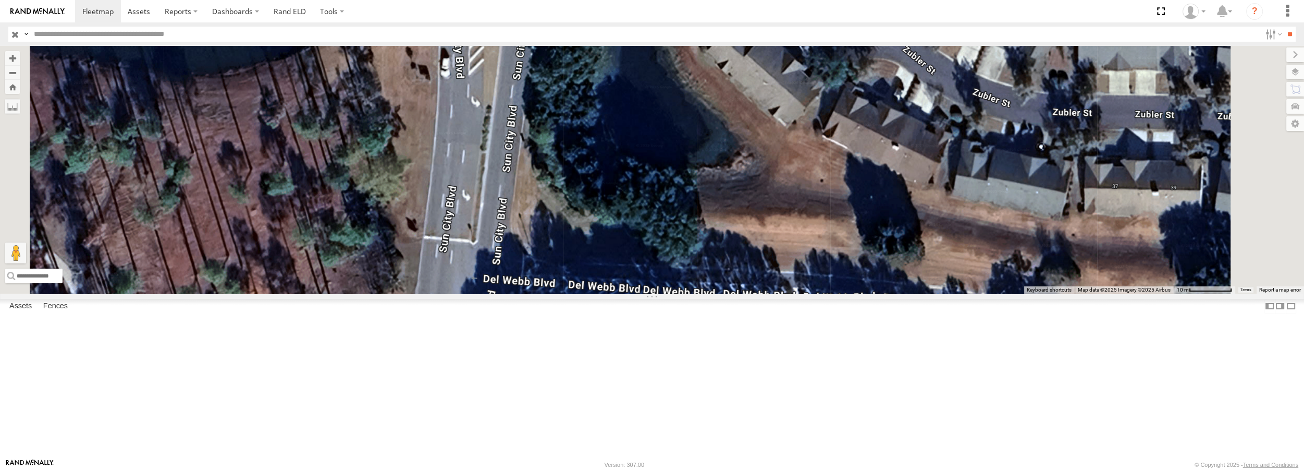
drag, startPoint x: 628, startPoint y: 321, endPoint x: 626, endPoint y: 254, distance: 66.7
click at [626, 254] on div "Truck #32" at bounding box center [652, 169] width 1304 height 247
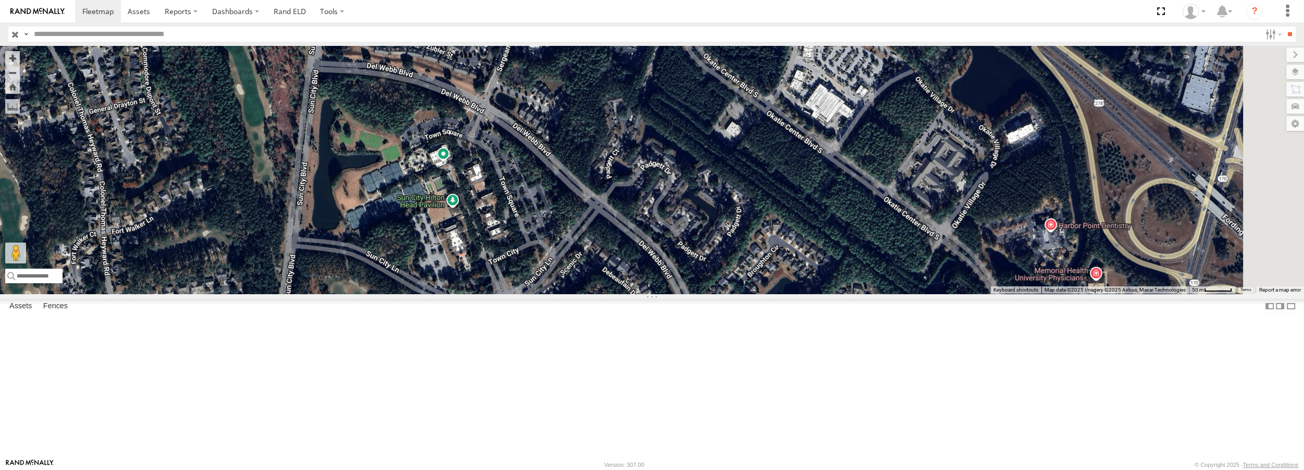
drag, startPoint x: 811, startPoint y: 351, endPoint x: 638, endPoint y: 233, distance: 209.5
click at [638, 233] on div "Truck #32" at bounding box center [652, 169] width 1304 height 247
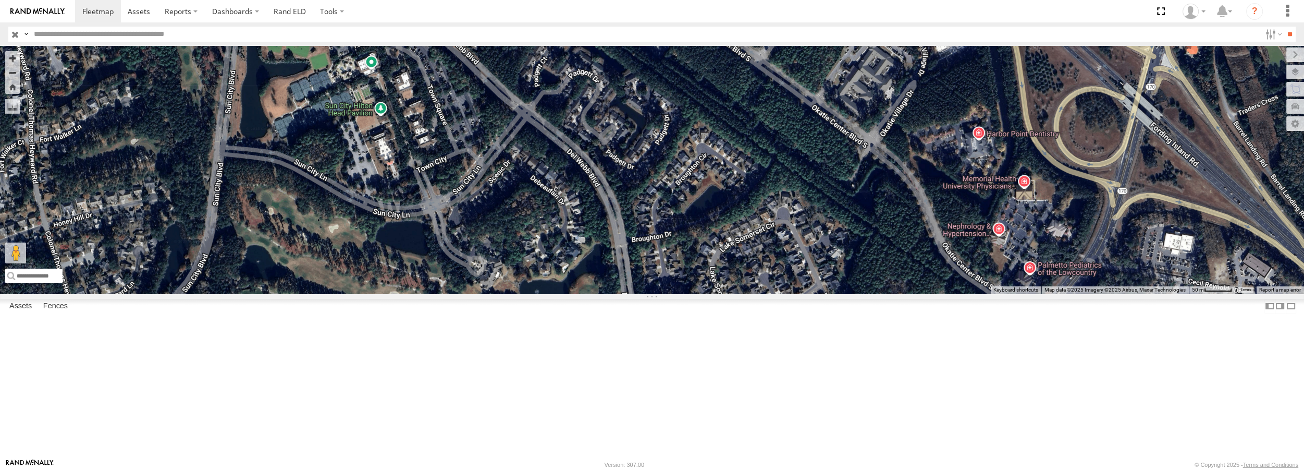
drag, startPoint x: 833, startPoint y: 410, endPoint x: 760, endPoint y: 316, distance: 119.2
click at [760, 293] on div "Truck #32" at bounding box center [652, 169] width 1304 height 247
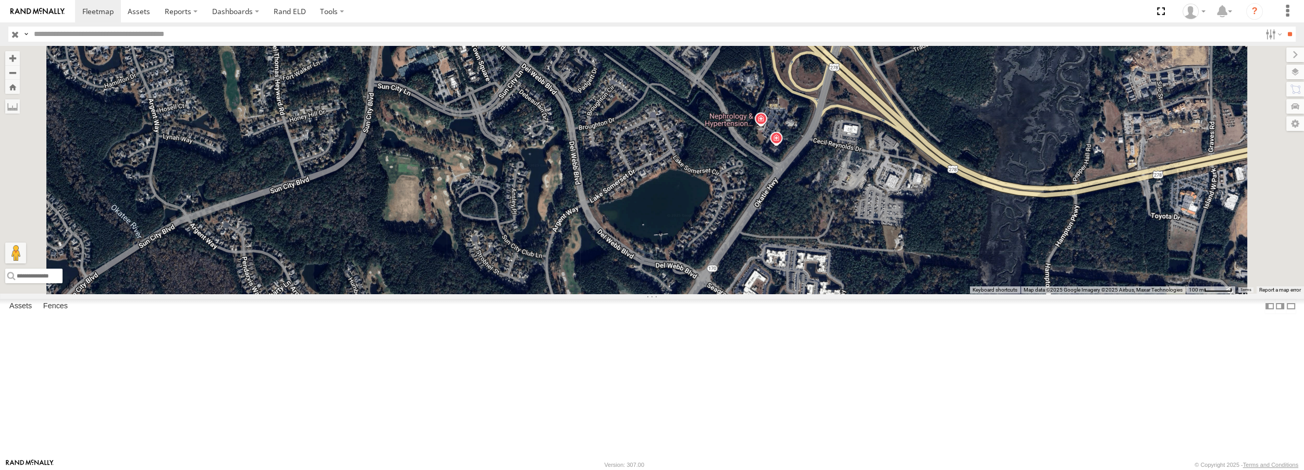
drag, startPoint x: 740, startPoint y: 353, endPoint x: 721, endPoint y: 305, distance: 51.5
click at [721, 293] on div "Truck #32" at bounding box center [652, 169] width 1304 height 247
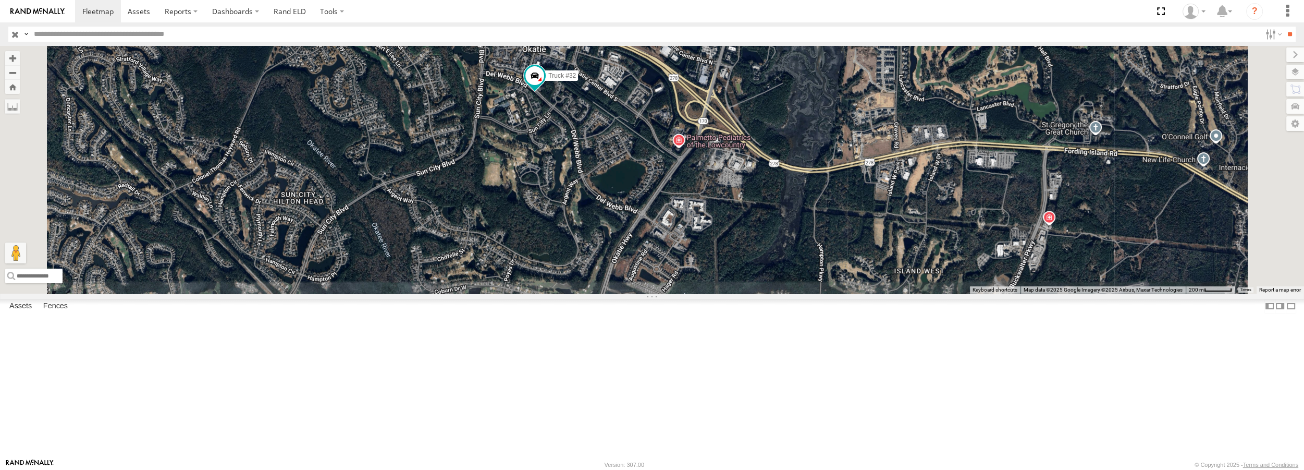
click at [0, 0] on span at bounding box center [0, 0] width 0 height 0
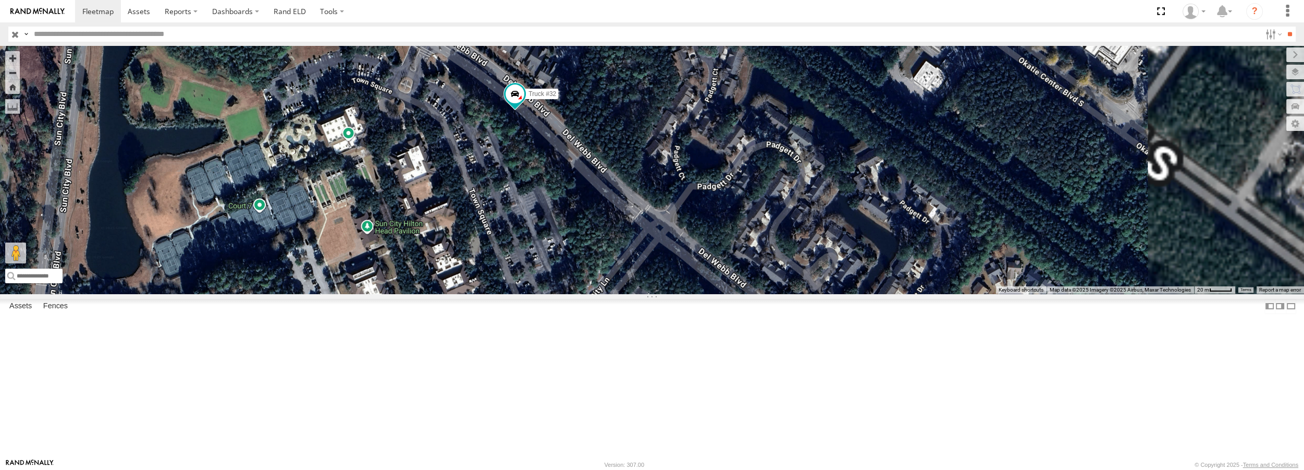
drag, startPoint x: 816, startPoint y: 292, endPoint x: 735, endPoint y: 229, distance: 102.9
click at [735, 229] on div "Truck #32" at bounding box center [652, 169] width 1304 height 247
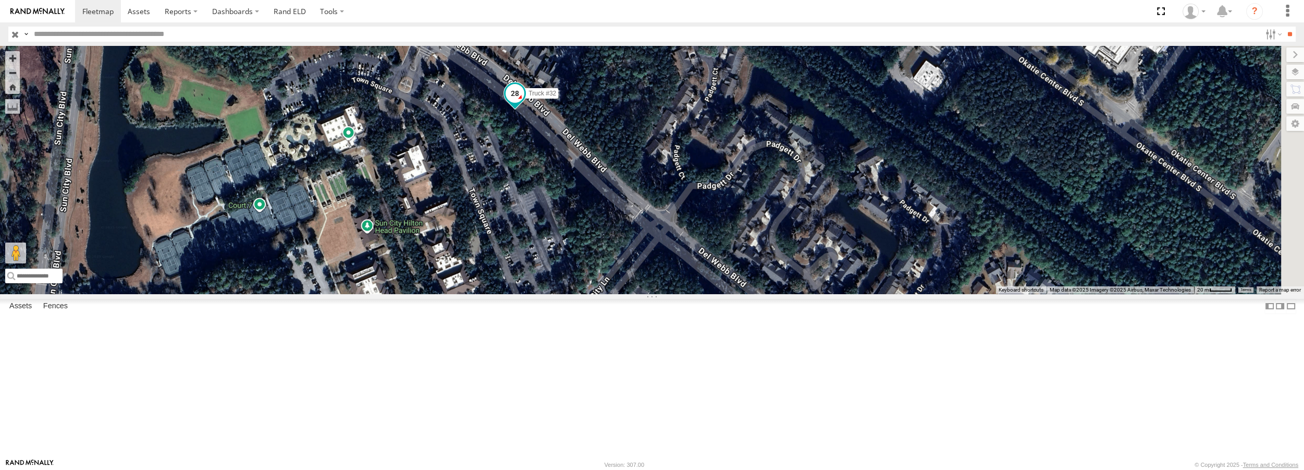
click at [524, 103] on span at bounding box center [515, 93] width 19 height 19
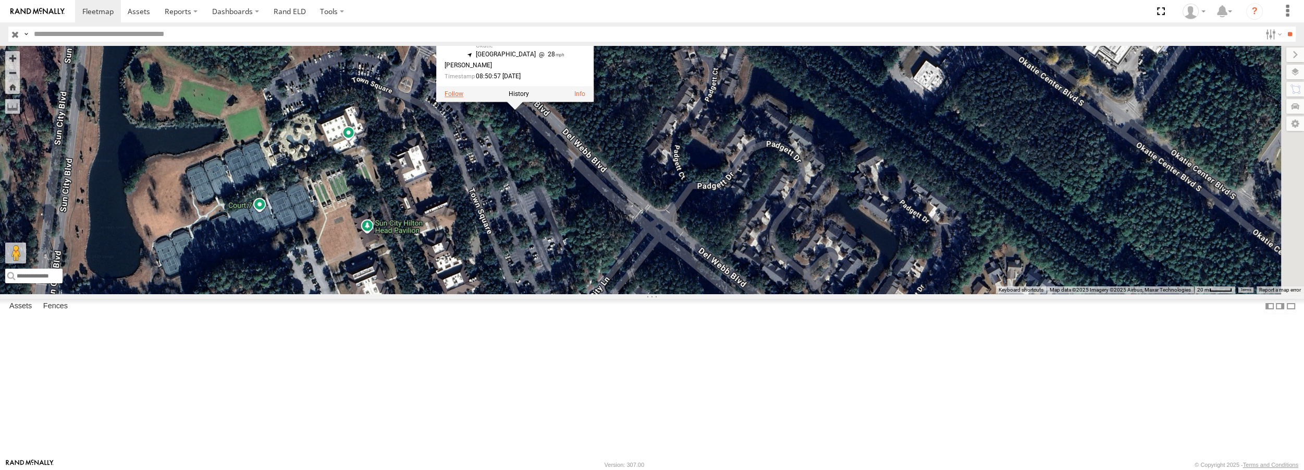
click at [463, 98] on label at bounding box center [454, 94] width 19 height 7
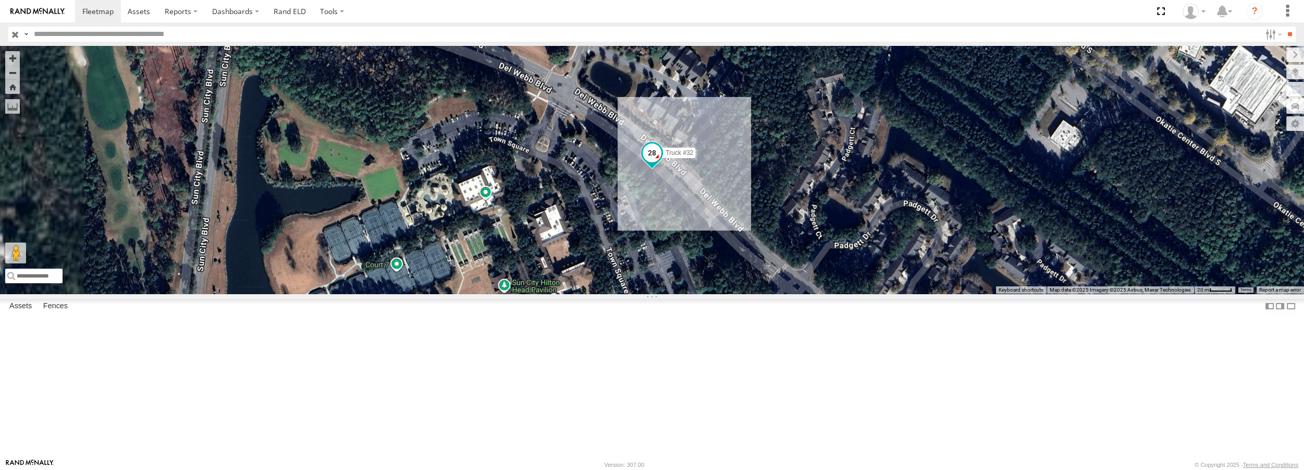
click at [661, 162] on span at bounding box center [652, 152] width 19 height 19
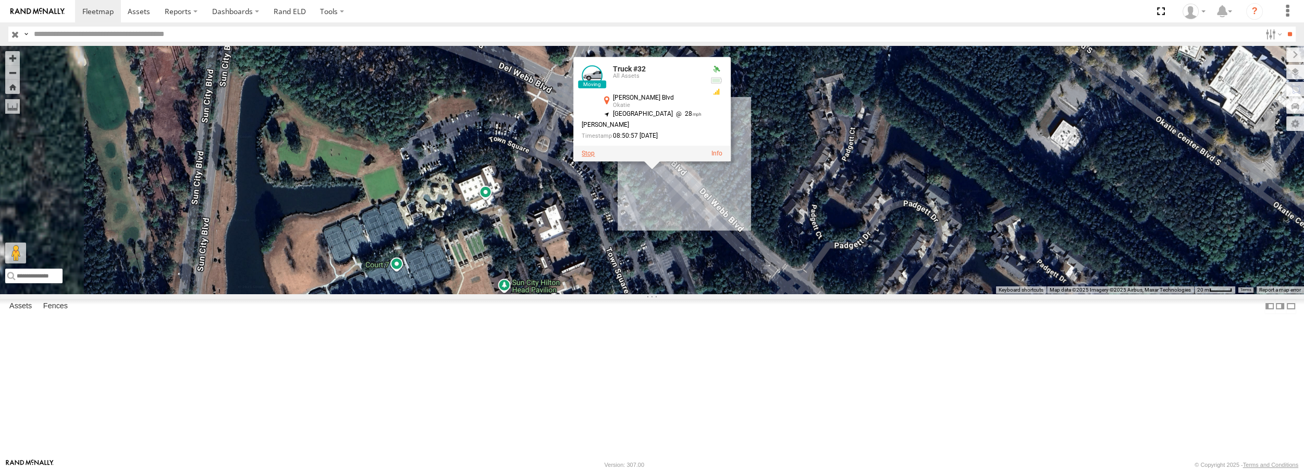
click at [595, 157] on label at bounding box center [588, 153] width 13 height 7
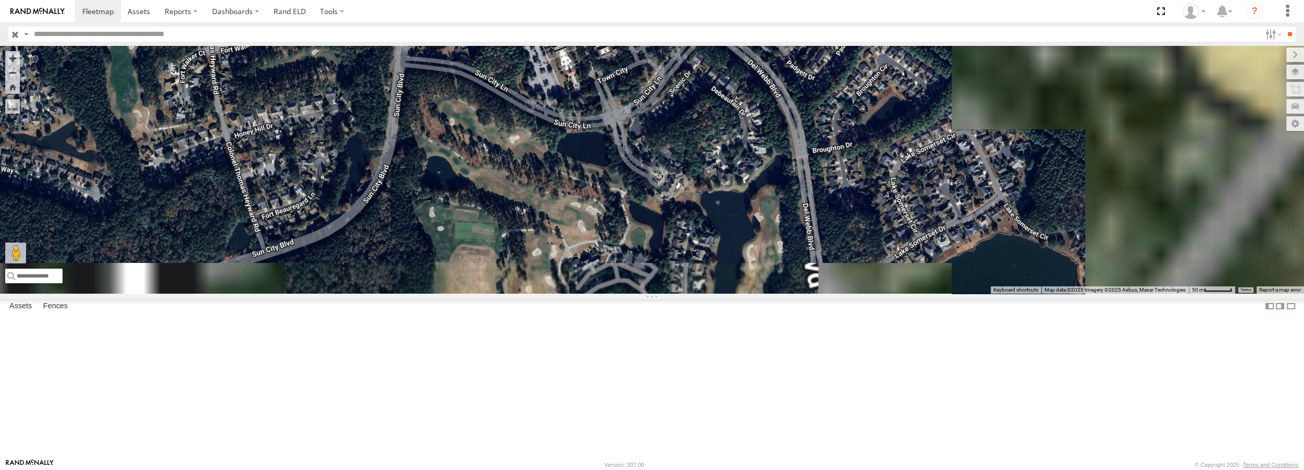
drag, startPoint x: 951, startPoint y: 199, endPoint x: 829, endPoint y: 144, distance: 133.0
click at [829, 144] on div "Truck #32 Truck #30" at bounding box center [652, 169] width 1304 height 247
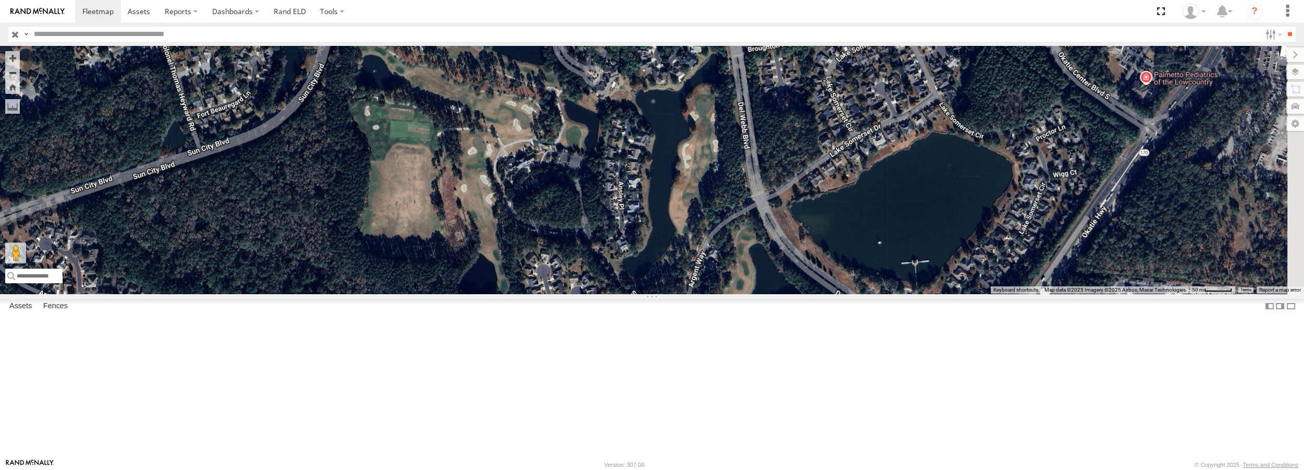
drag, startPoint x: 952, startPoint y: 381, endPoint x: 894, endPoint y: 279, distance: 117.1
click at [895, 280] on div "Truck #32 Truck #30" at bounding box center [652, 169] width 1304 height 247
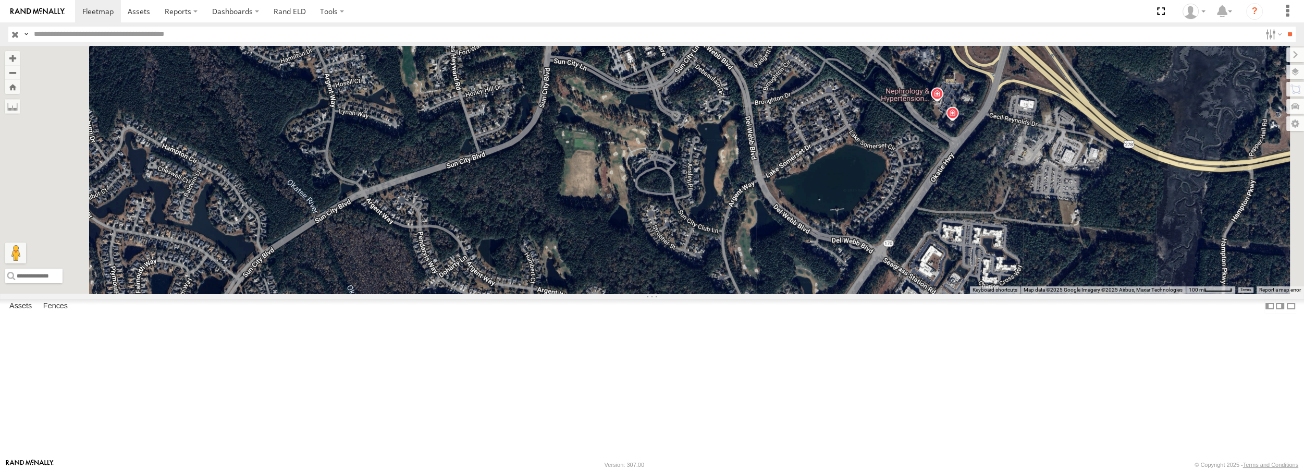
drag, startPoint x: 895, startPoint y: 348, endPoint x: 893, endPoint y: 329, distance: 18.8
click at [893, 293] on div "Truck #32 Truck #30" at bounding box center [652, 169] width 1304 height 247
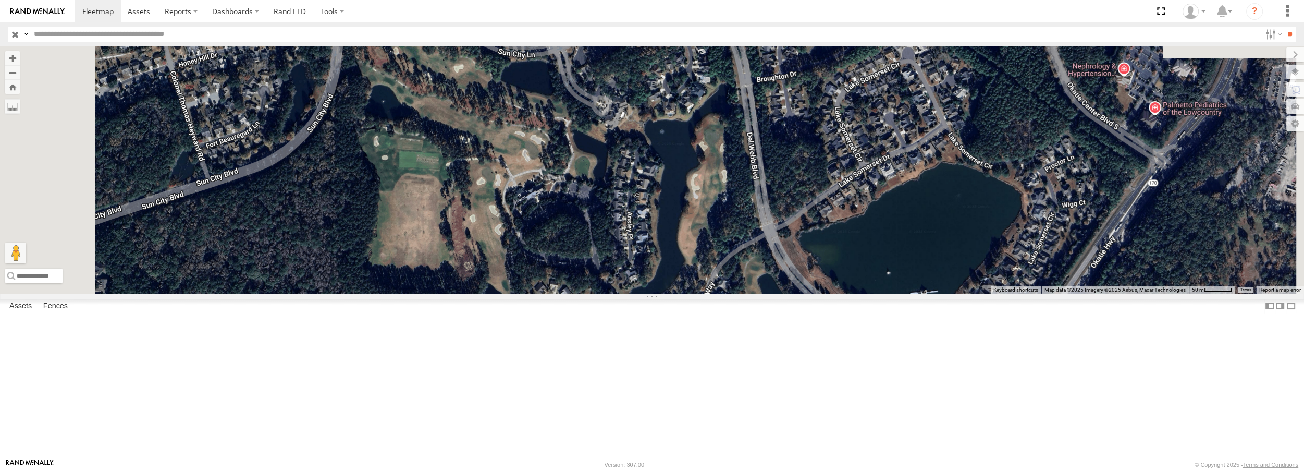
drag, startPoint x: 896, startPoint y: 151, endPoint x: 891, endPoint y: 286, distance: 134.6
click at [891, 286] on div "Truck #32 Truck #30" at bounding box center [652, 169] width 1304 height 247
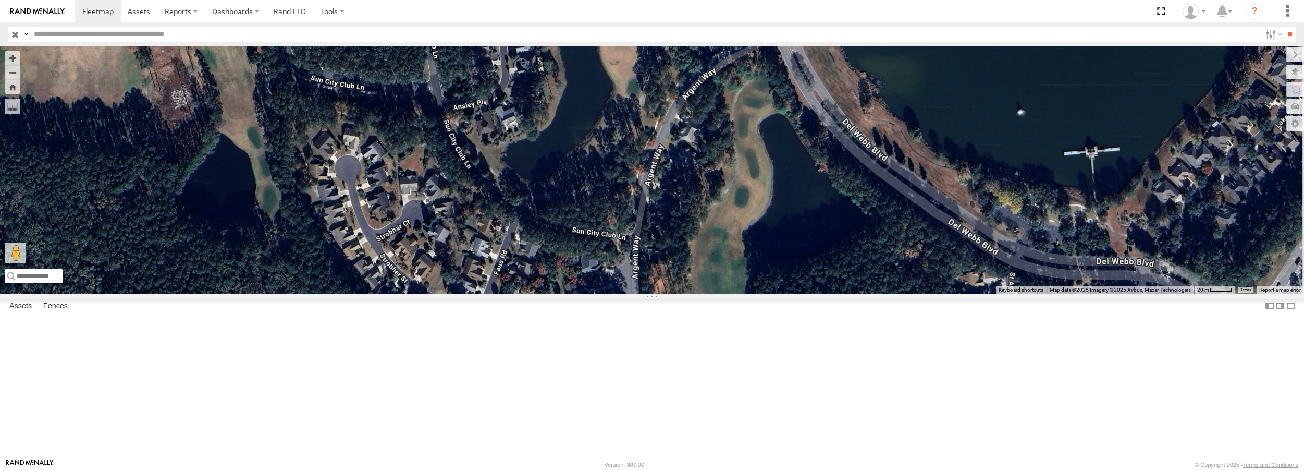
drag, startPoint x: 835, startPoint y: 385, endPoint x: 804, endPoint y: 225, distance: 162.5
click at [804, 225] on div "Truck #32 Truck #30" at bounding box center [652, 169] width 1304 height 247
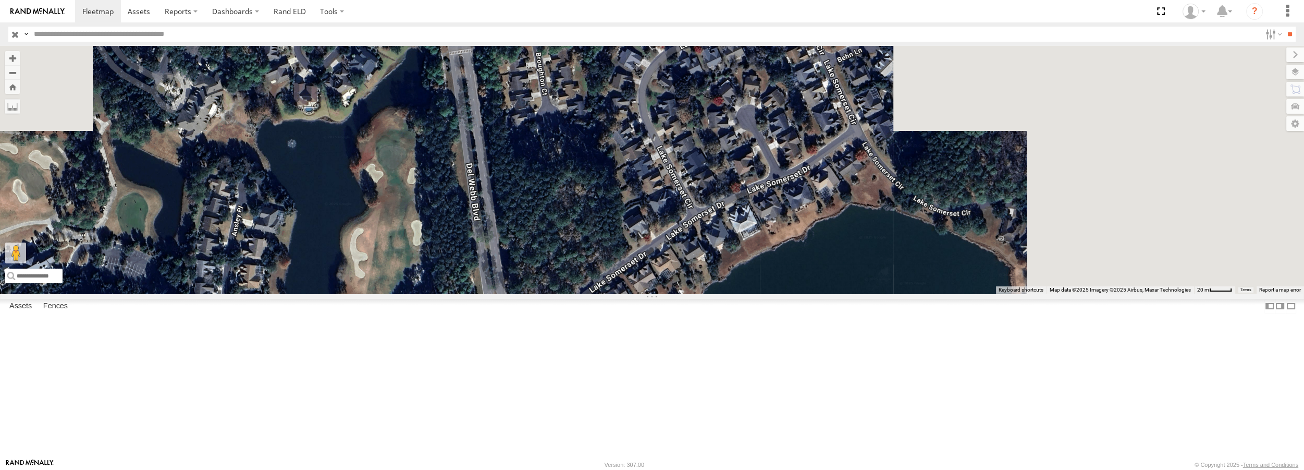
drag, startPoint x: 860, startPoint y: 163, endPoint x: 590, endPoint y: 404, distance: 362.1
click at [589, 293] on div "Truck #32 Truck #30" at bounding box center [652, 169] width 1304 height 247
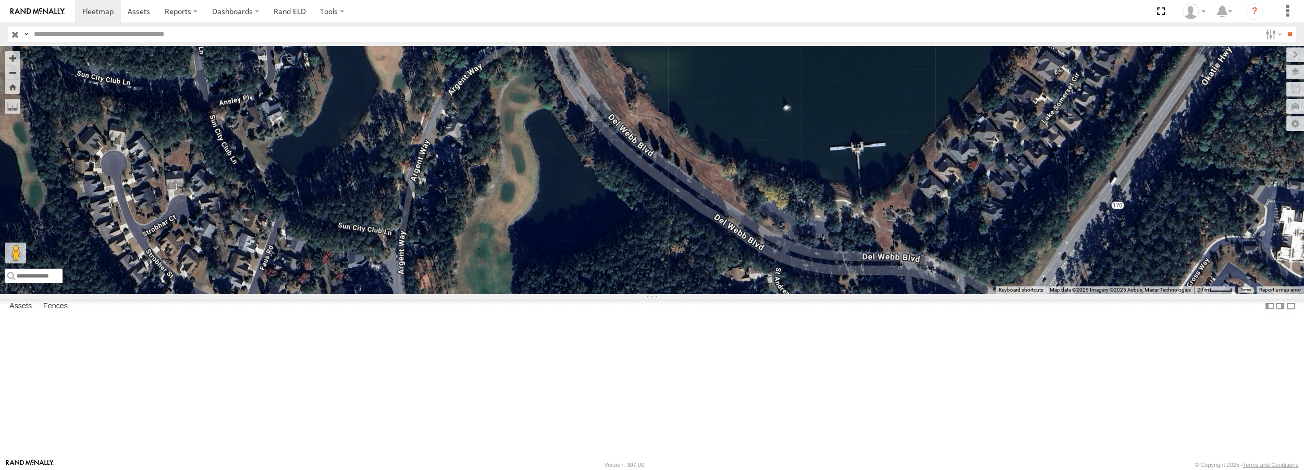
drag, startPoint x: 623, startPoint y: 397, endPoint x: 657, endPoint y: 97, distance: 301.6
click at [657, 97] on div "Truck #32 Truck #30" at bounding box center [652, 169] width 1304 height 247
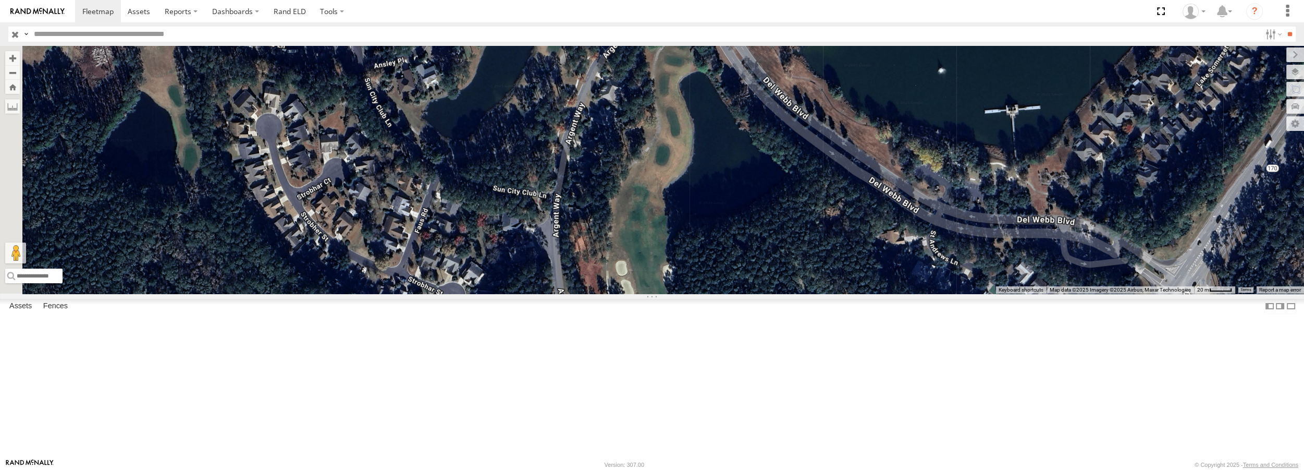
drag, startPoint x: 657, startPoint y: 275, endPoint x: 778, endPoint y: 254, distance: 122.1
click at [778, 254] on div "Truck #32 Truck #30" at bounding box center [652, 169] width 1304 height 247
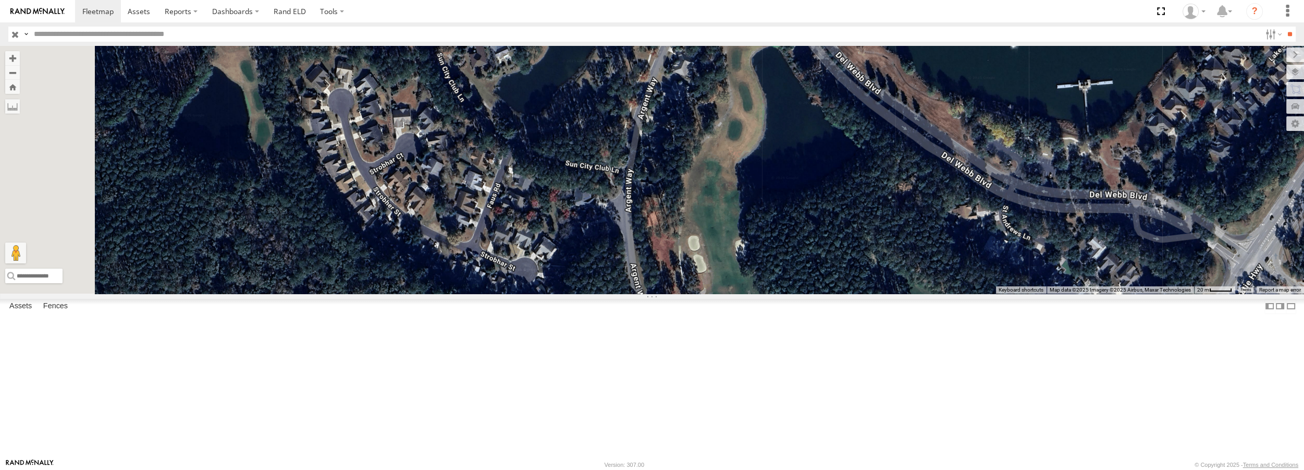
drag, startPoint x: 768, startPoint y: 329, endPoint x: 797, endPoint y: 313, distance: 33.6
click at [797, 293] on div "Truck #32 Truck #30" at bounding box center [652, 169] width 1304 height 247
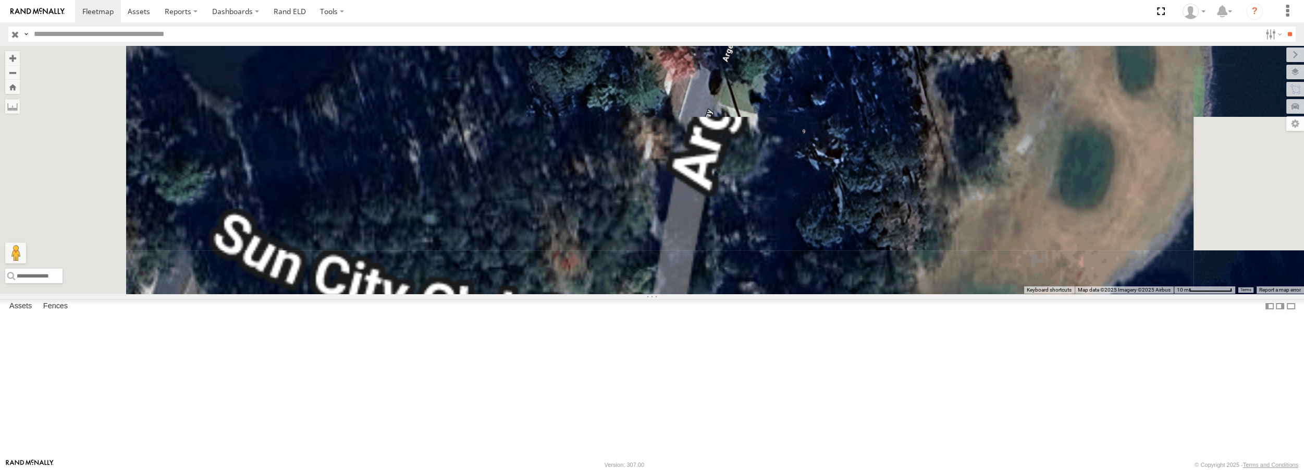
drag, startPoint x: 796, startPoint y: 257, endPoint x: 815, endPoint y: 152, distance: 106.4
click at [815, 152] on div "Truck #32 Truck #30" at bounding box center [652, 169] width 1304 height 247
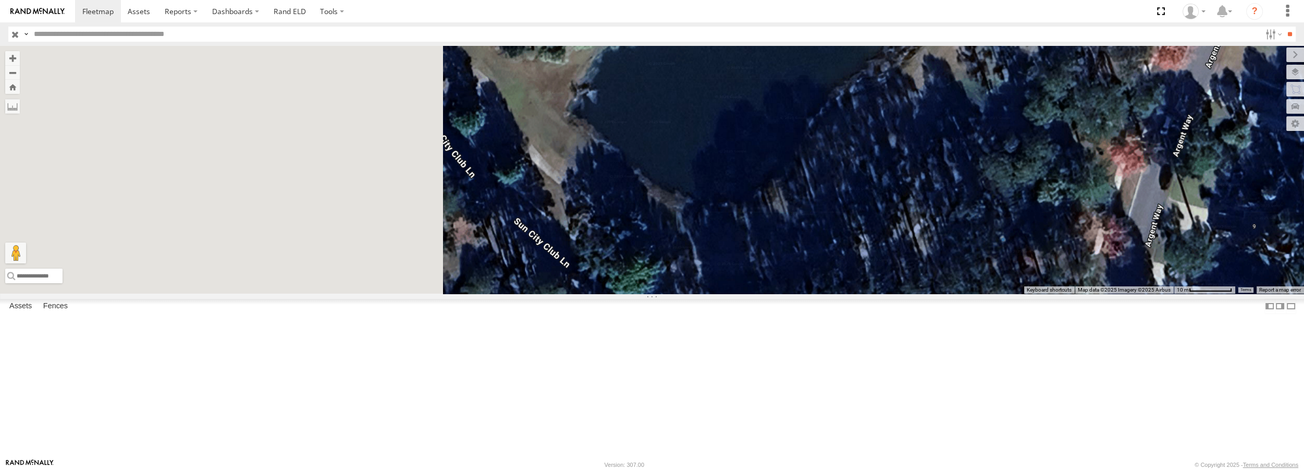
drag, startPoint x: 374, startPoint y: 244, endPoint x: 759, endPoint y: 341, distance: 397.3
click at [759, 293] on div "Truck #32 Truck #30" at bounding box center [652, 169] width 1304 height 247
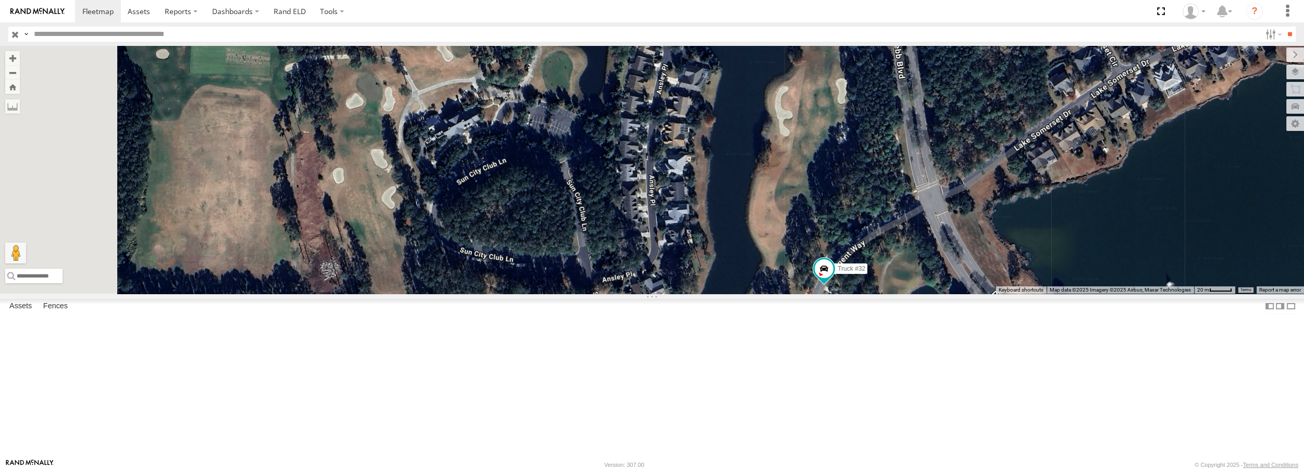
drag, startPoint x: 614, startPoint y: 186, endPoint x: 698, endPoint y: 301, distance: 142.5
click at [698, 293] on div "Truck #32 Truck #30" at bounding box center [652, 169] width 1304 height 247
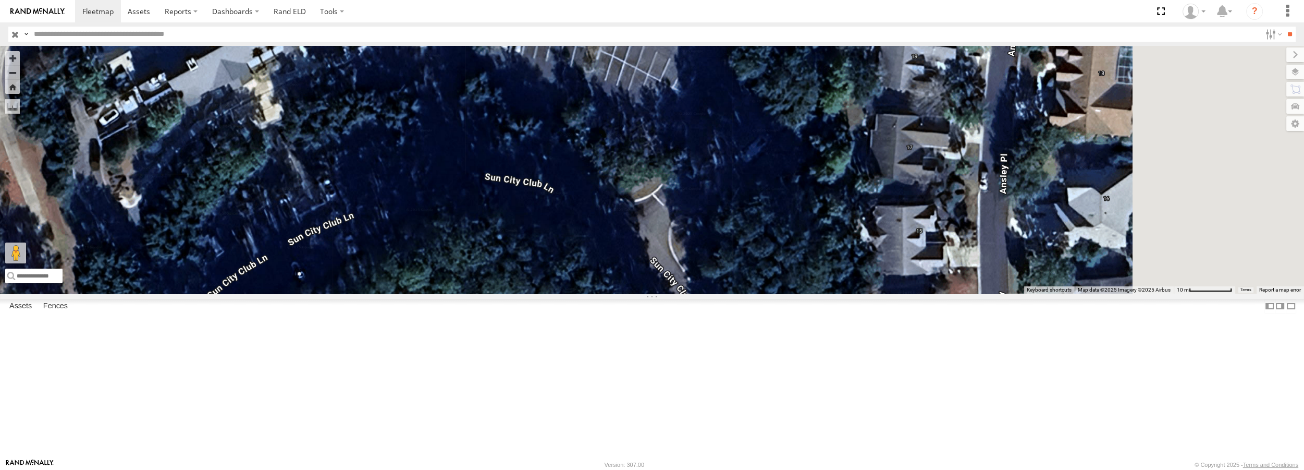
drag, startPoint x: 845, startPoint y: 232, endPoint x: 638, endPoint y: 364, distance: 245.6
click at [638, 293] on div "Truck #32 Truck #30" at bounding box center [652, 169] width 1304 height 247
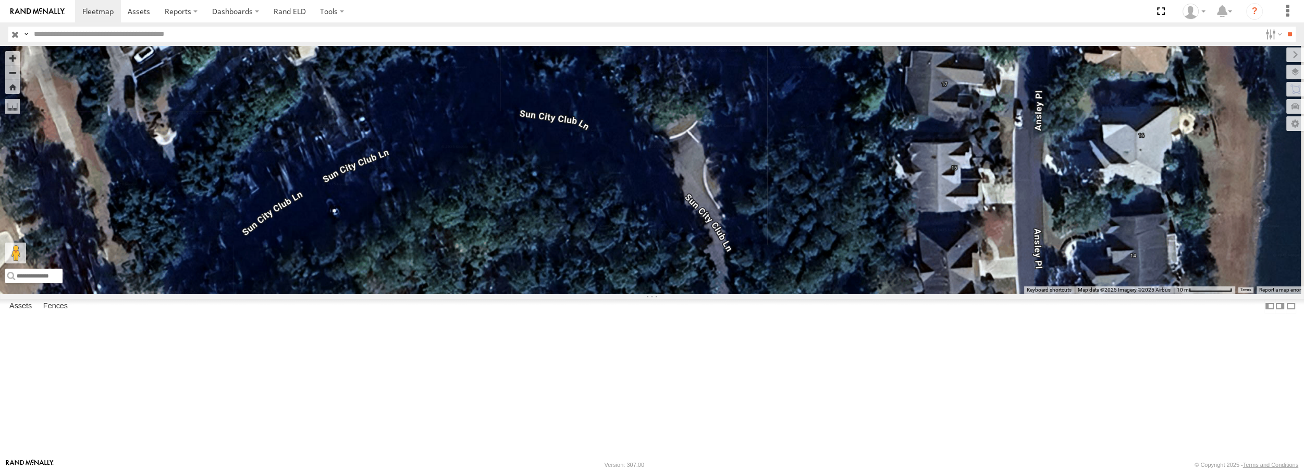
drag, startPoint x: 748, startPoint y: 253, endPoint x: 809, endPoint y: 171, distance: 102.2
click at [809, 171] on div "Truck #32 Truck #30" at bounding box center [652, 169] width 1304 height 247
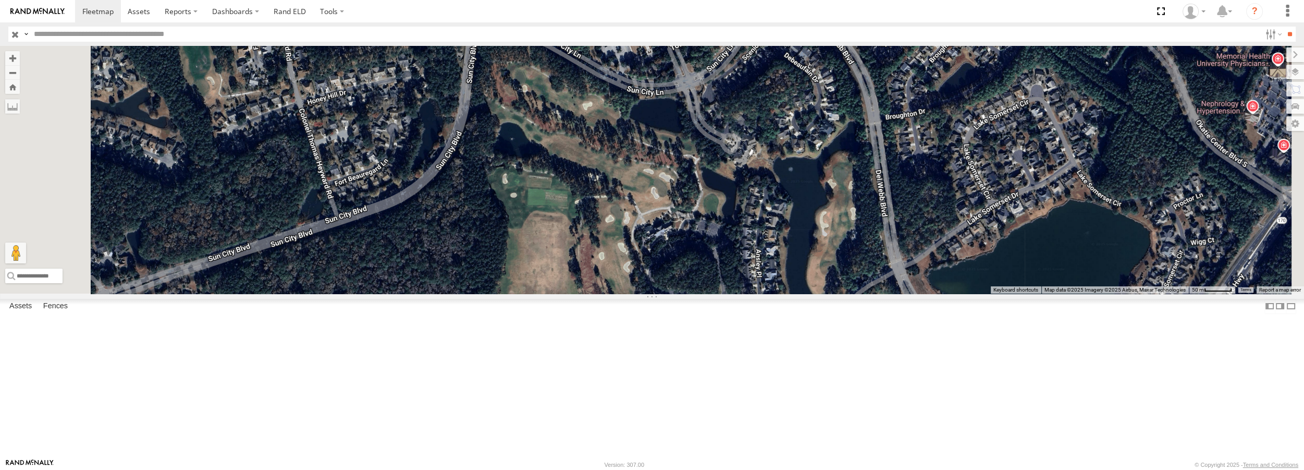
drag, startPoint x: 820, startPoint y: 289, endPoint x: 832, endPoint y: 335, distance: 48.0
click at [832, 293] on div "Truck #32 Truck #30" at bounding box center [652, 169] width 1304 height 247
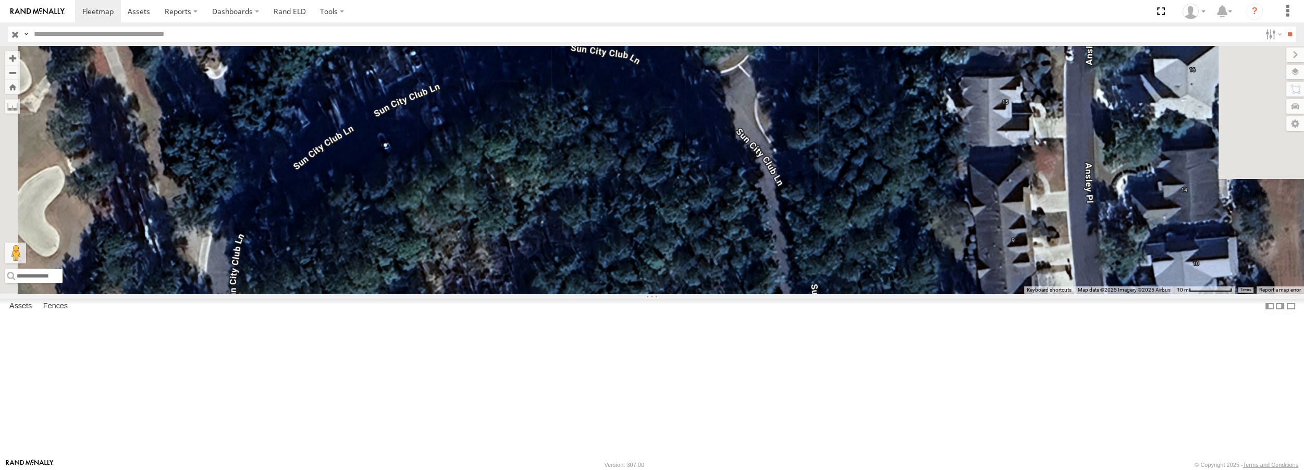
drag, startPoint x: 899, startPoint y: 380, endPoint x: 842, endPoint y: 222, distance: 168.5
click at [842, 222] on div "Truck #32 Truck #30" at bounding box center [652, 169] width 1304 height 247
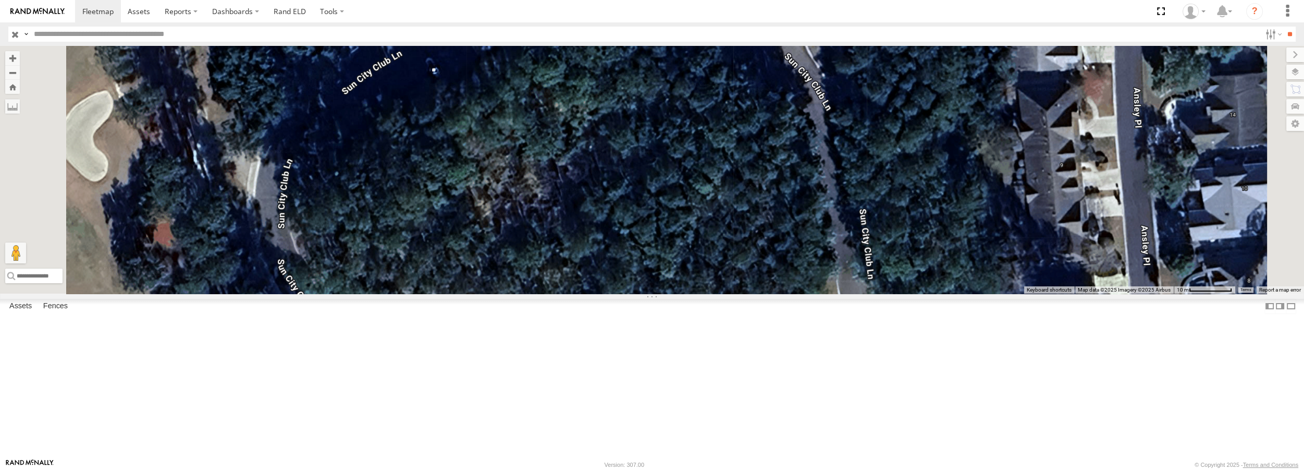
drag, startPoint x: 557, startPoint y: 244, endPoint x: 607, endPoint y: 169, distance: 89.9
click at [607, 169] on div "Truck #32 Truck #30" at bounding box center [652, 169] width 1304 height 247
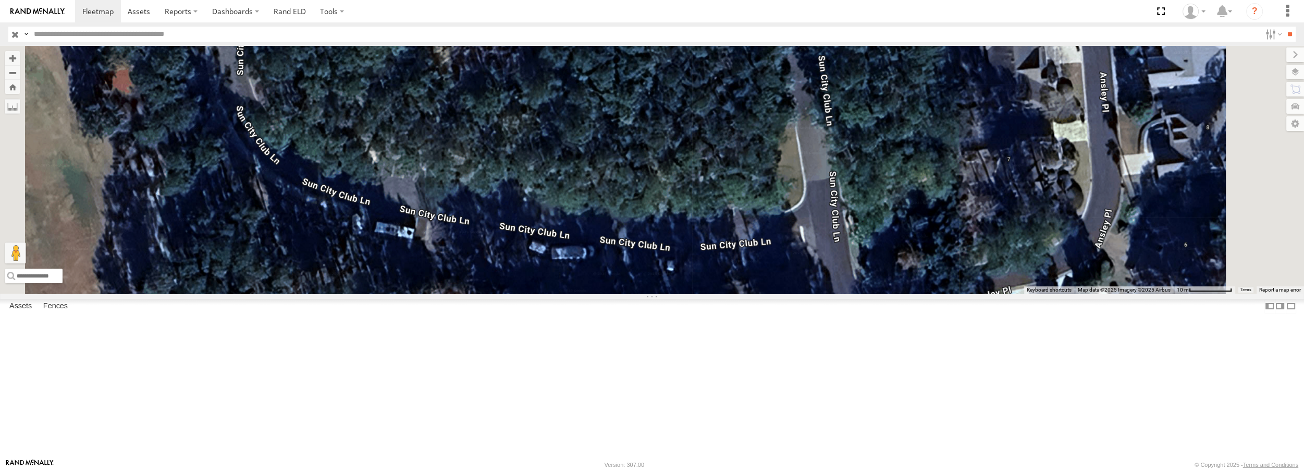
drag, startPoint x: 645, startPoint y: 283, endPoint x: 604, endPoint y: 129, distance: 159.7
click at [604, 129] on div "Truck #32 Truck #30" at bounding box center [652, 169] width 1304 height 247
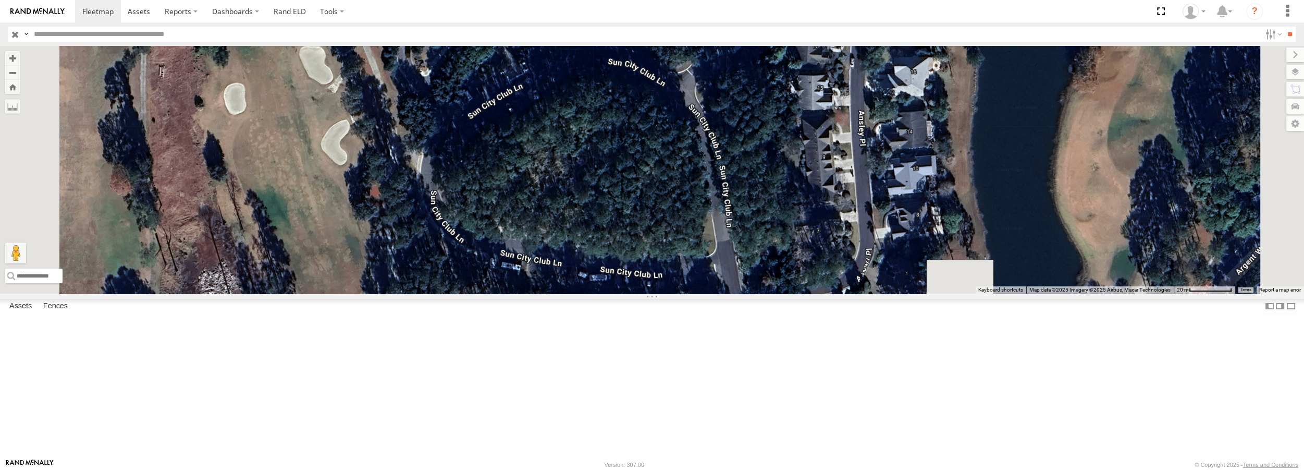
drag, startPoint x: 724, startPoint y: 193, endPoint x: 731, endPoint y: 237, distance: 44.3
click at [731, 237] on div "Truck #32 Truck #30" at bounding box center [652, 169] width 1304 height 247
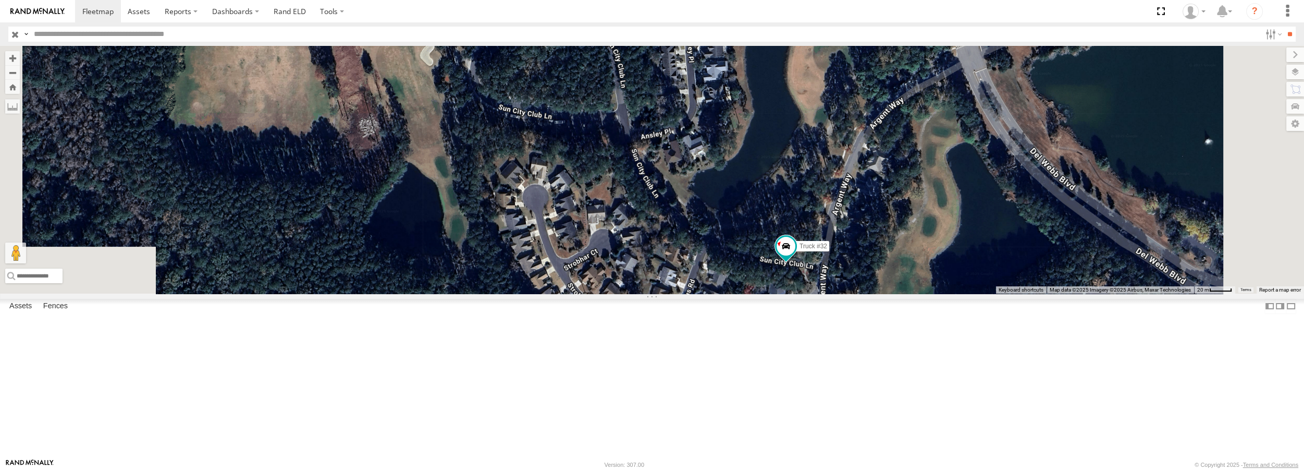
drag, startPoint x: 801, startPoint y: 395, endPoint x: 731, endPoint y: 224, distance: 185.1
click at [731, 224] on div "Truck #32 Truck #30" at bounding box center [652, 169] width 1304 height 247
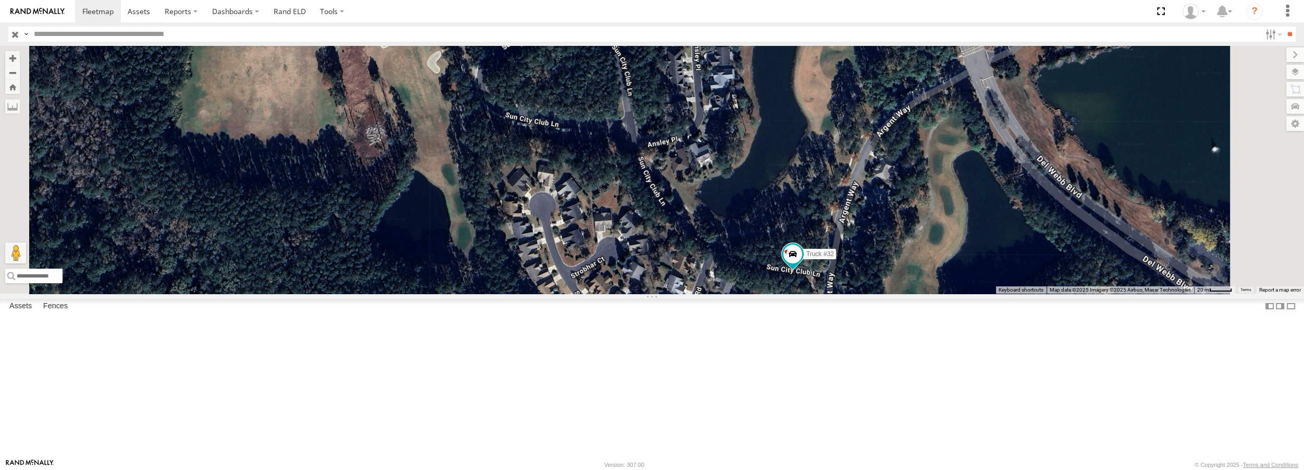
drag, startPoint x: 748, startPoint y: 235, endPoint x: 821, endPoint y: 313, distance: 107.3
click at [821, 293] on div "Truck #32" at bounding box center [652, 169] width 1304 height 247
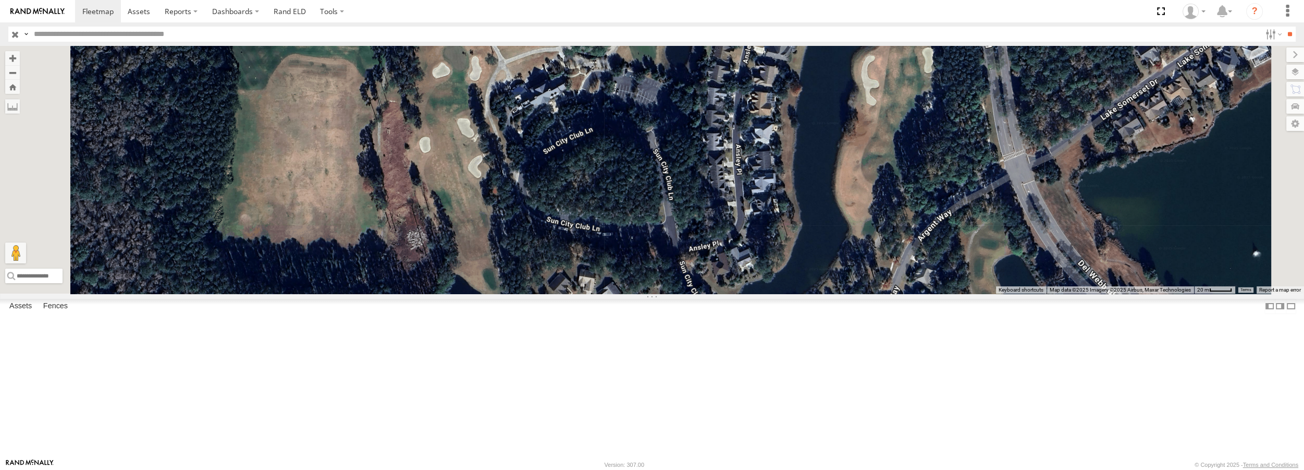
drag, startPoint x: 743, startPoint y: 116, endPoint x: 786, endPoint y: 229, distance: 120.4
click at [786, 229] on div "Truck #32" at bounding box center [652, 169] width 1304 height 247
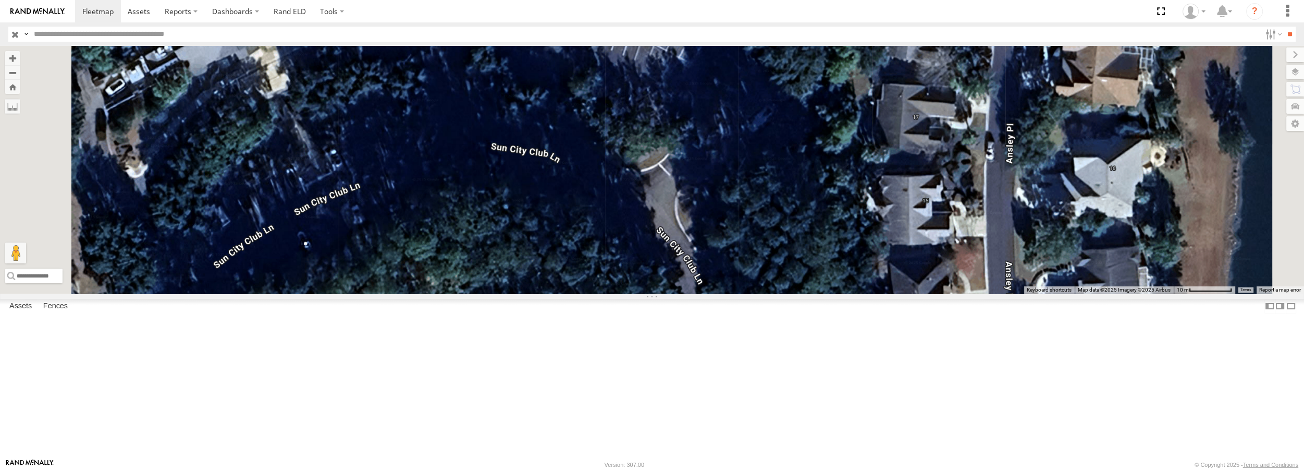
drag, startPoint x: 765, startPoint y: 199, endPoint x: 775, endPoint y: 310, distance: 111.5
click at [775, 293] on div "Truck #32" at bounding box center [652, 169] width 1304 height 247
